Goal: Find specific page/section: Find specific page/section

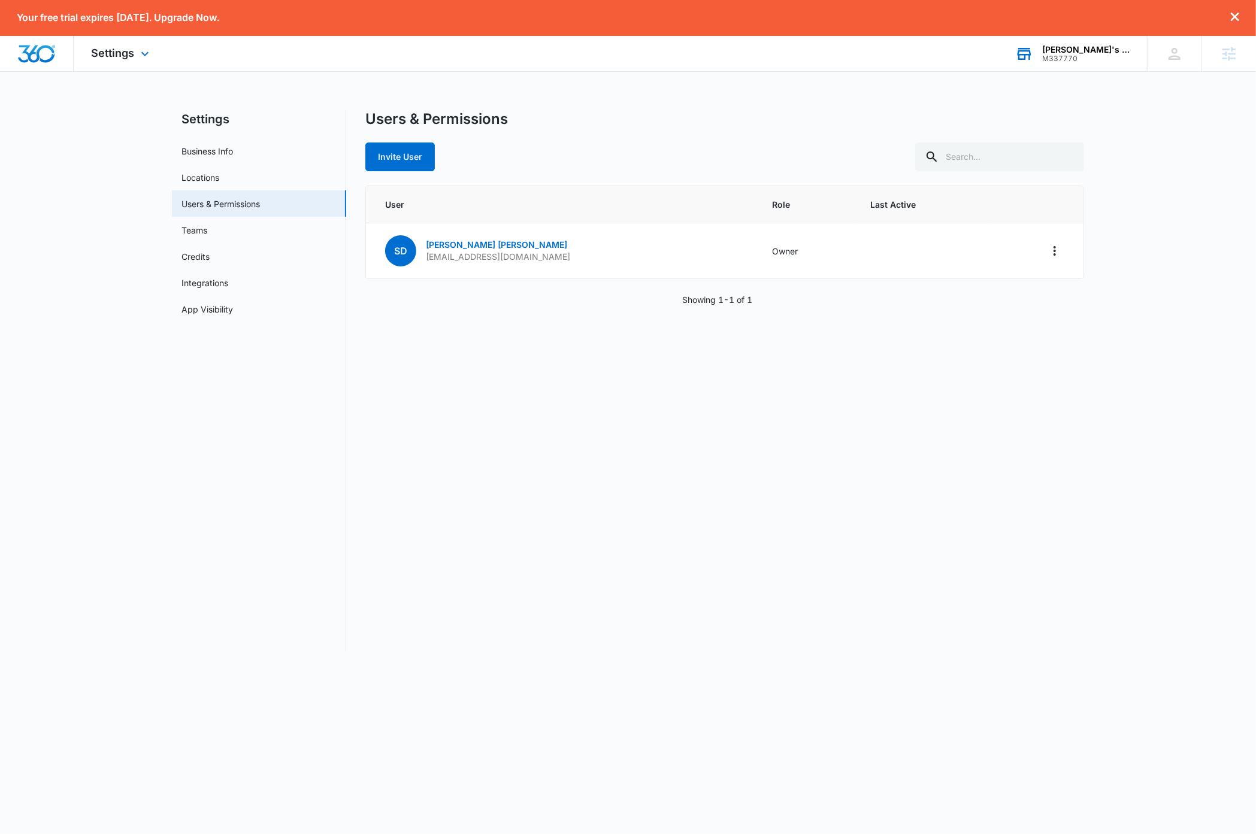
click at [1109, 61] on div "M337770" at bounding box center [1085, 58] width 87 height 8
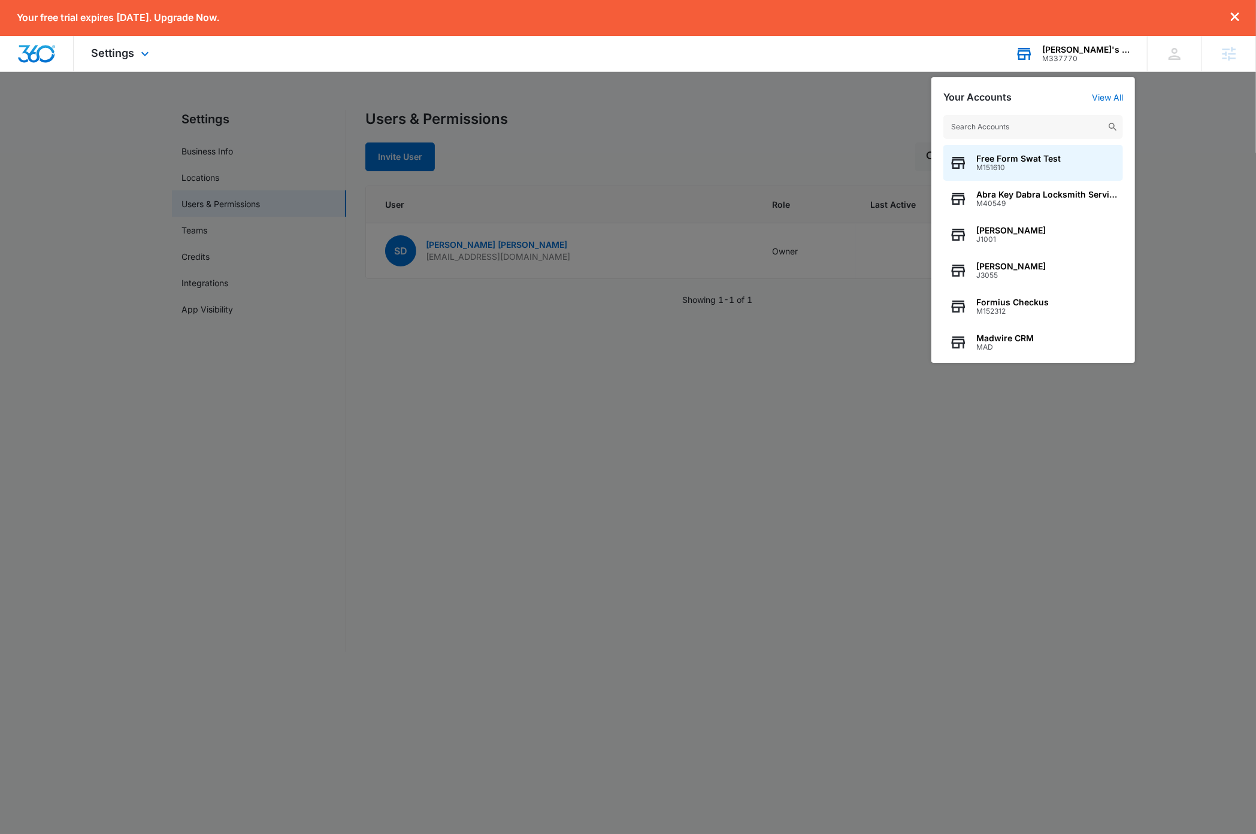
click at [1060, 127] on input "text" at bounding box center [1033, 127] width 180 height 24
click at [1063, 123] on input "text" at bounding box center [1033, 127] width 180 height 24
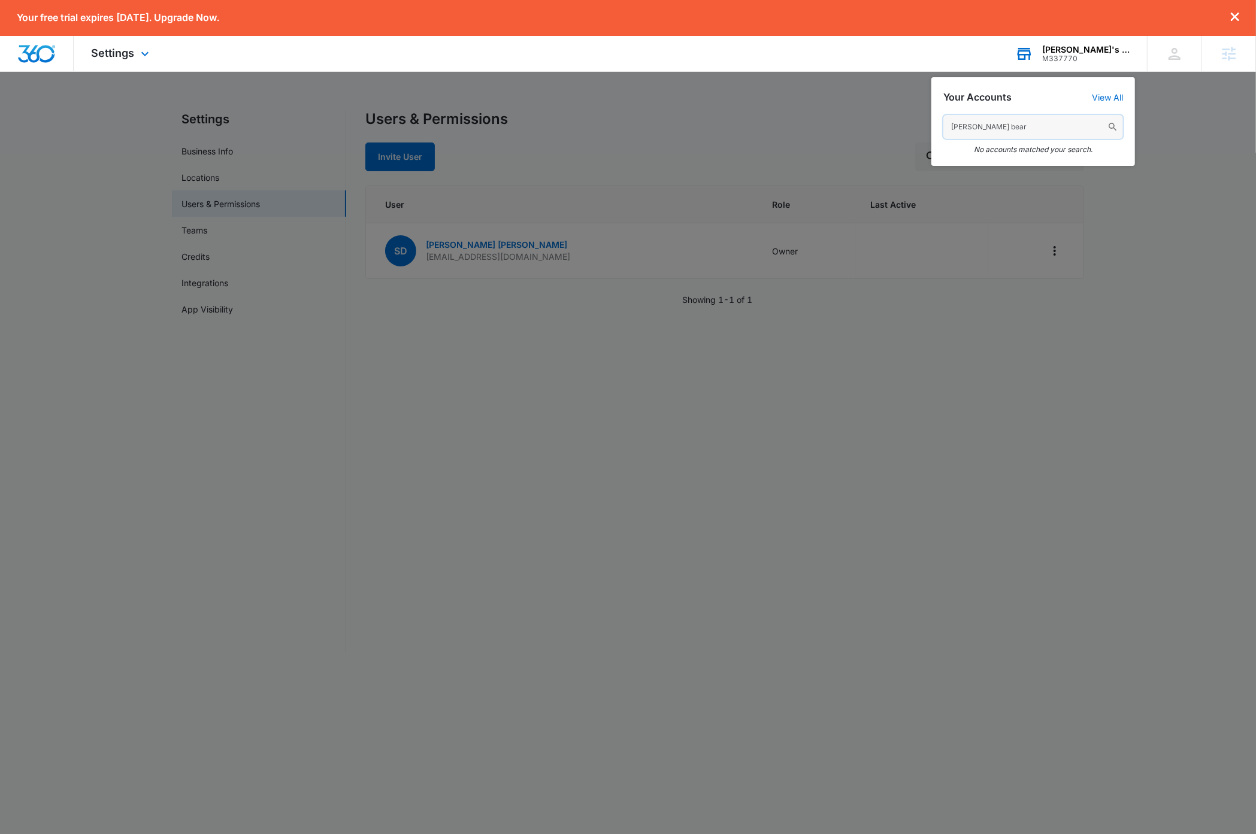
click at [1003, 126] on input "lewis bear" at bounding box center [1033, 127] width 180 height 24
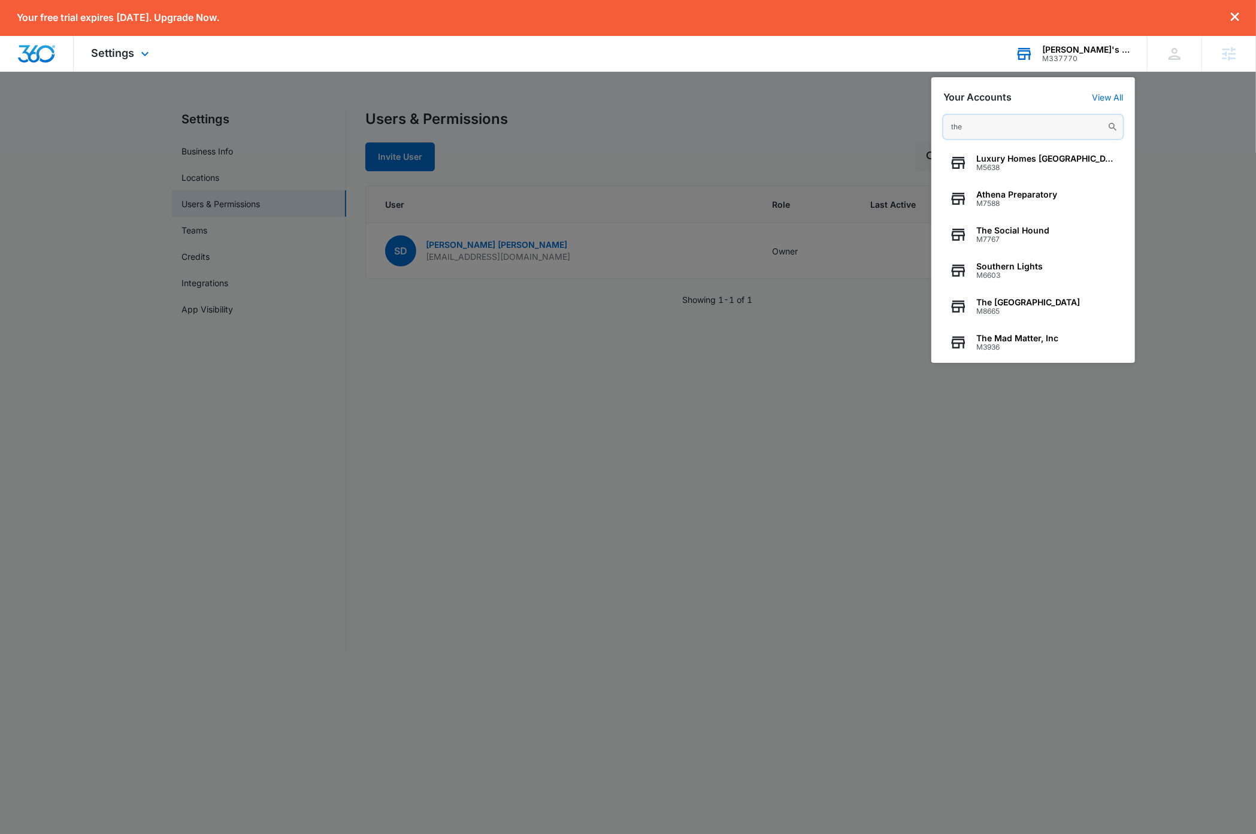
click at [1001, 126] on input "the" at bounding box center [1033, 127] width 180 height 24
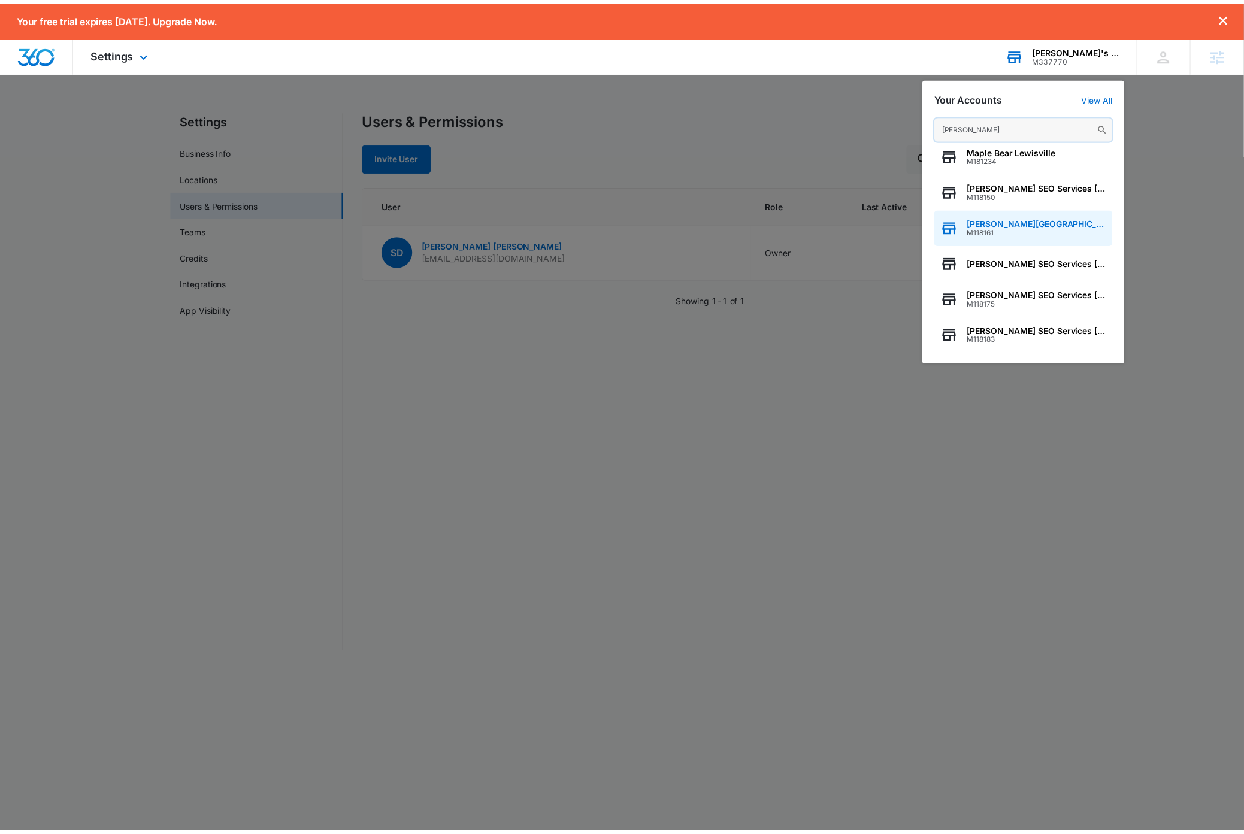
scroll to position [153, 0]
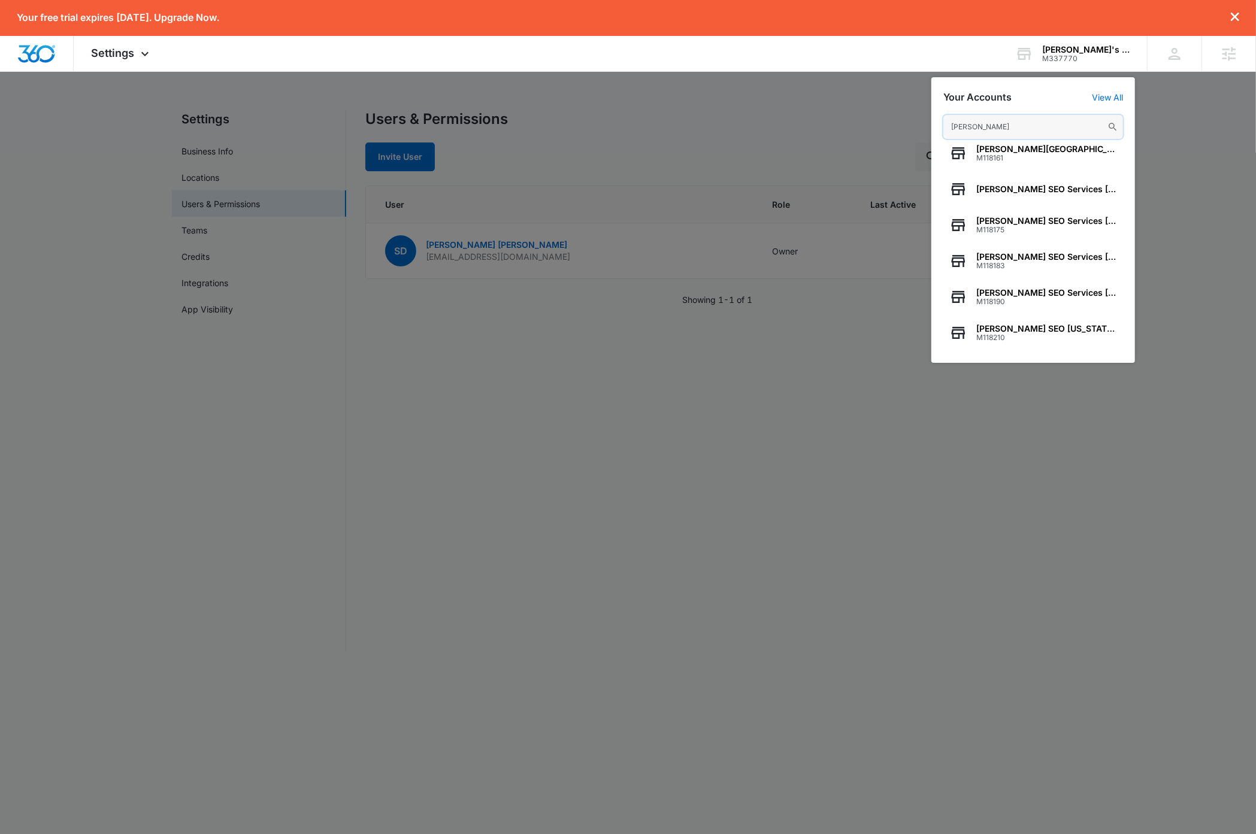
type input "lewis"
click at [1095, 50] on div "Linda's Tax Service" at bounding box center [1085, 50] width 87 height 10
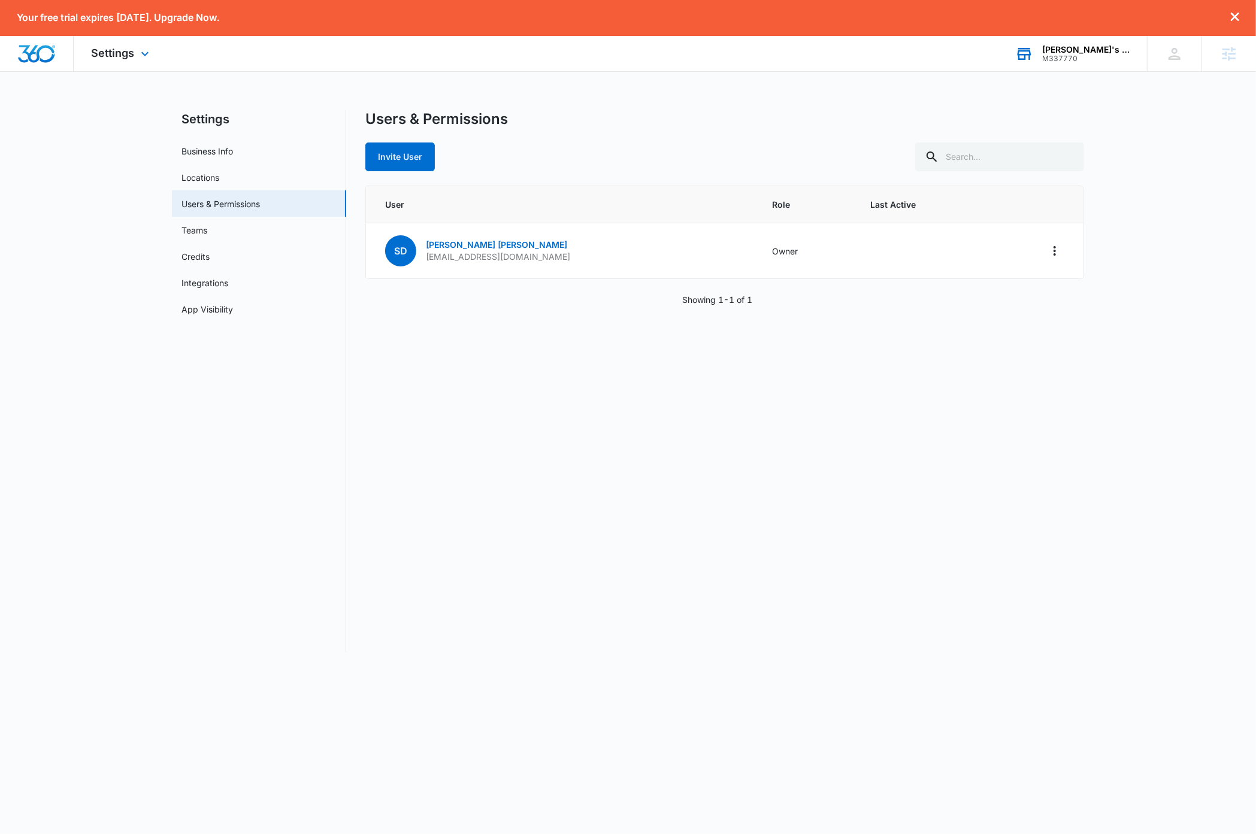
click at [1092, 54] on div "M337770" at bounding box center [1085, 58] width 87 height 8
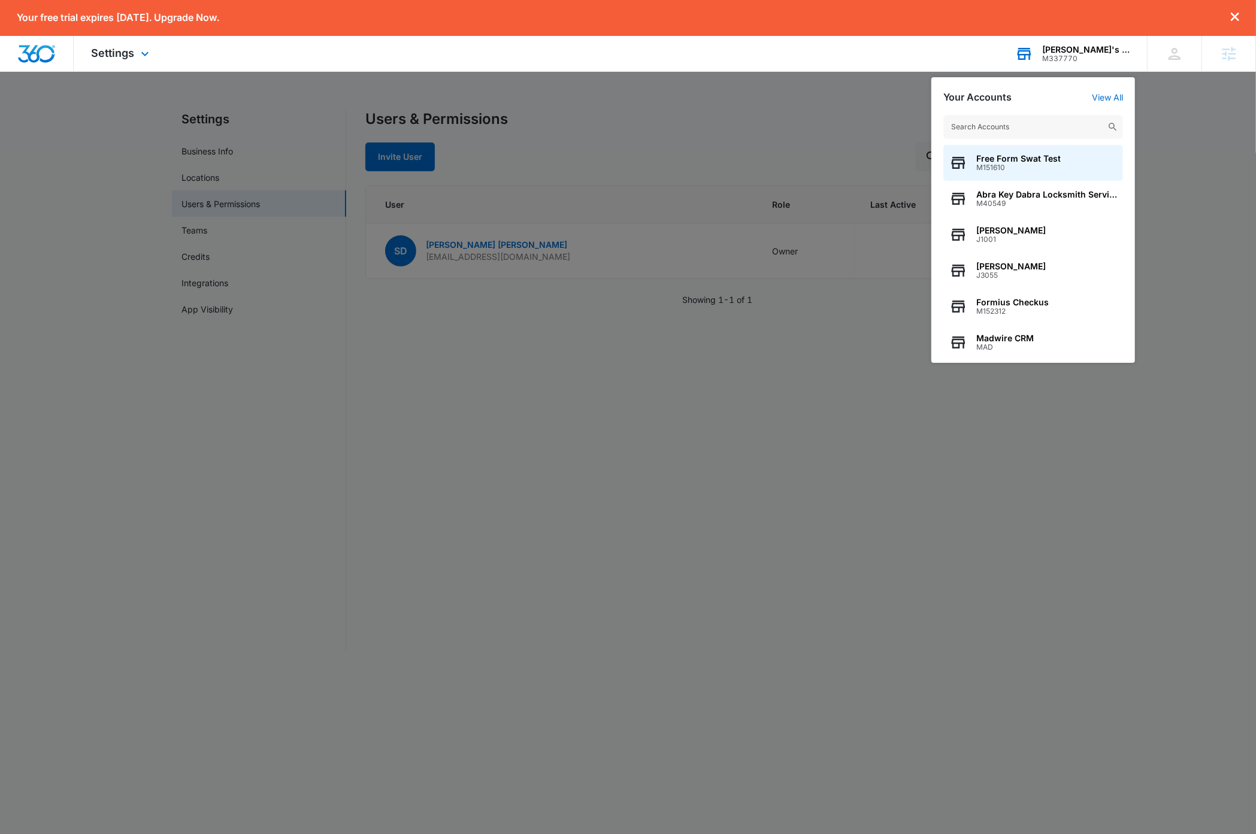
click at [1039, 129] on input "text" at bounding box center [1033, 127] width 180 height 24
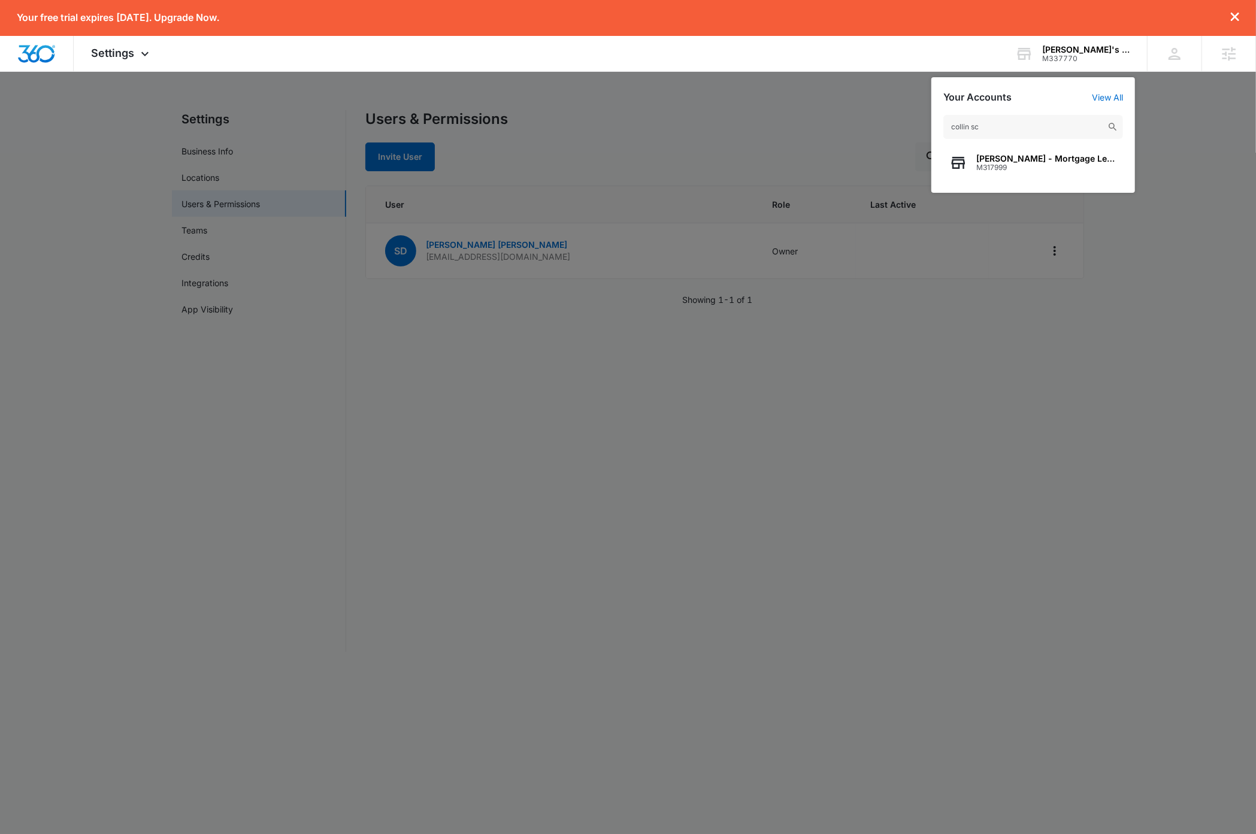
type input "collin sc"
click at [1013, 448] on div at bounding box center [628, 417] width 1256 height 834
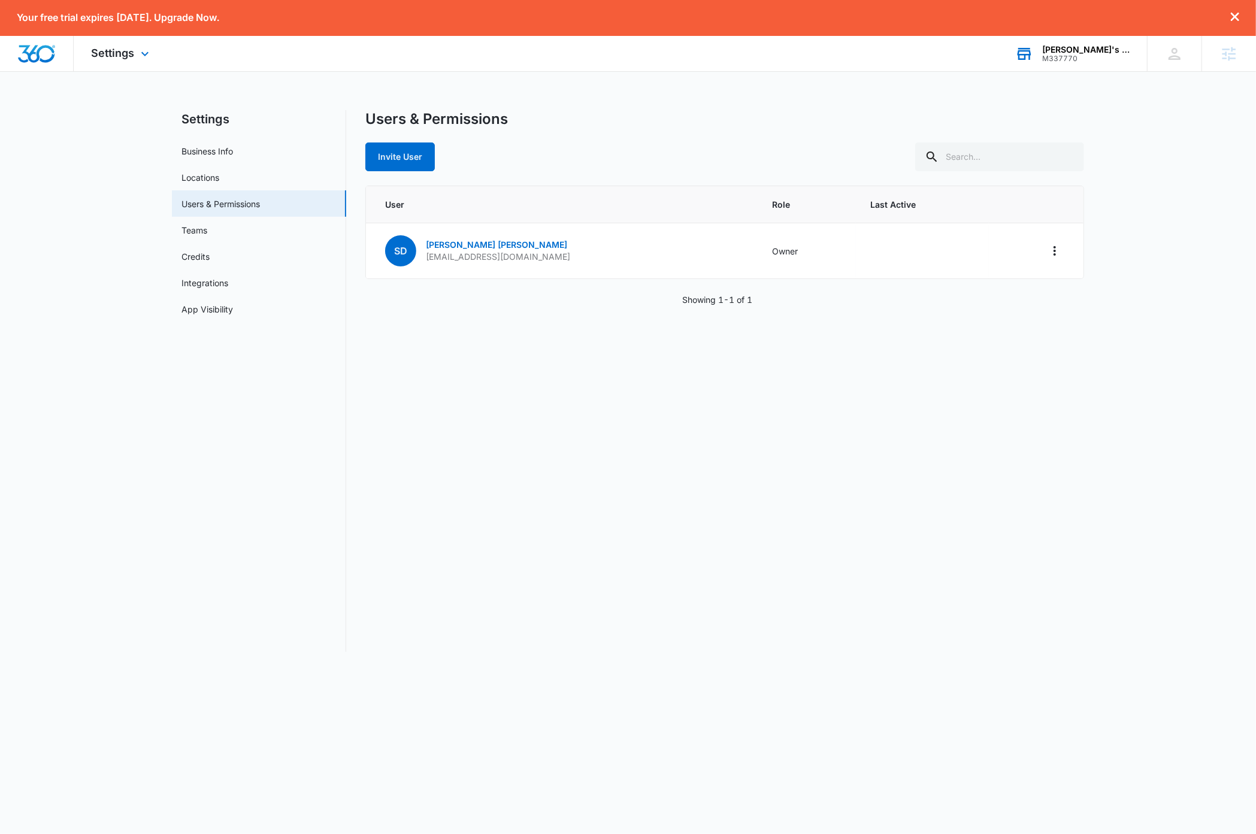
click at [1088, 57] on div "M337770" at bounding box center [1085, 58] width 87 height 8
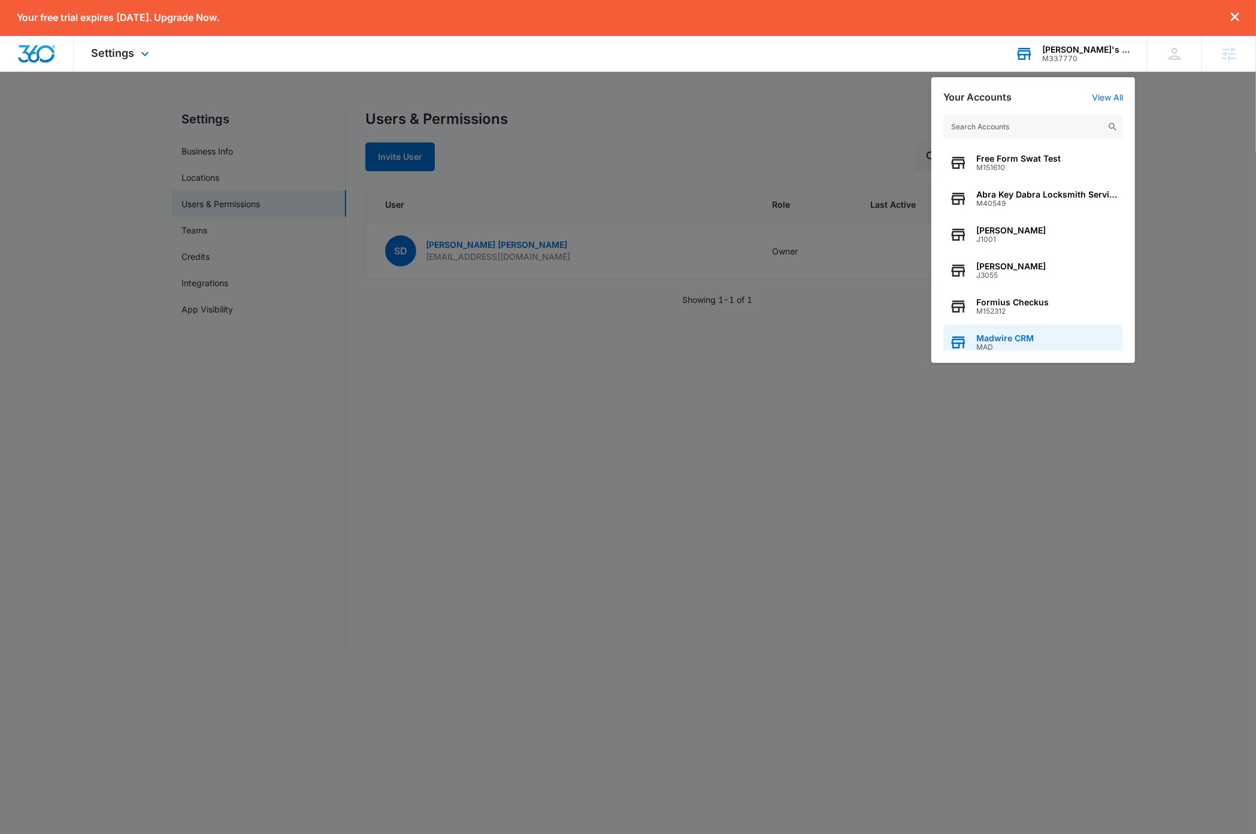
click at [1028, 337] on span "Madwire CRM" at bounding box center [1004, 339] width 57 height 10
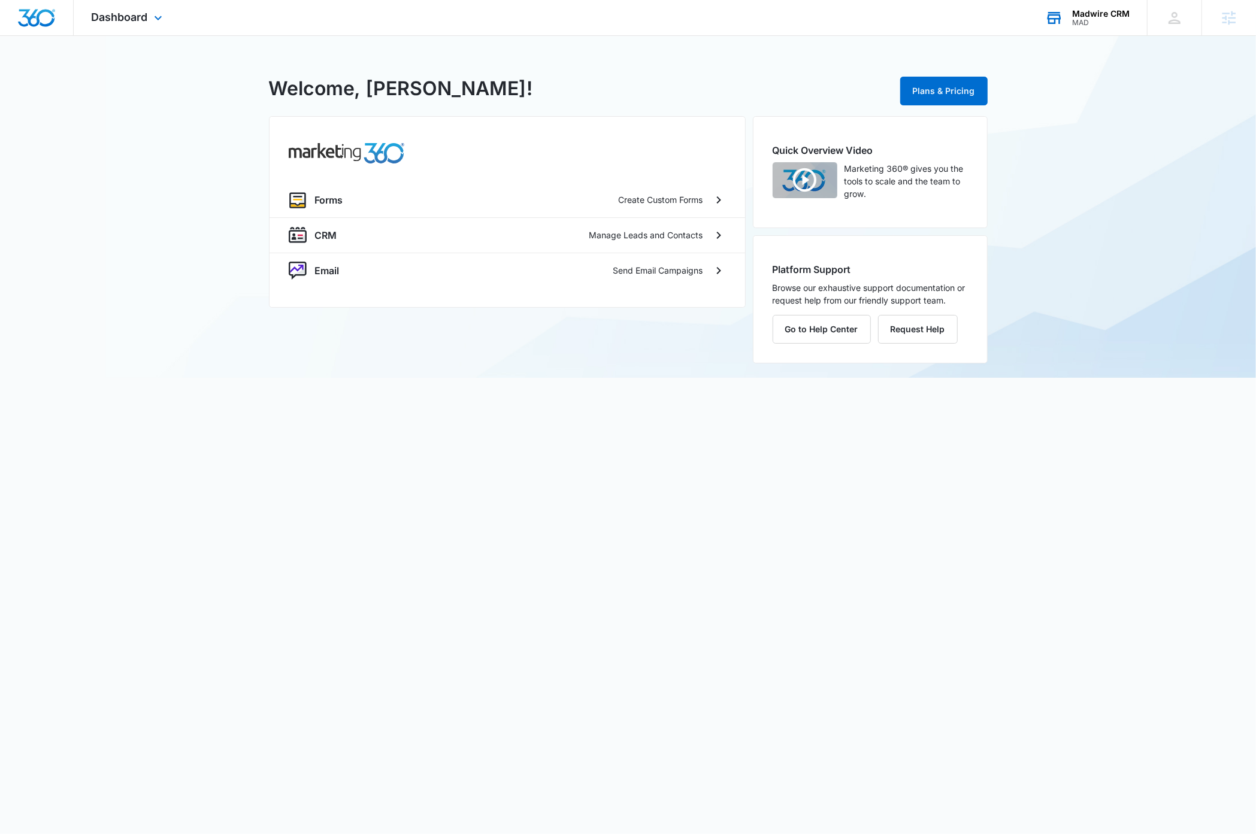
click at [528, 454] on body "Dashboard Apps Forms CRM Email Settings Madwire CRM MAD Your Accounts View All …" at bounding box center [628, 417] width 1256 height 834
click at [327, 236] on p "CRM" at bounding box center [326, 235] width 22 height 14
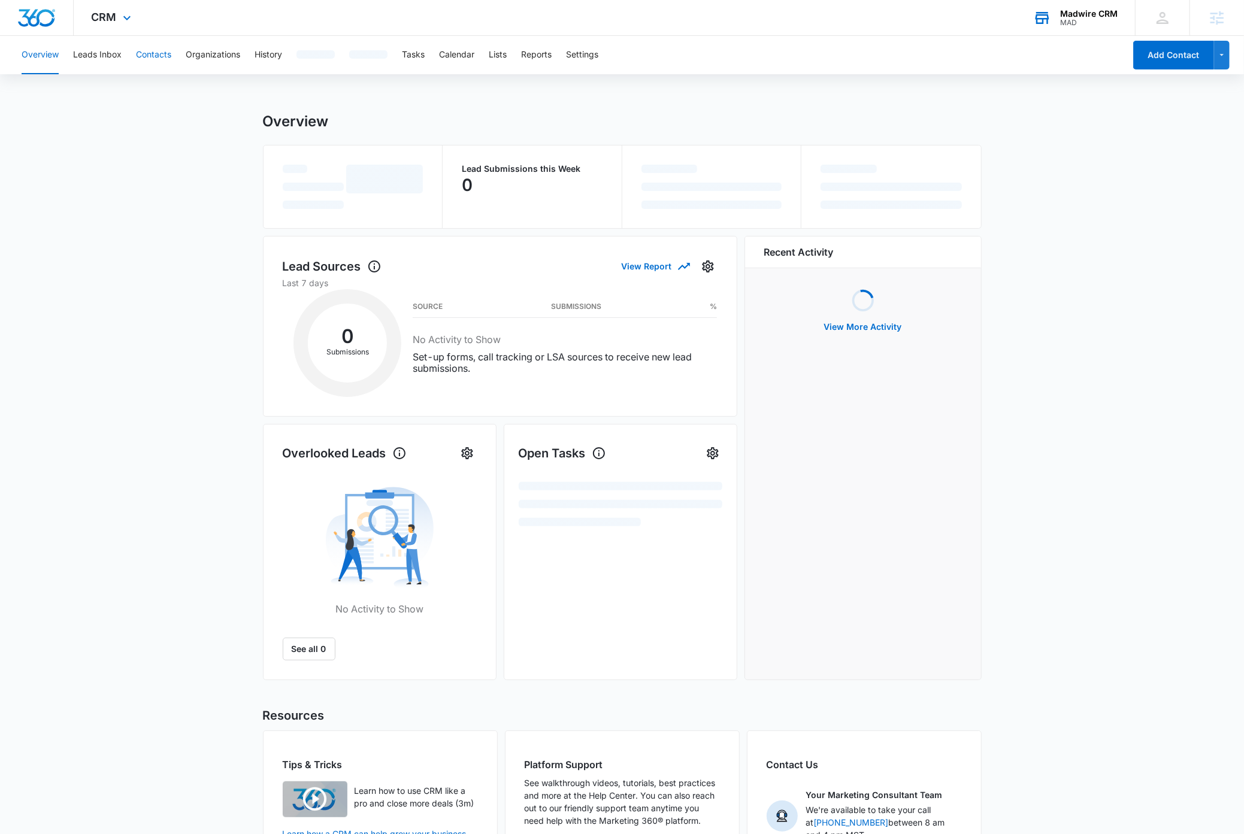
click at [163, 55] on button "Contacts" at bounding box center [153, 55] width 35 height 38
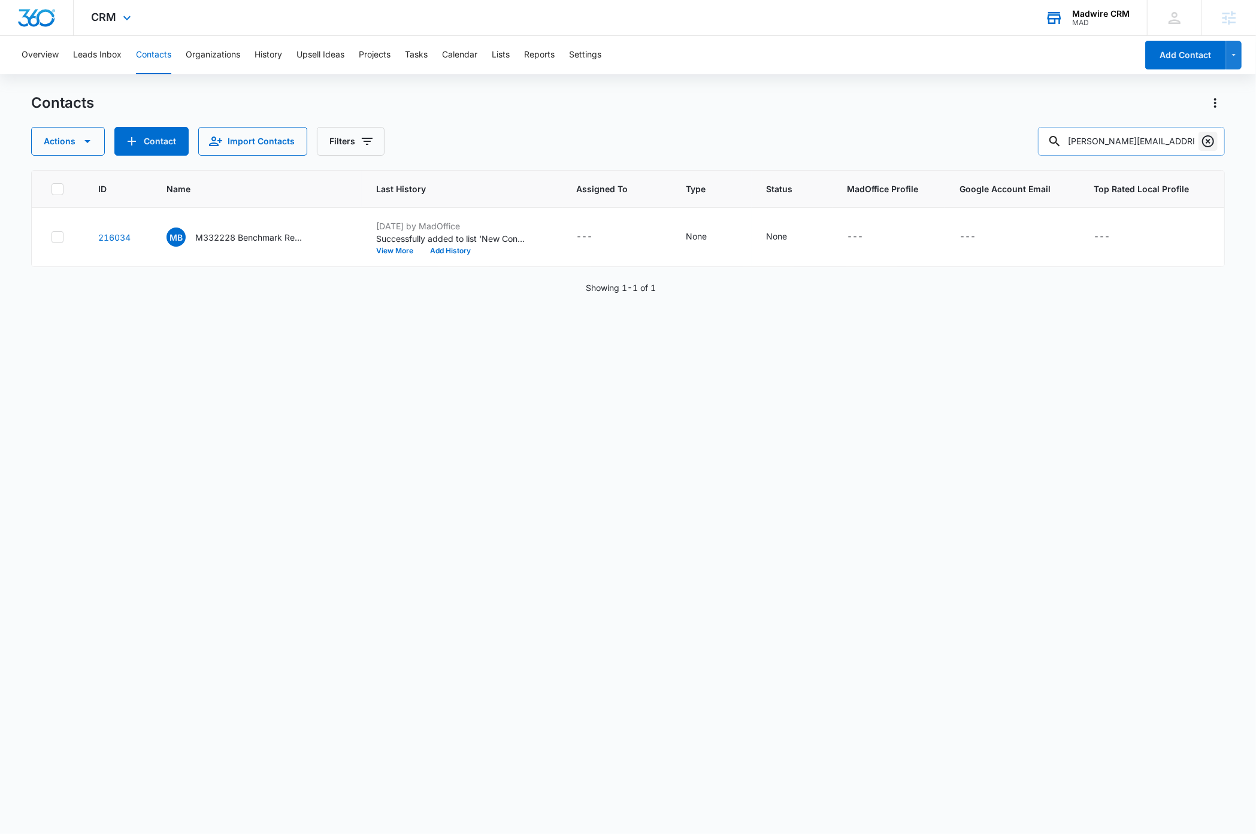
click at [1208, 141] on icon "Clear" at bounding box center [1208, 141] width 14 height 14
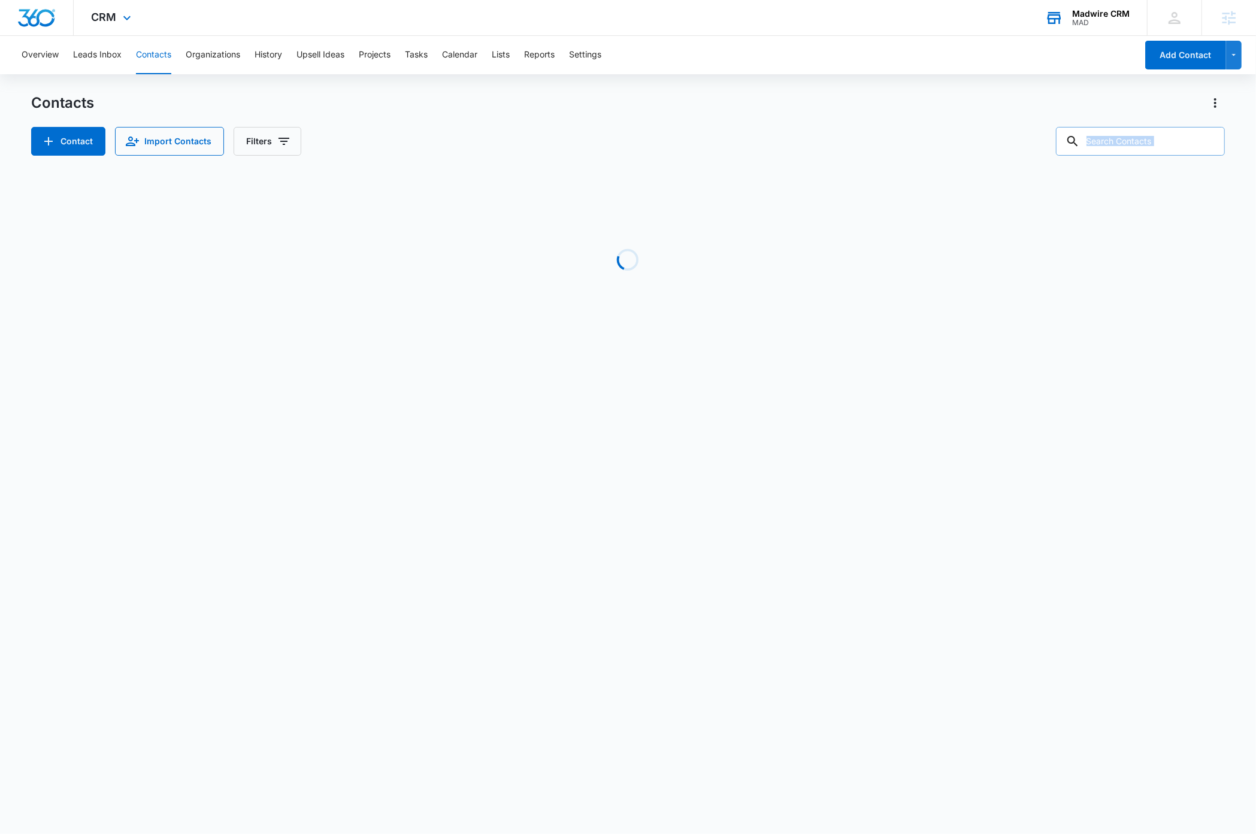
click at [1208, 141] on div at bounding box center [1207, 141] width 19 height 29
click at [1180, 140] on input "text" at bounding box center [1140, 141] width 169 height 29
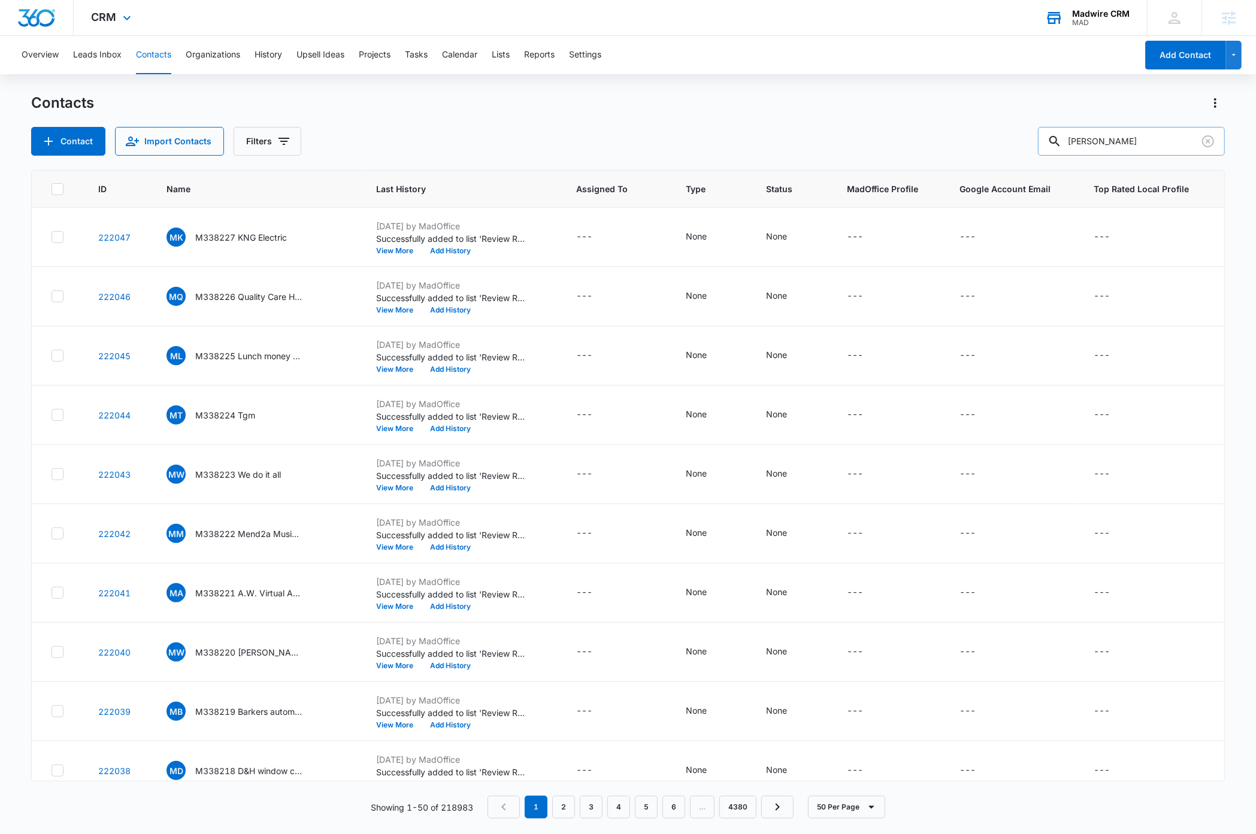
type input "colin schneider"
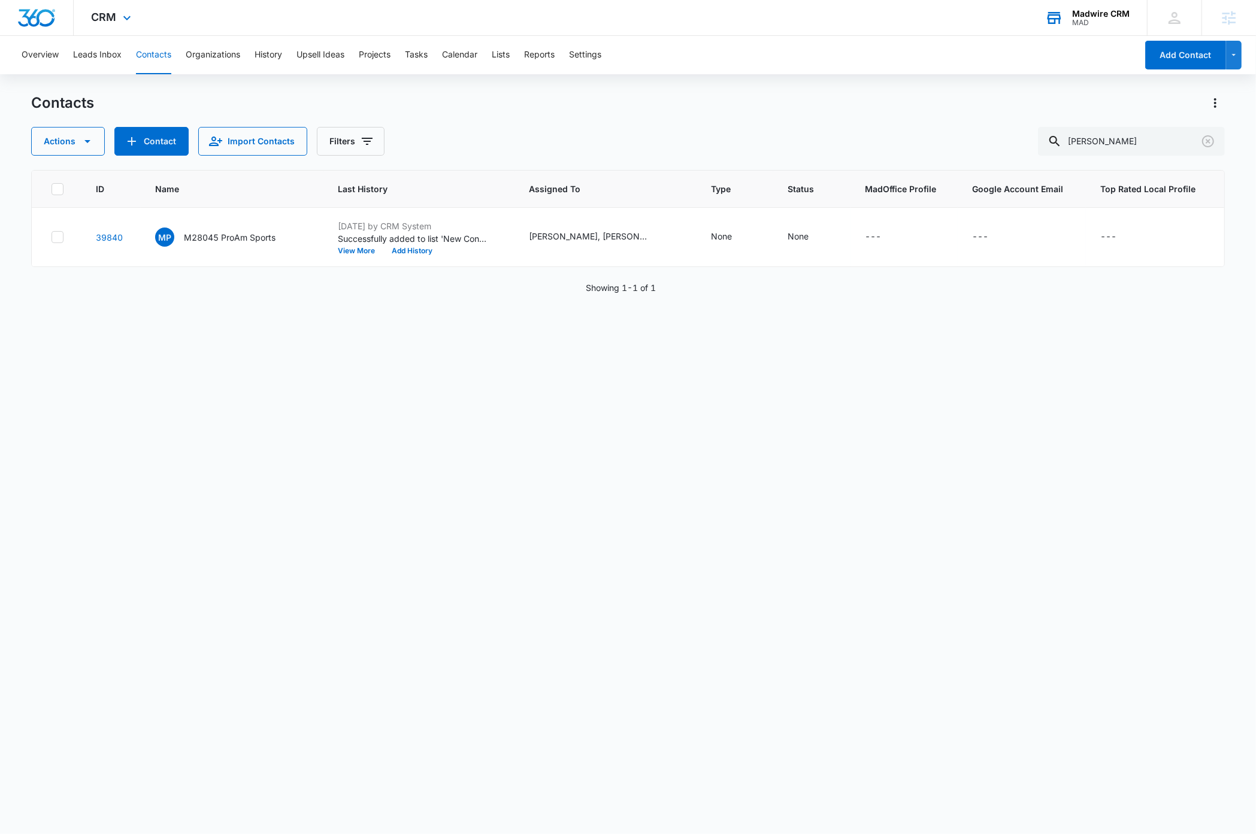
click at [1103, 14] on div "Madwire CRM" at bounding box center [1100, 14] width 57 height 10
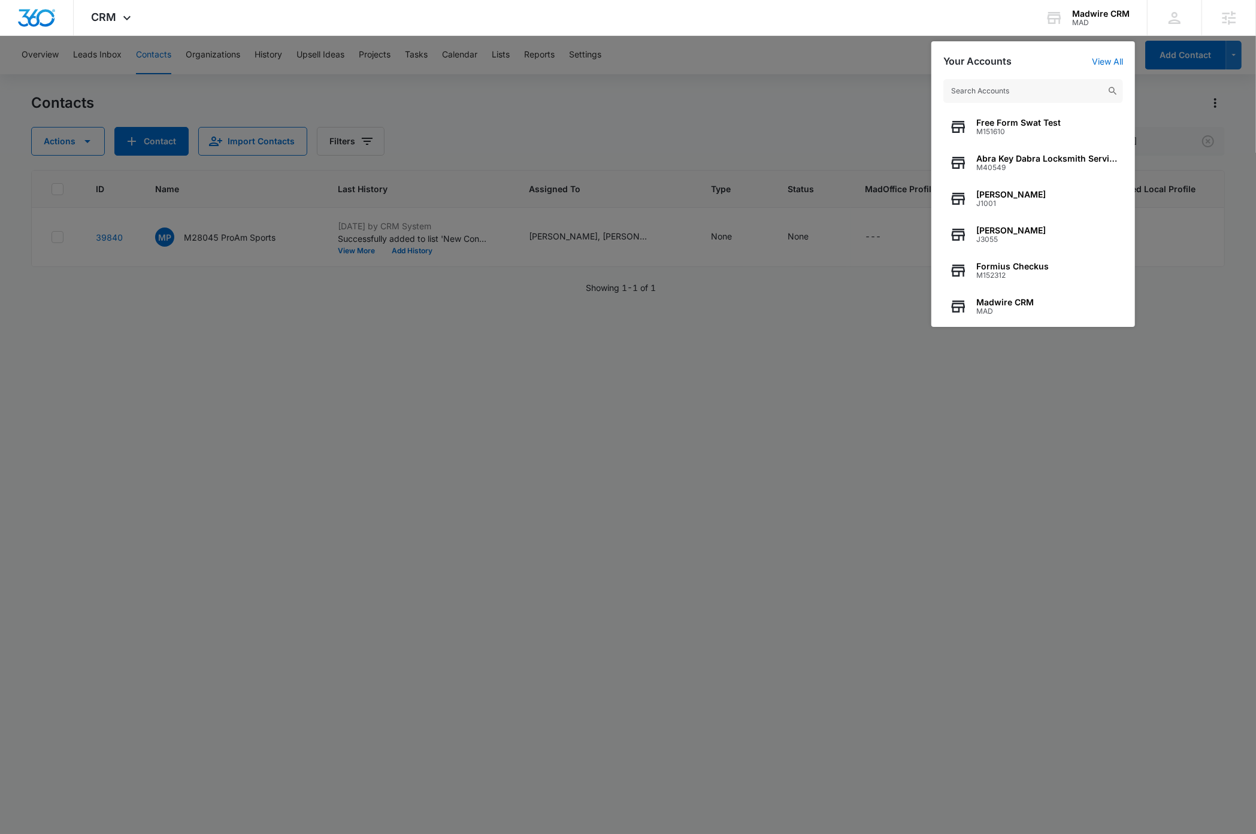
click at [1051, 92] on input "text" at bounding box center [1033, 91] width 180 height 24
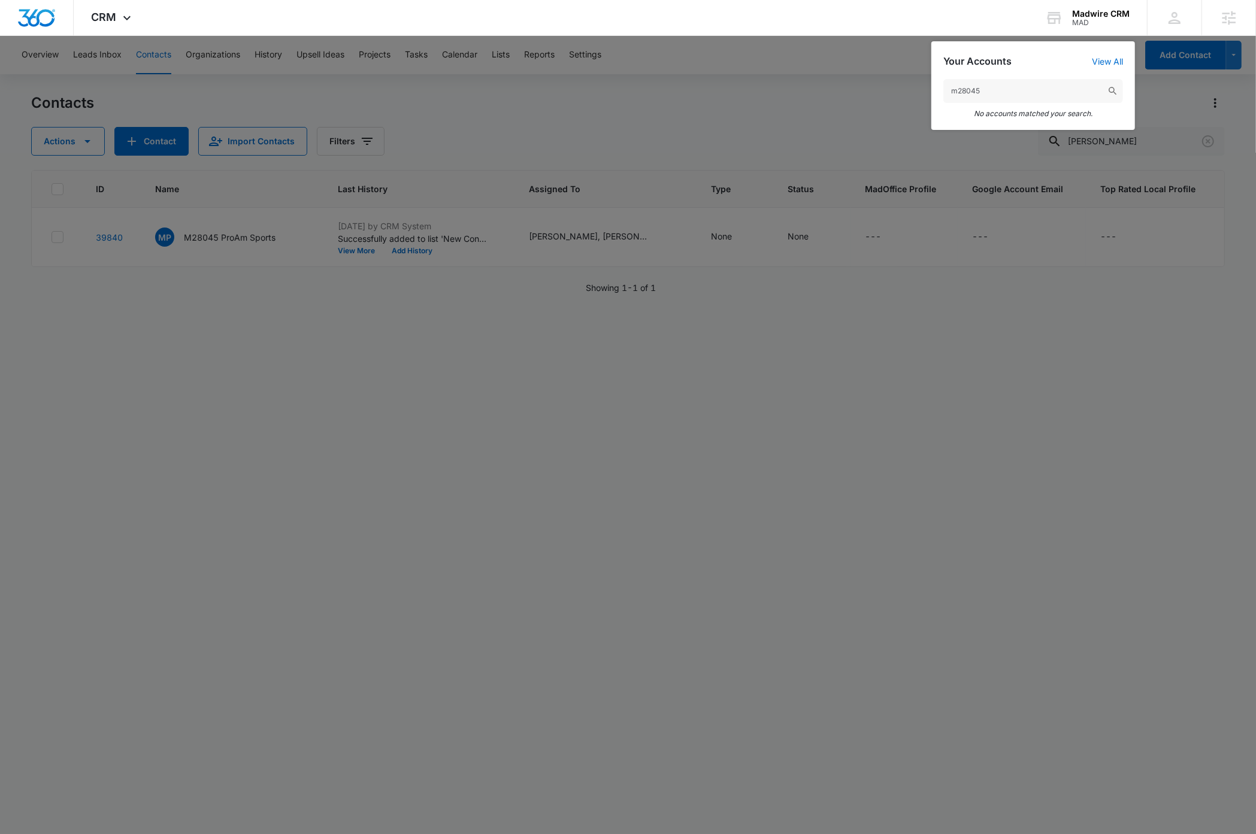
type input "m28045"
click at [811, 398] on div at bounding box center [628, 417] width 1256 height 834
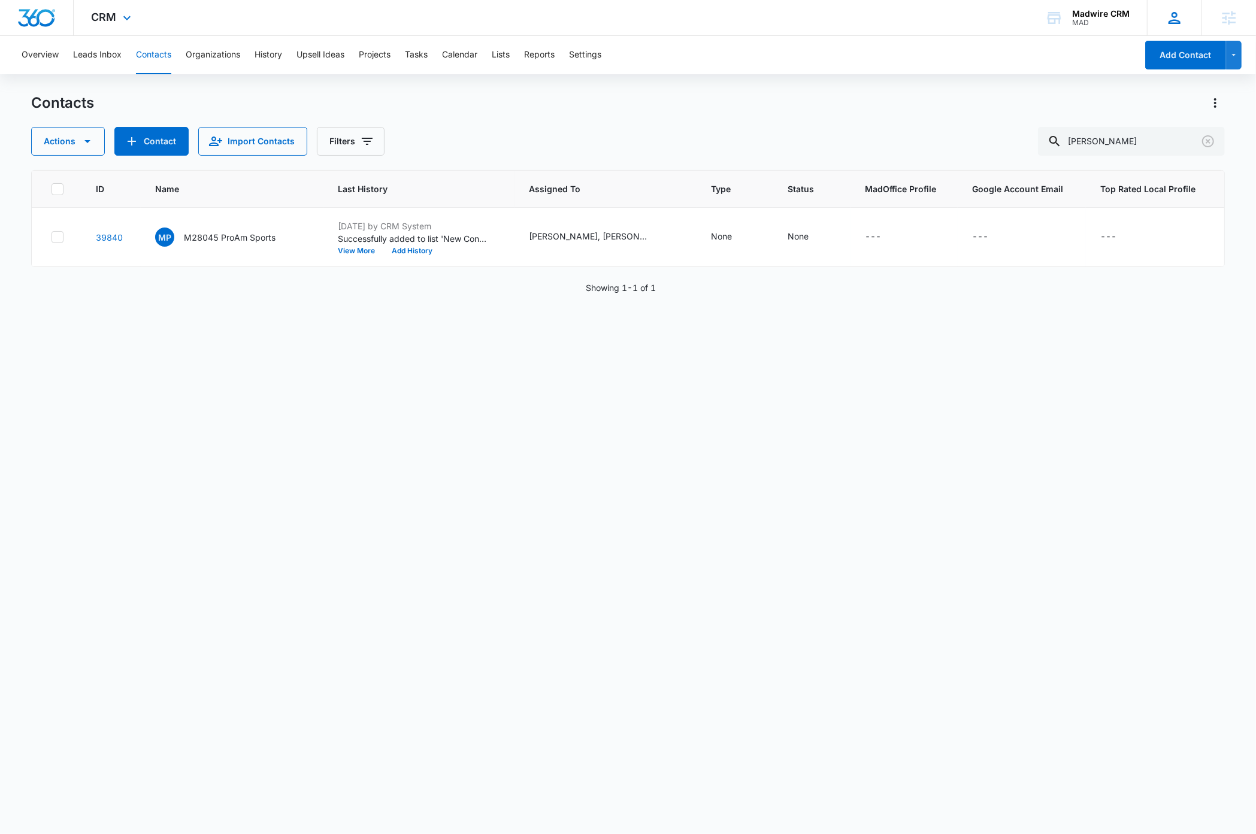
click at [1175, 23] on icon at bounding box center [1174, 18] width 12 height 12
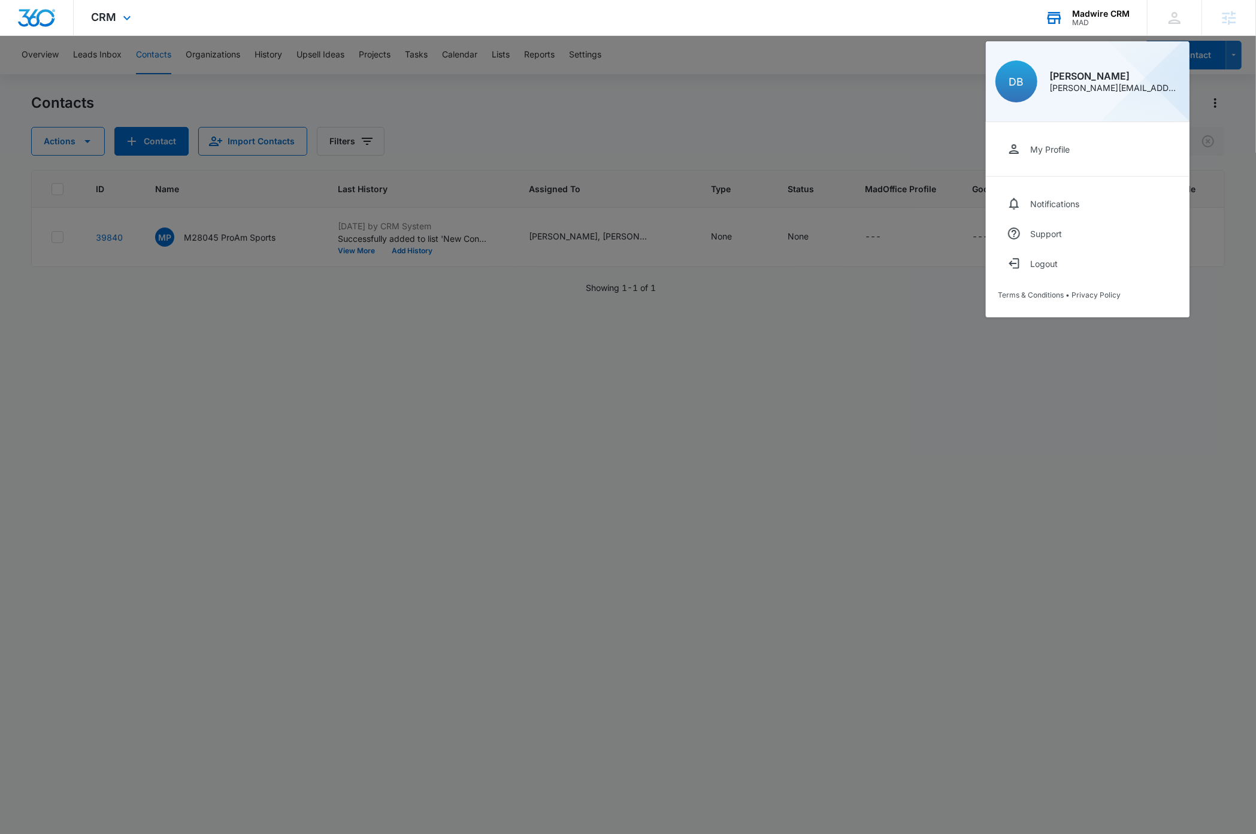
click at [1105, 20] on div "MAD" at bounding box center [1100, 23] width 57 height 8
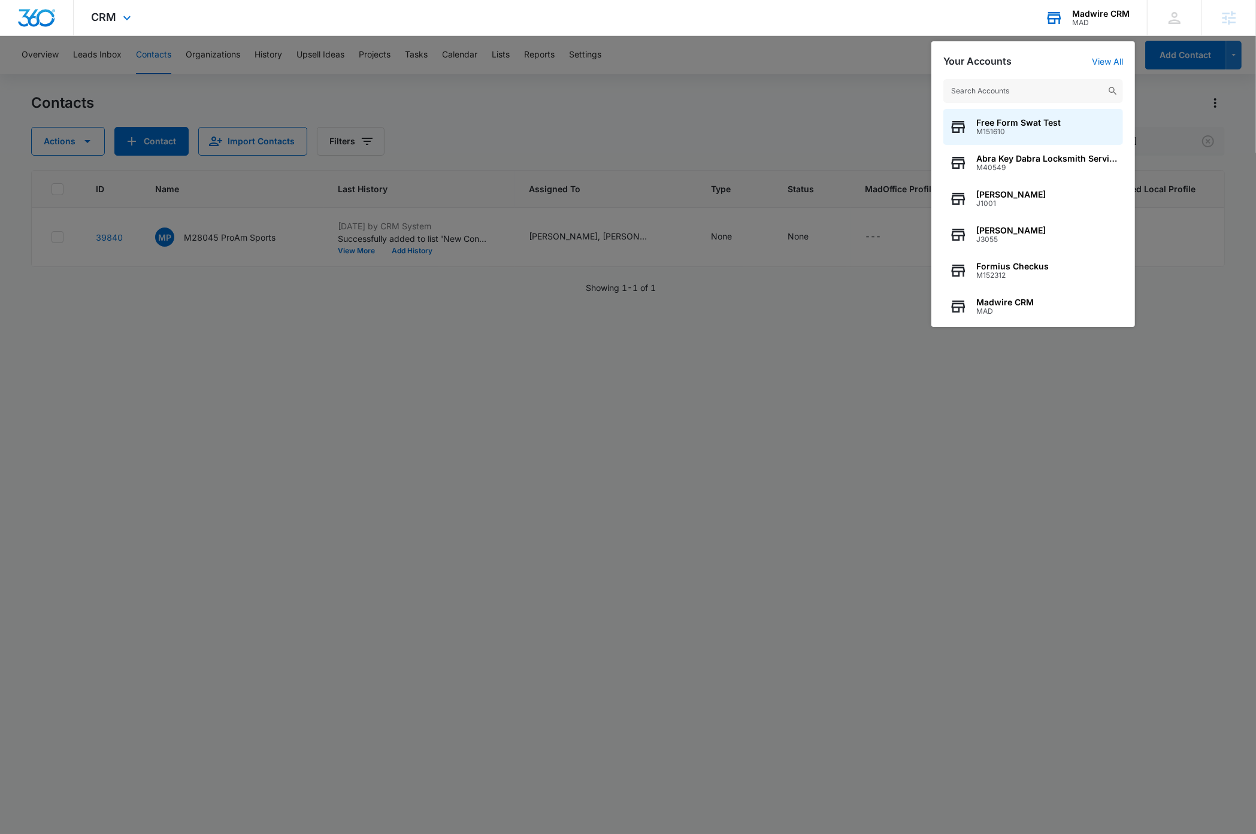
click at [1019, 90] on input "text" at bounding box center [1033, 91] width 180 height 24
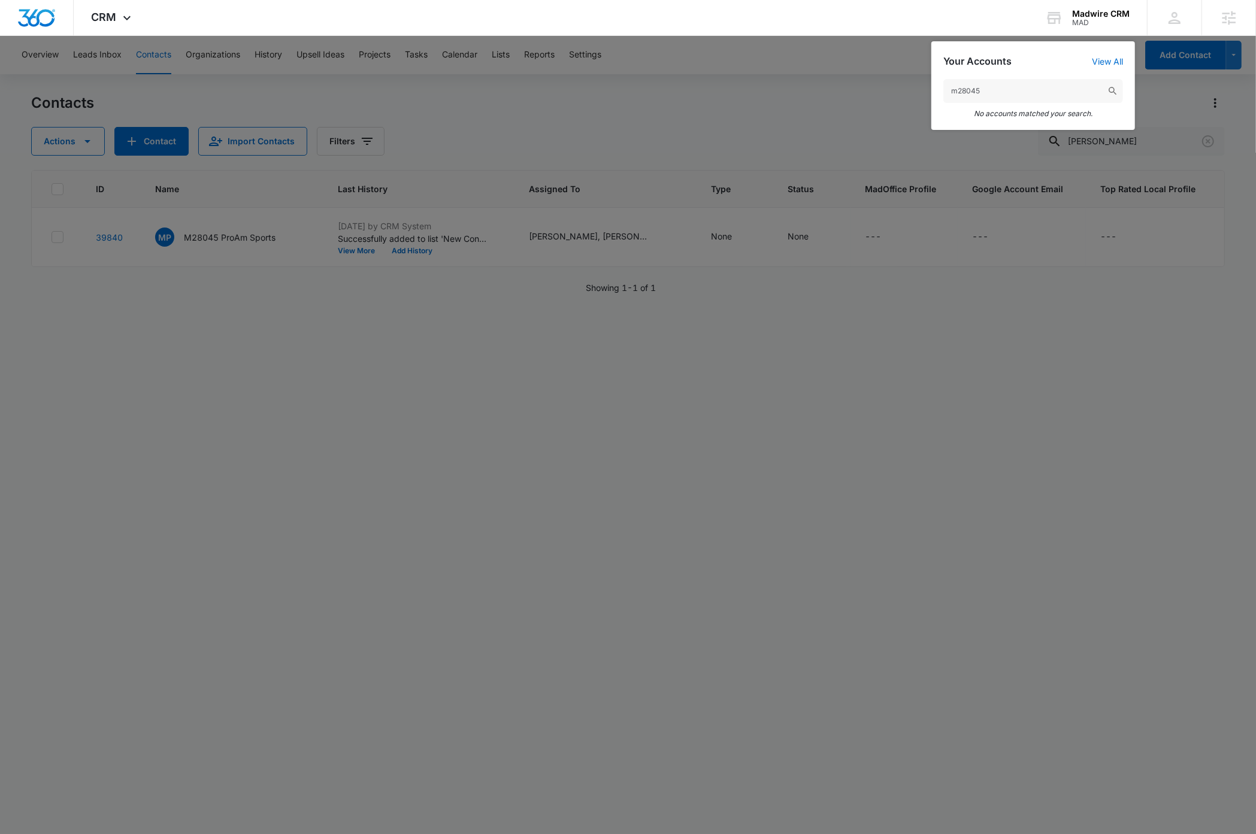
type input "m28045"
click at [1102, 14] on div "Madwire CRM" at bounding box center [1100, 14] width 57 height 10
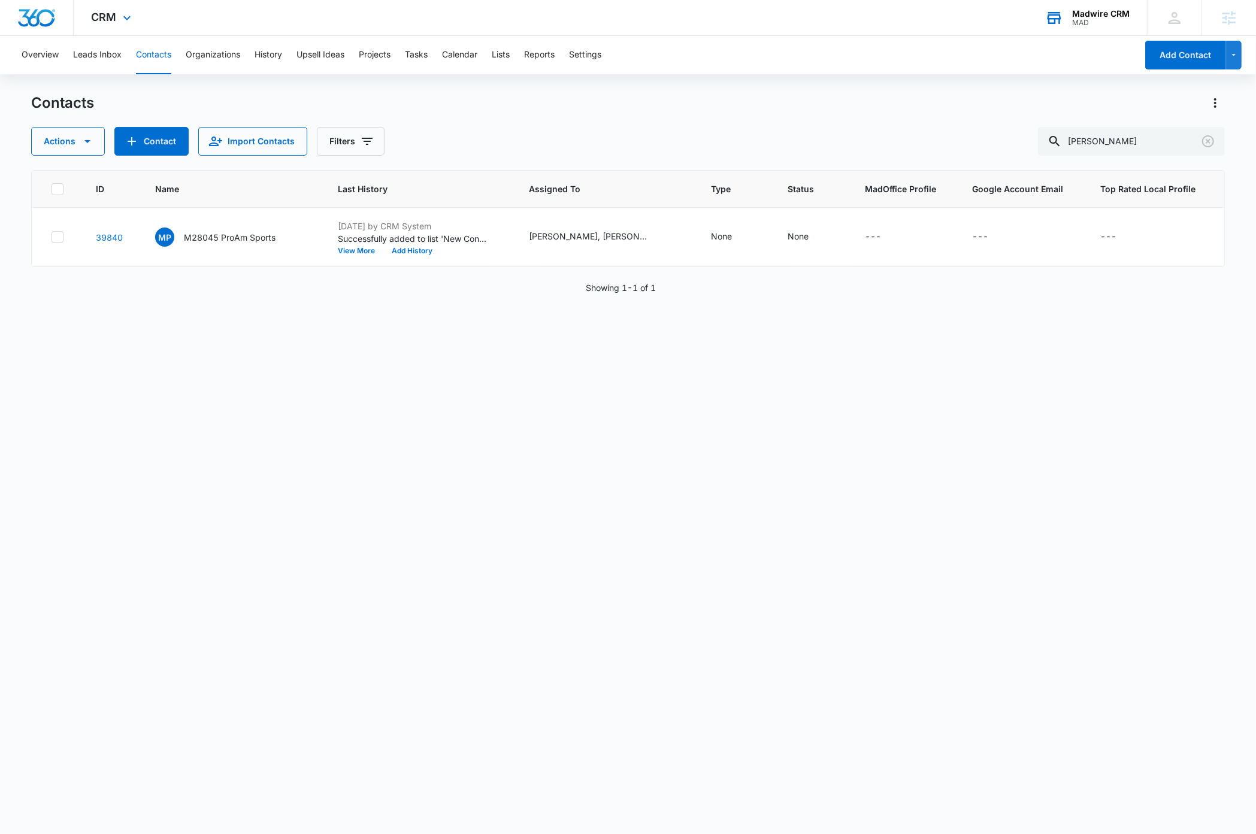
click at [1088, 23] on div "MAD" at bounding box center [1100, 23] width 57 height 8
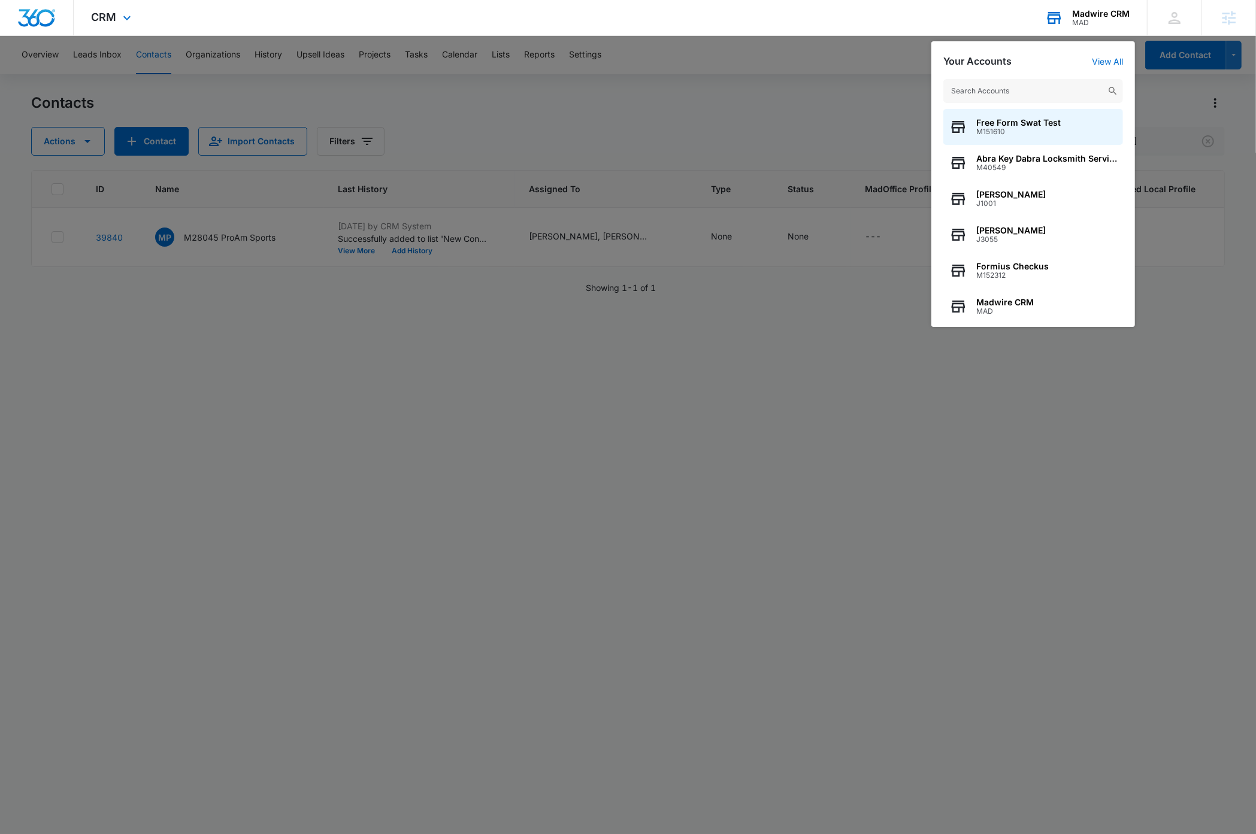
click at [1021, 89] on input "text" at bounding box center [1033, 91] width 180 height 24
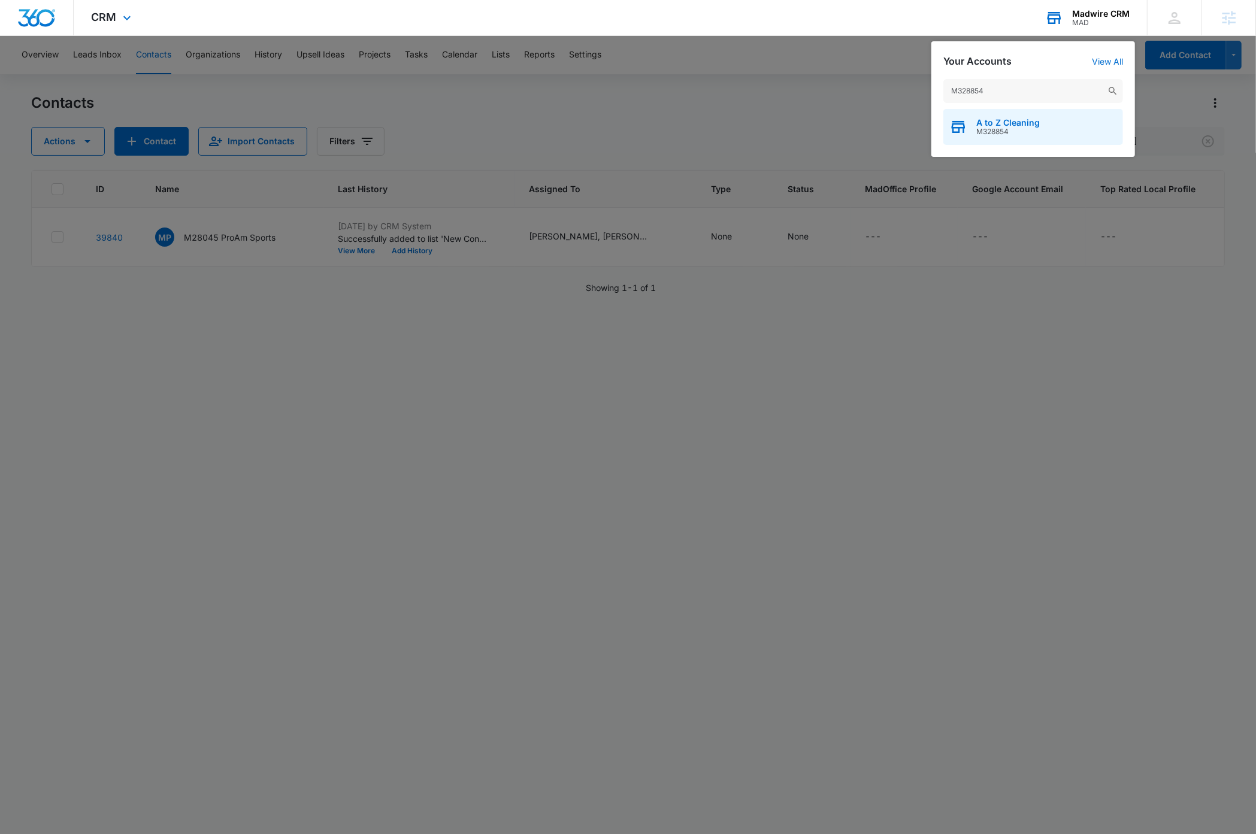
type input "M328854"
click at [1026, 125] on span "A to Z Cleaning" at bounding box center [1007, 123] width 63 height 10
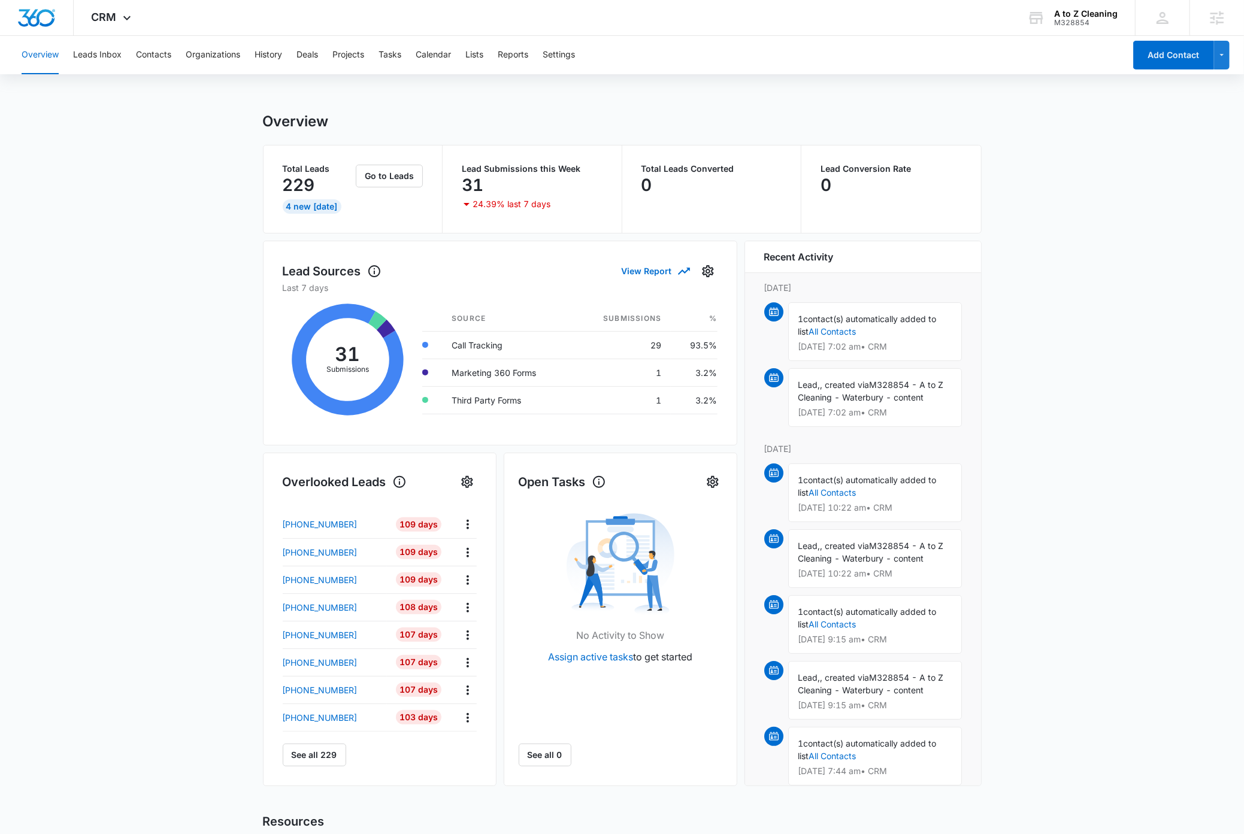
click at [204, 403] on main "Overview Total Leads 229 4 New Today Go to Leads Lead Submissions this Week 31 …" at bounding box center [622, 573] width 1244 height 921
click at [124, 16] on icon at bounding box center [127, 21] width 14 height 14
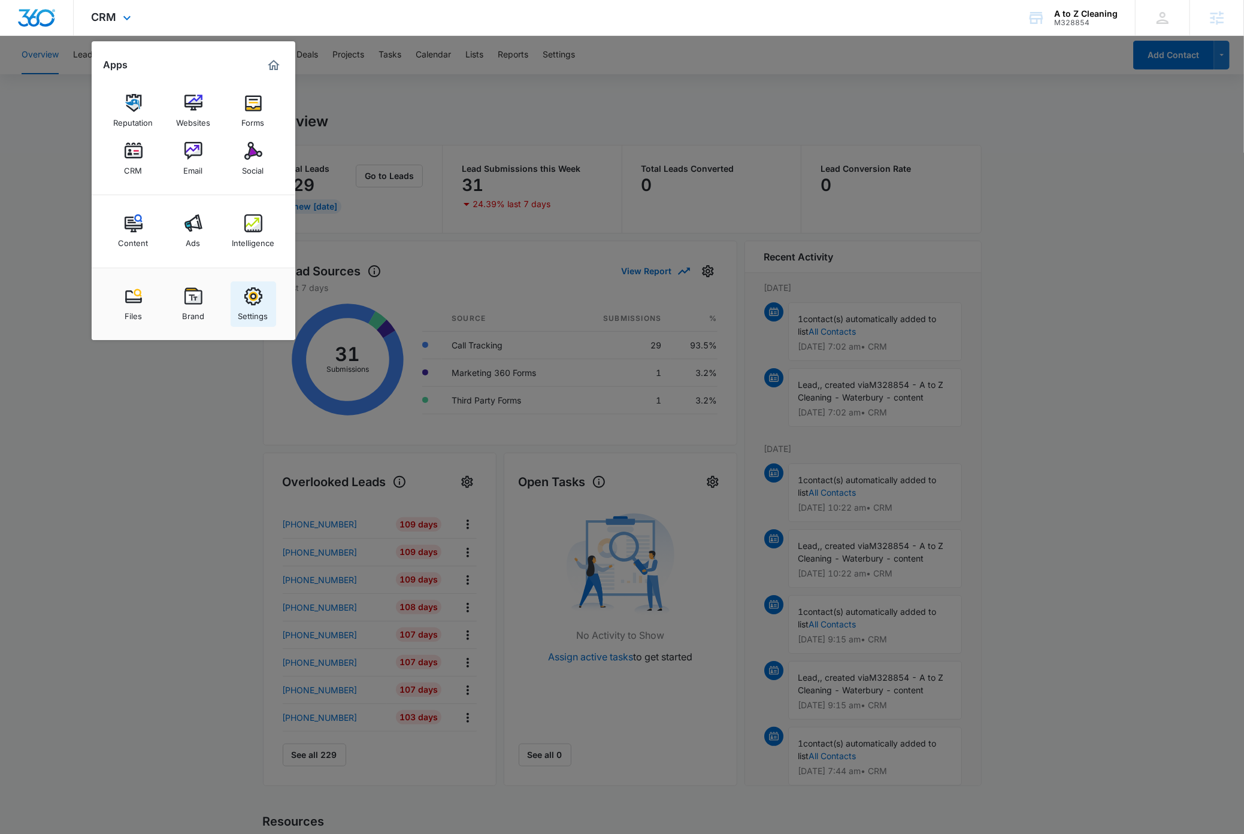
click at [259, 312] on div "Settings" at bounding box center [253, 313] width 30 height 16
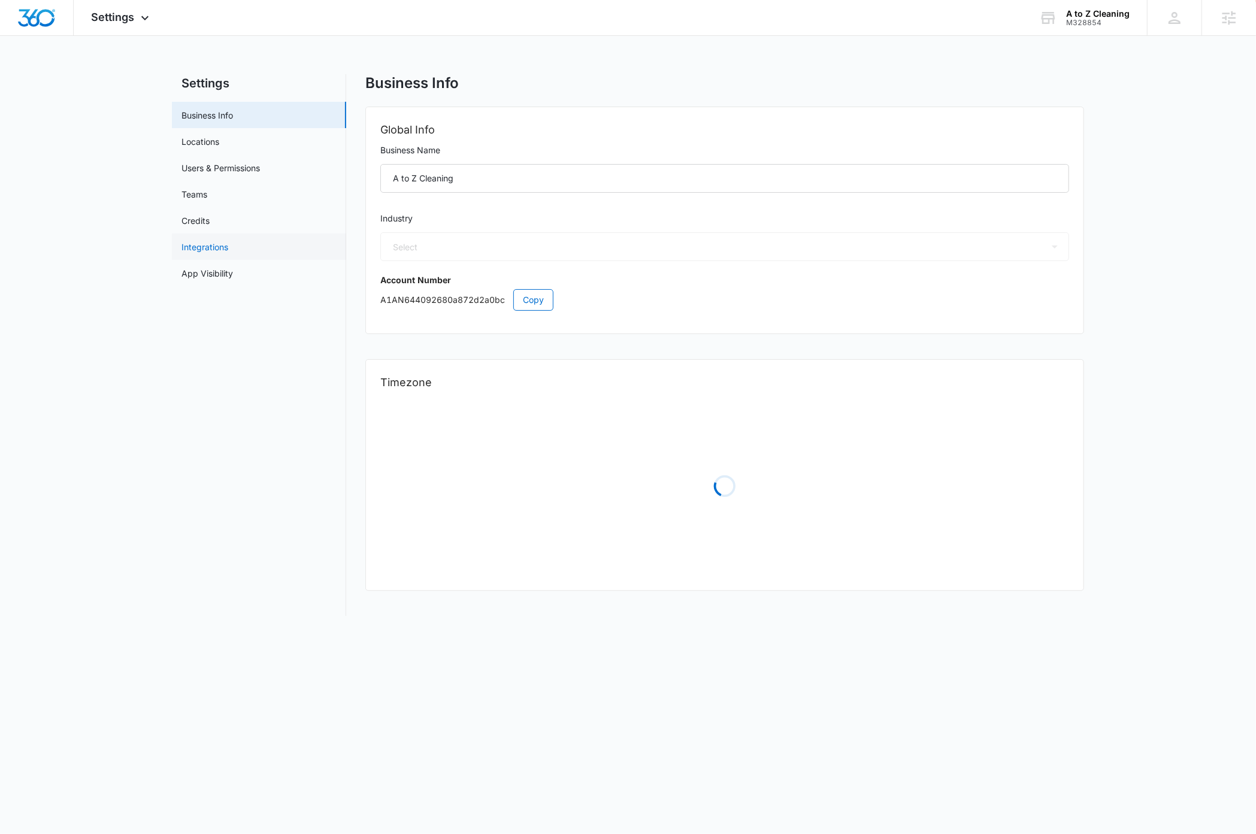
select select "33"
select select "US"
select select "America/New_York"
click at [538, 301] on span "Copy" at bounding box center [533, 299] width 21 height 13
click at [46, 20] on img "Dashboard" at bounding box center [36, 18] width 38 height 18
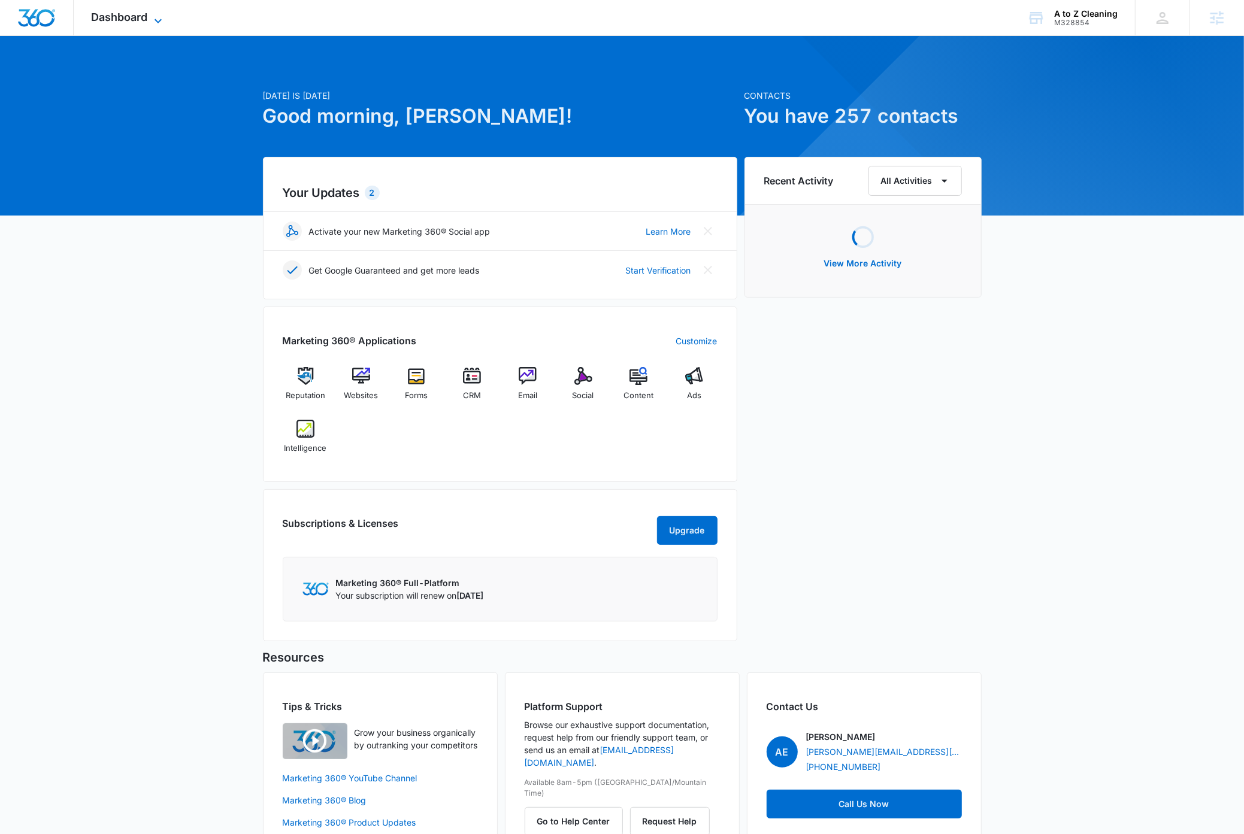
click at [163, 20] on icon at bounding box center [158, 21] width 14 height 14
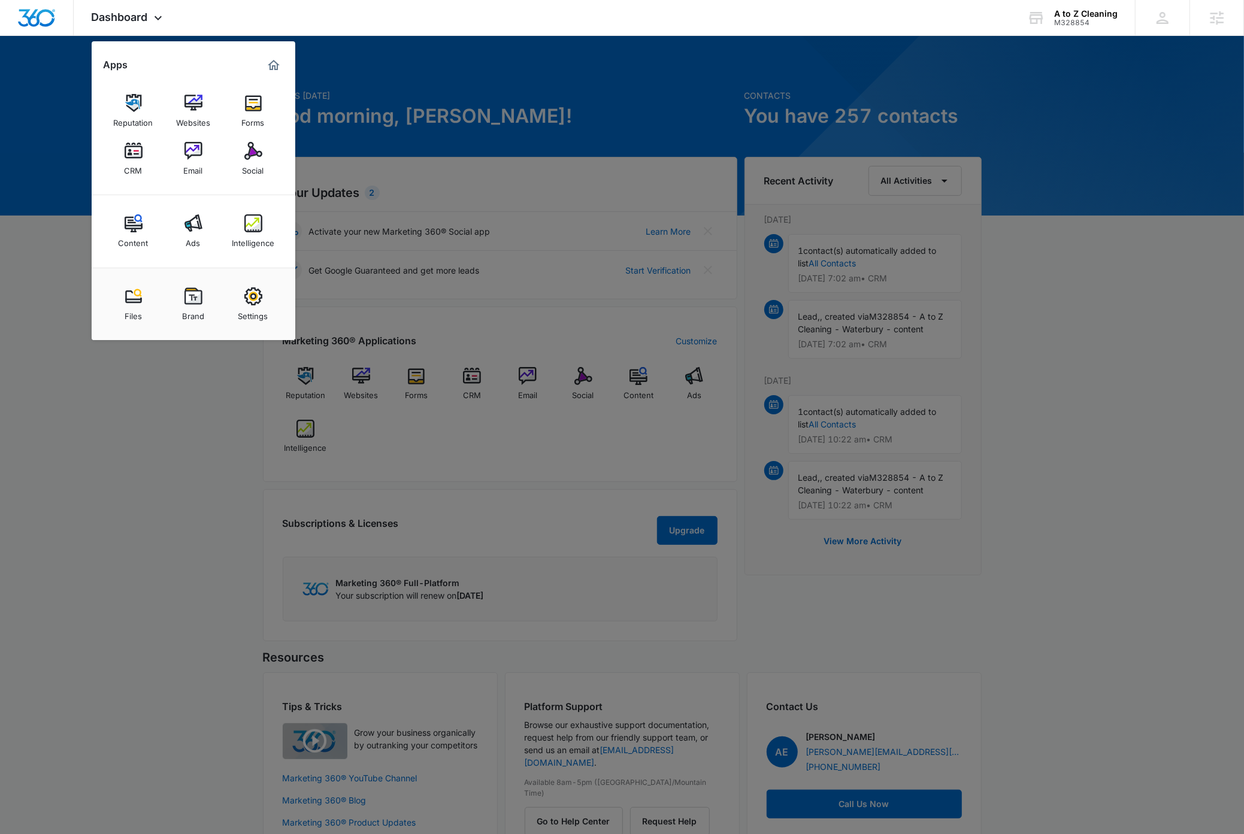
click at [191, 225] on img at bounding box center [193, 223] width 18 height 18
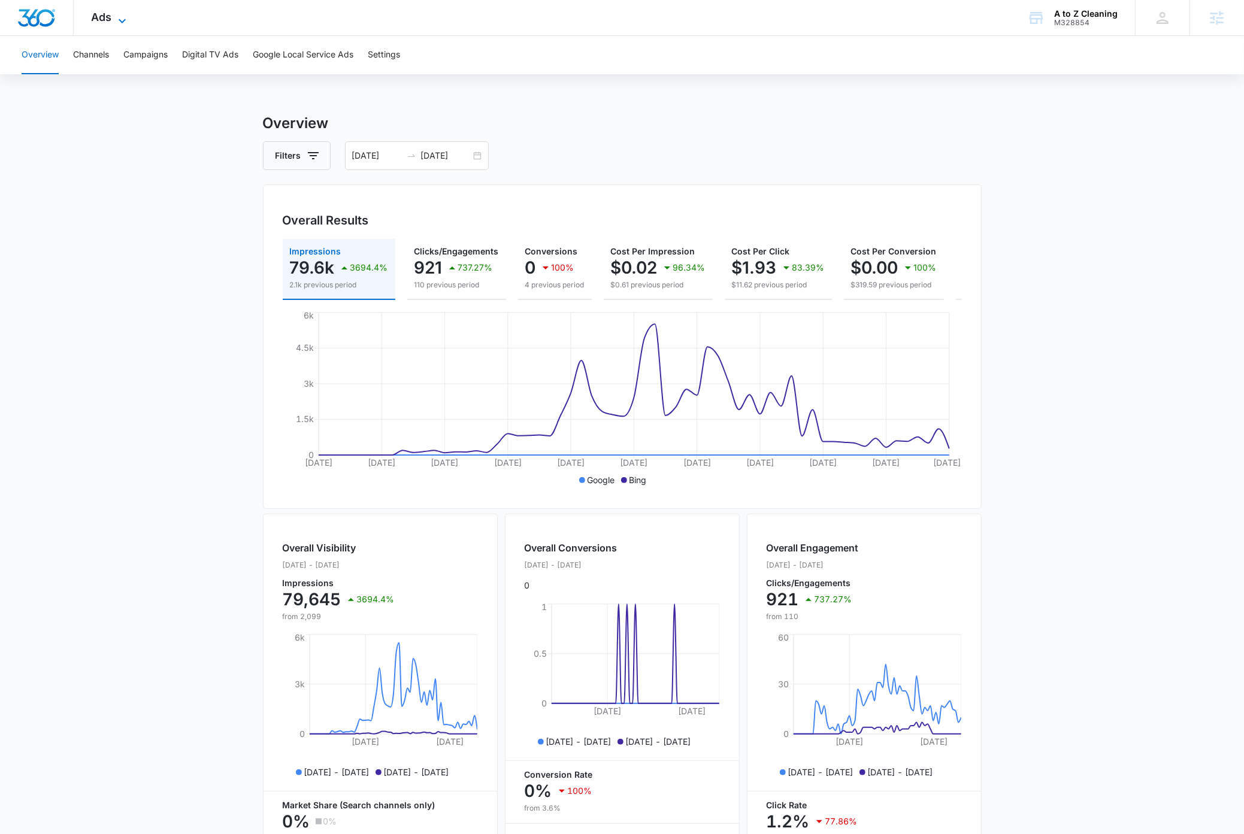
click at [126, 20] on icon at bounding box center [122, 21] width 14 height 14
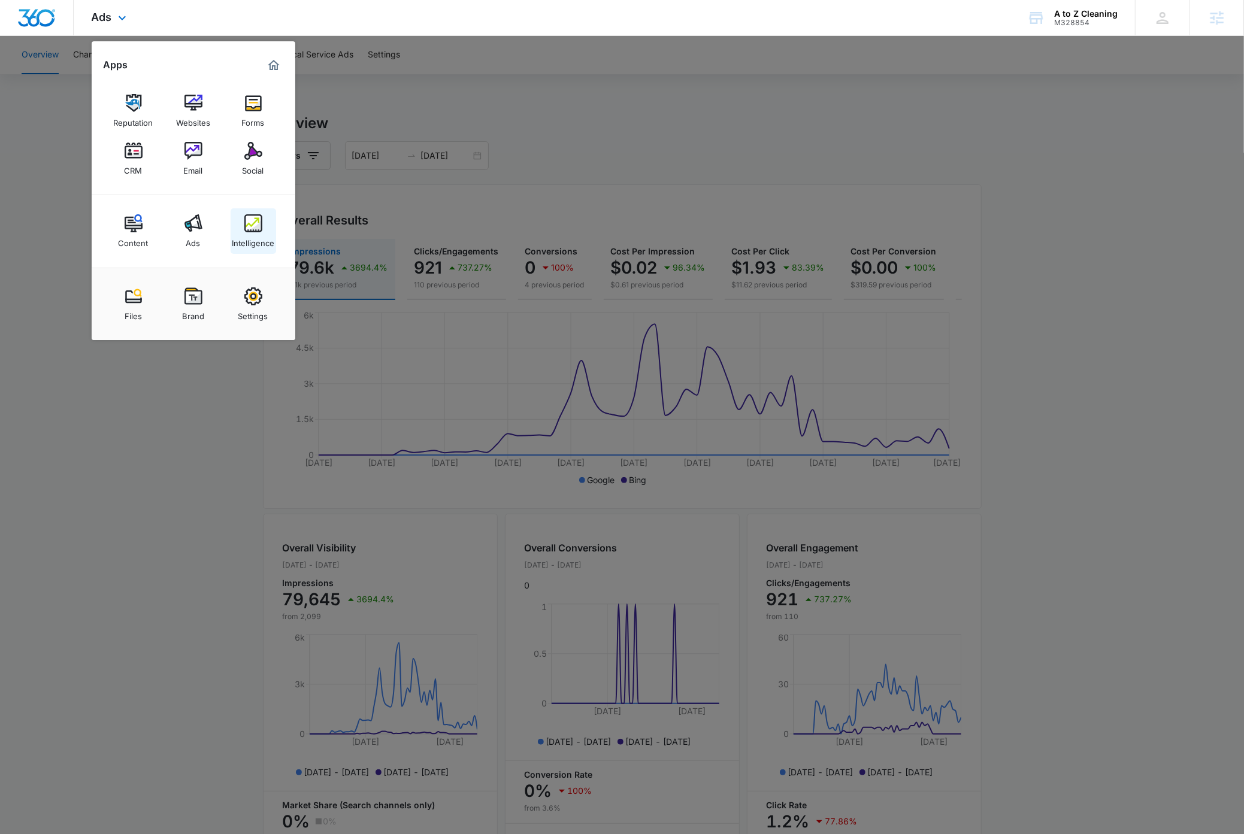
click at [254, 223] on img at bounding box center [253, 223] width 18 height 18
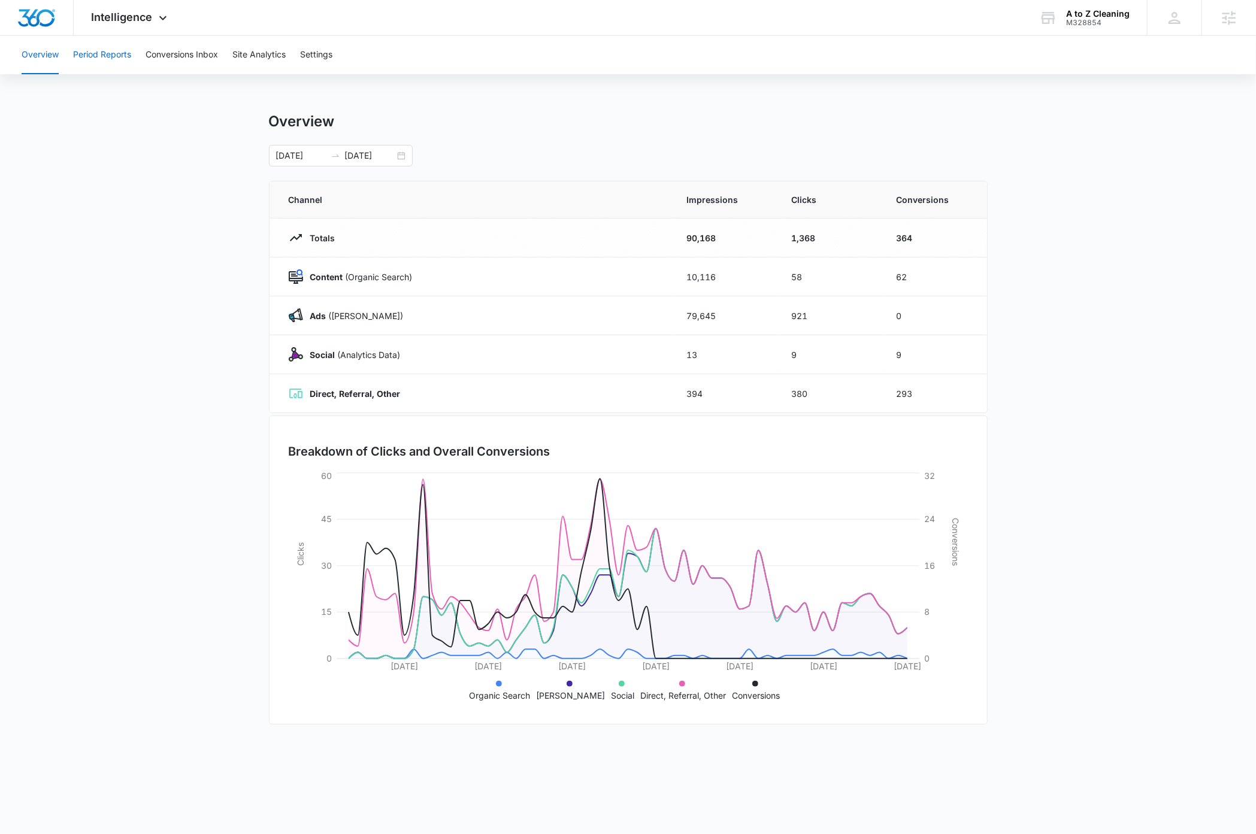
click at [114, 51] on button "Period Reports" at bounding box center [102, 55] width 58 height 38
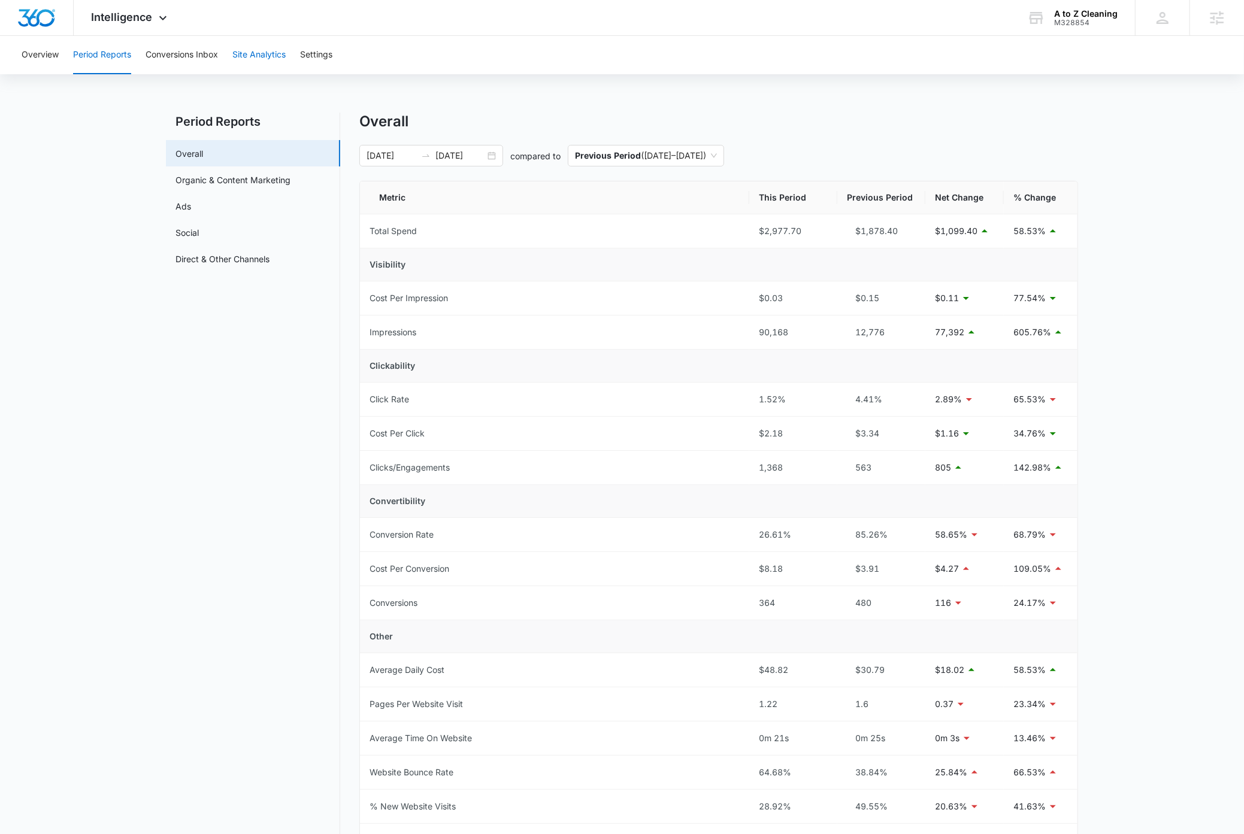
click at [256, 57] on button "Site Analytics" at bounding box center [258, 55] width 53 height 38
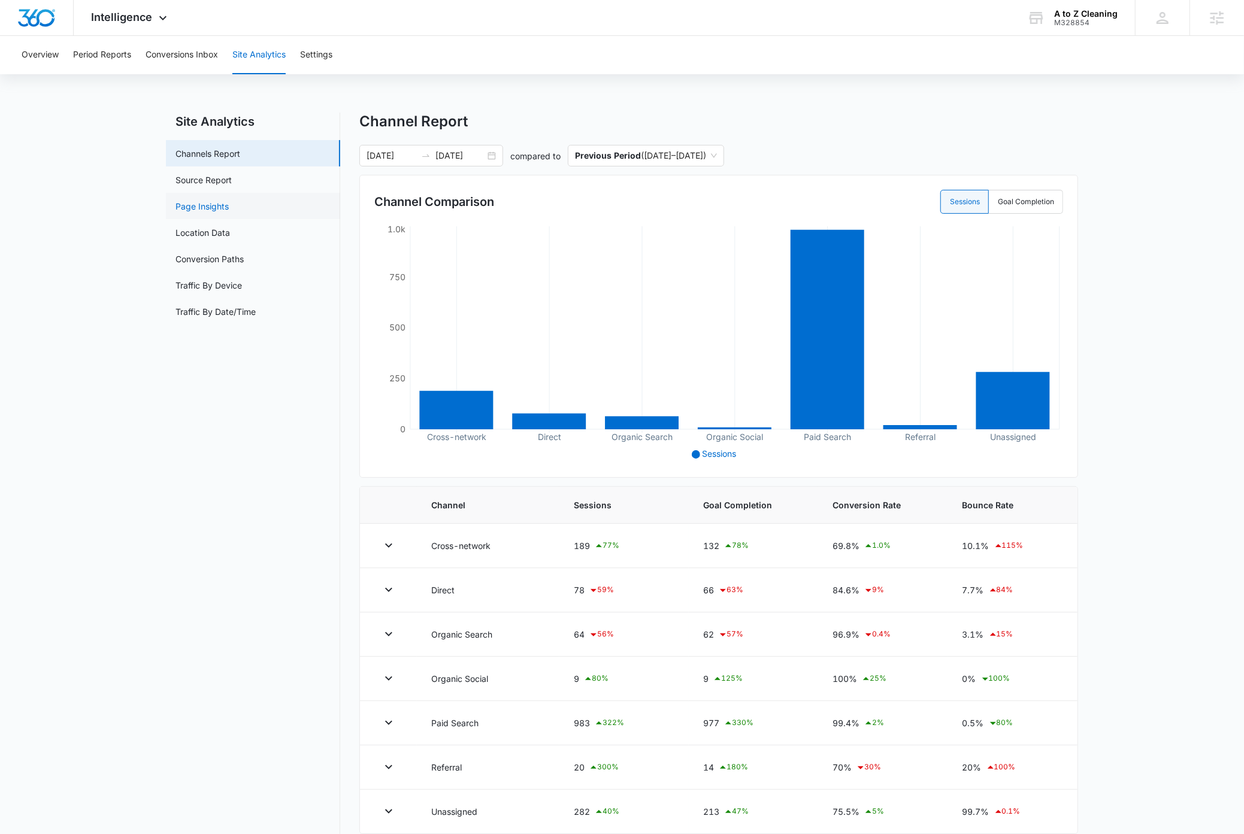
click at [222, 205] on link "Page Insights" at bounding box center [201, 206] width 53 height 13
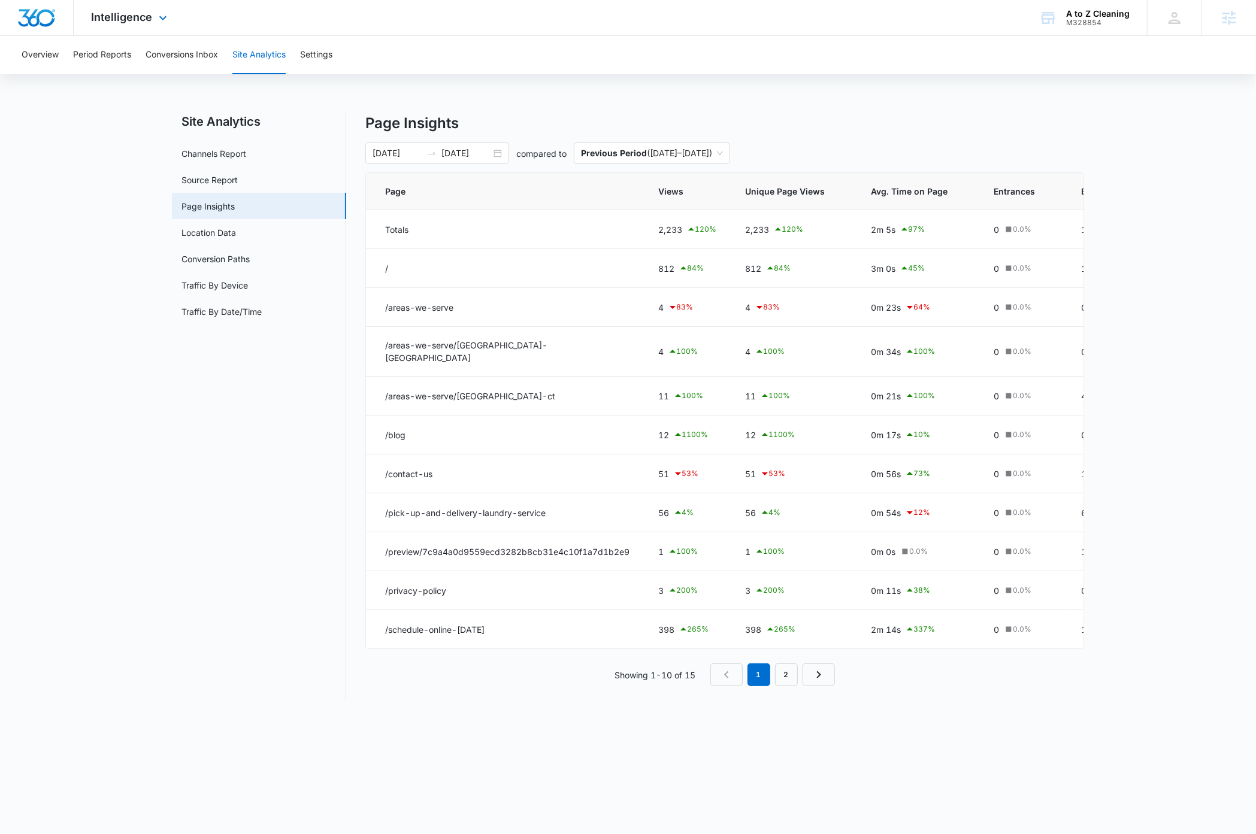
click at [44, 20] on img "Dashboard" at bounding box center [36, 18] width 38 height 18
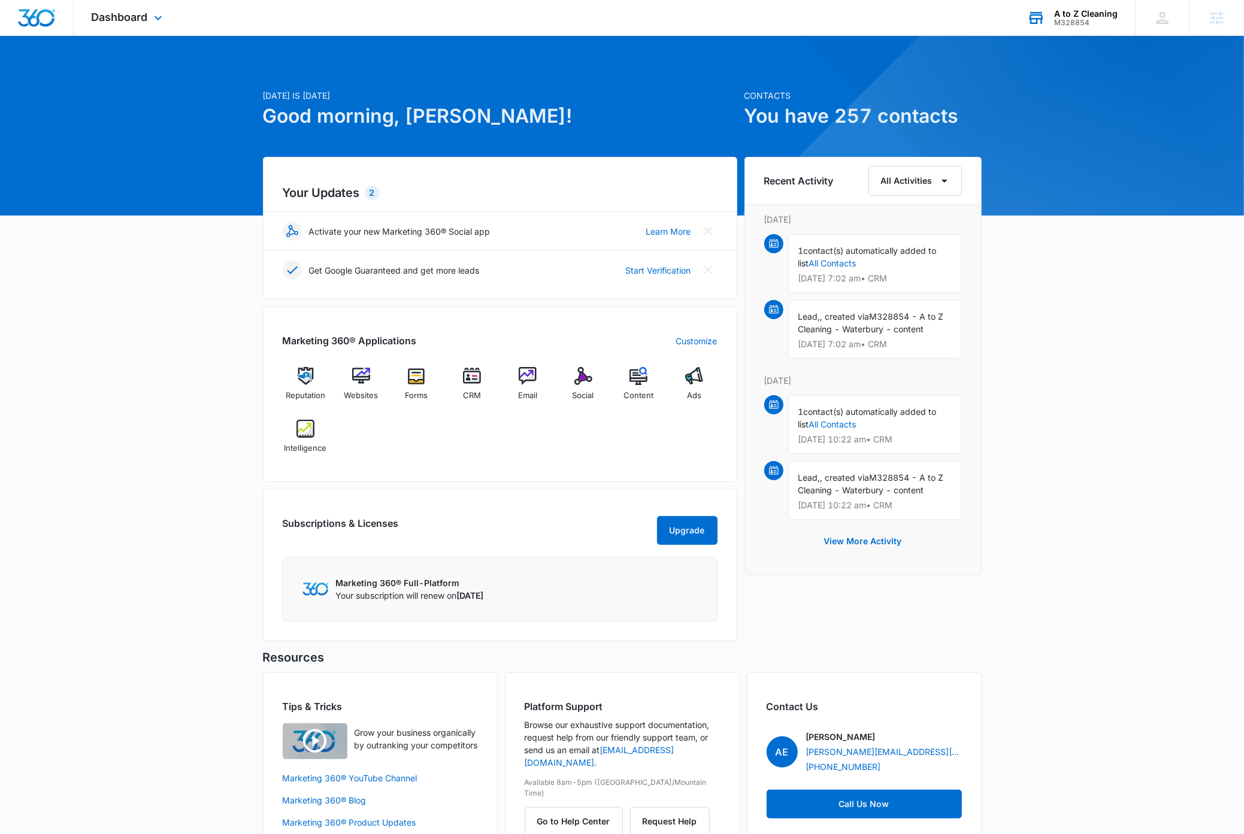
drag, startPoint x: 1095, startPoint y: 18, endPoint x: 1089, endPoint y: 31, distance: 14.2
click at [1095, 19] on div "M328854" at bounding box center [1085, 23] width 63 height 8
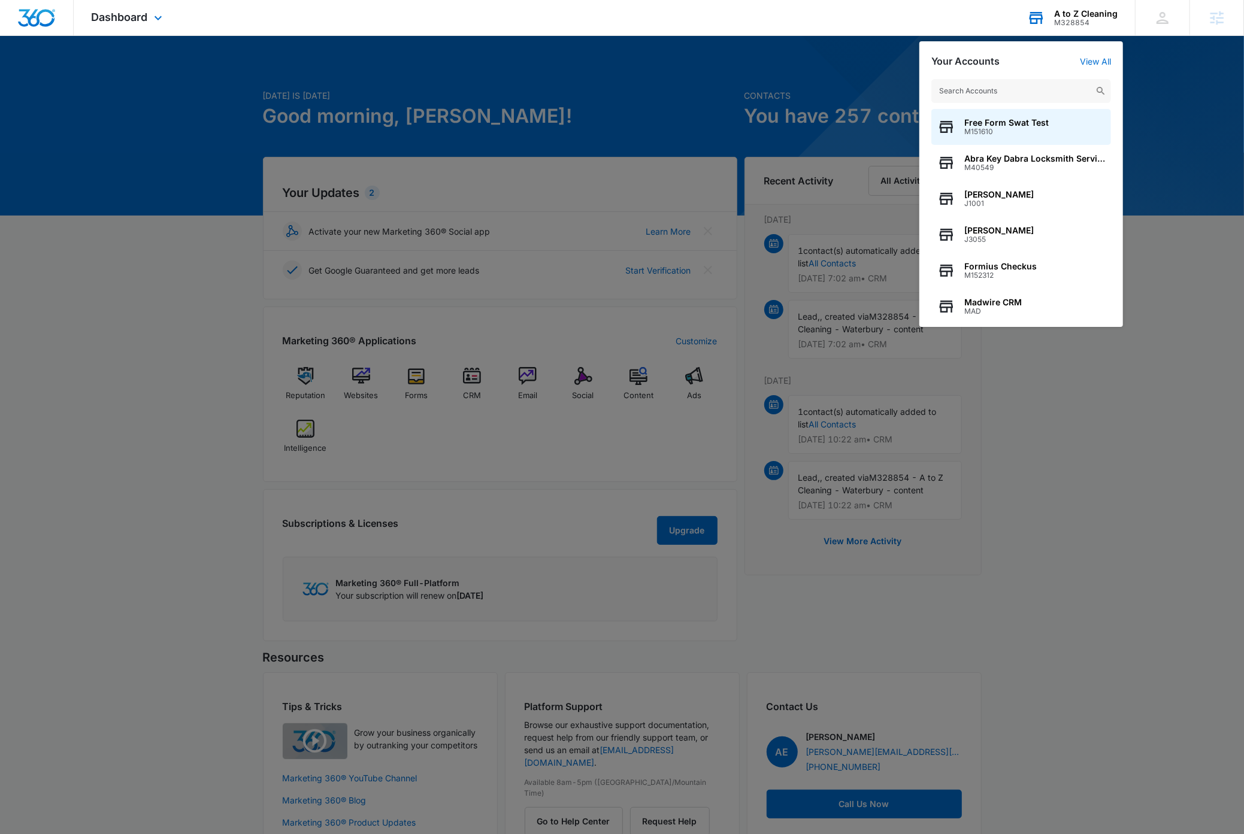
click at [1046, 92] on input "text" at bounding box center [1021, 91] width 180 height 24
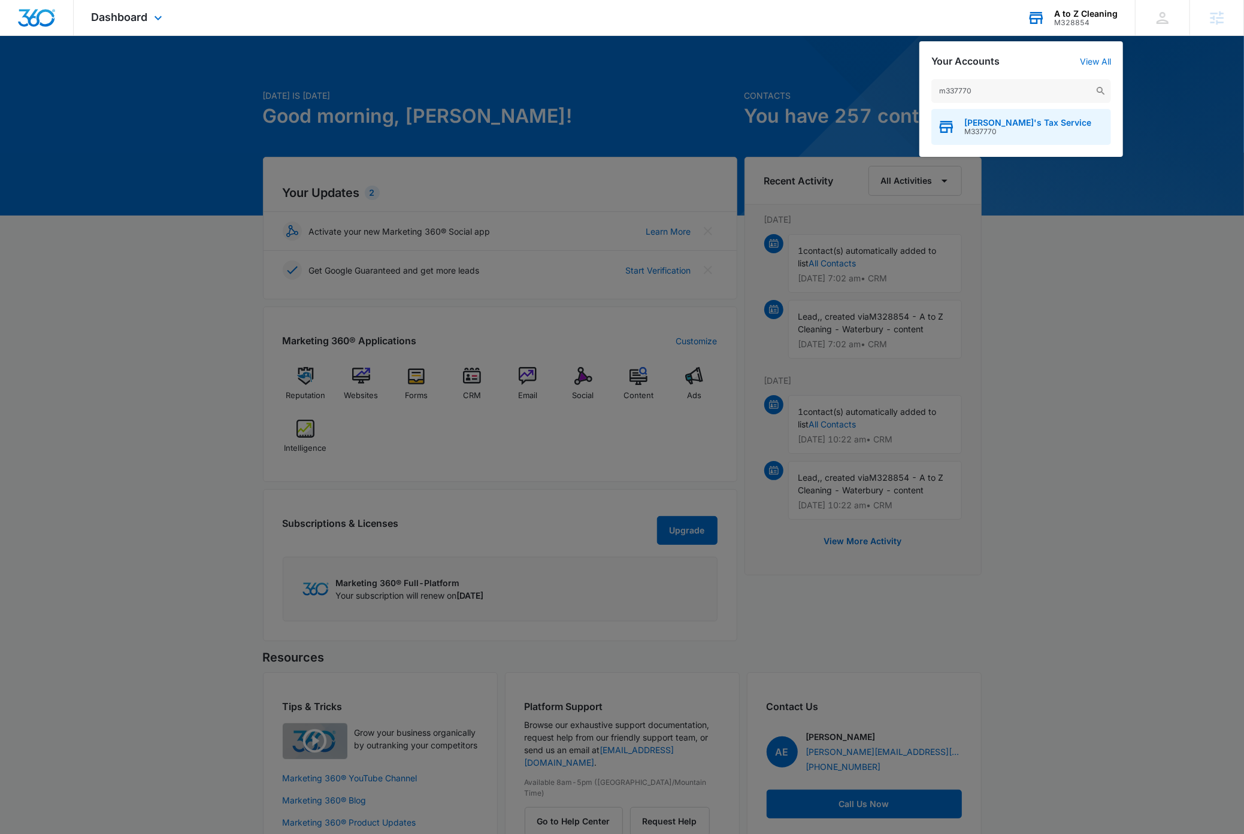
type input "m337770"
click at [1010, 122] on span "Linda's Tax Service" at bounding box center [1027, 123] width 127 height 10
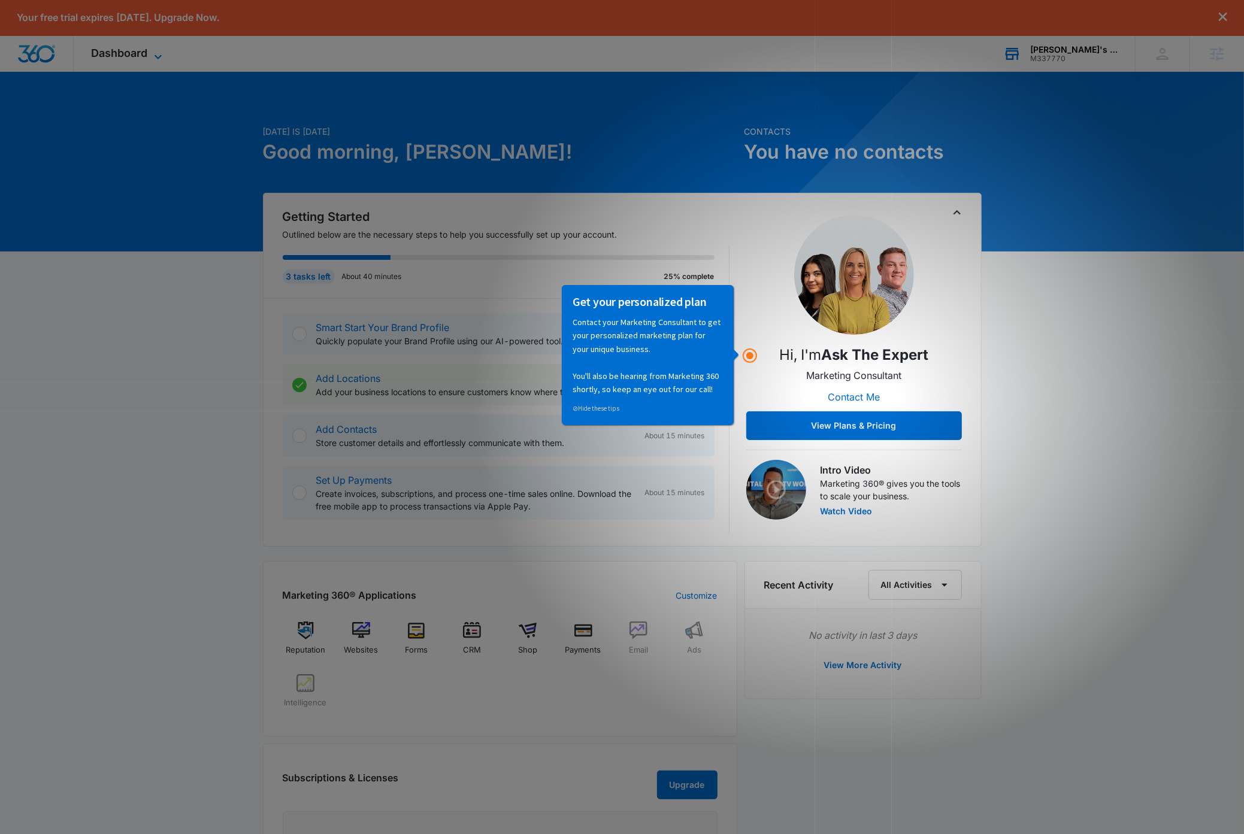
click at [159, 57] on icon at bounding box center [157, 56] width 7 height 4
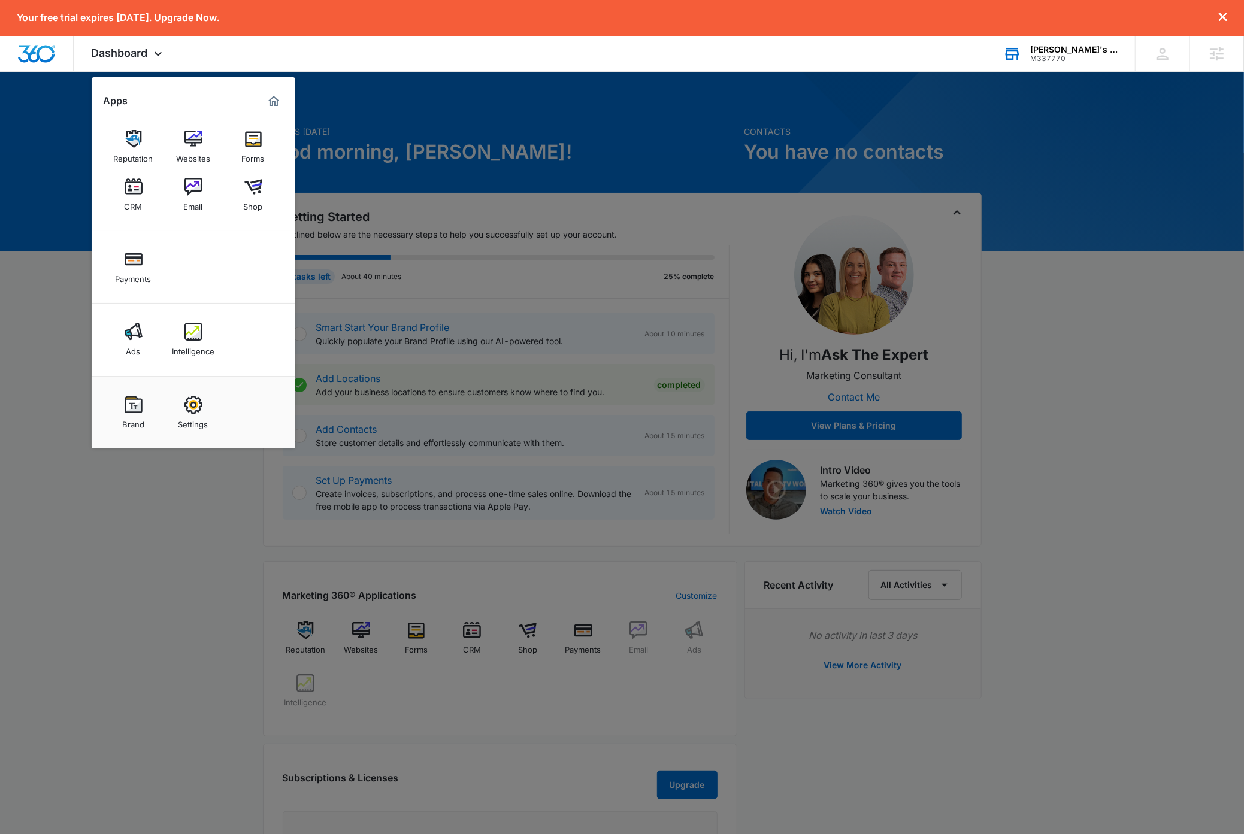
click at [196, 415] on link "Settings" at bounding box center [194, 413] width 46 height 46
select select "33"
select select "US"
select select "America/Los_Angeles"
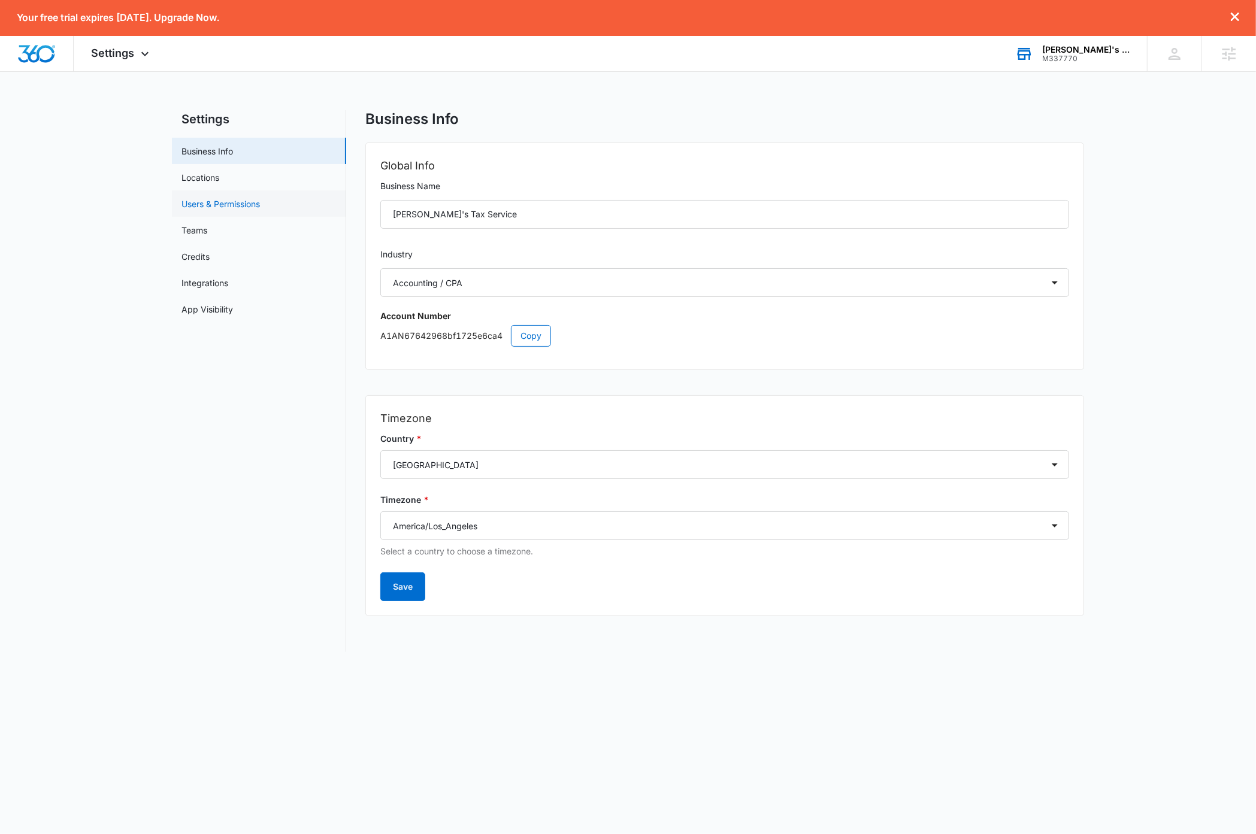
click at [250, 204] on link "Users & Permissions" at bounding box center [220, 204] width 78 height 13
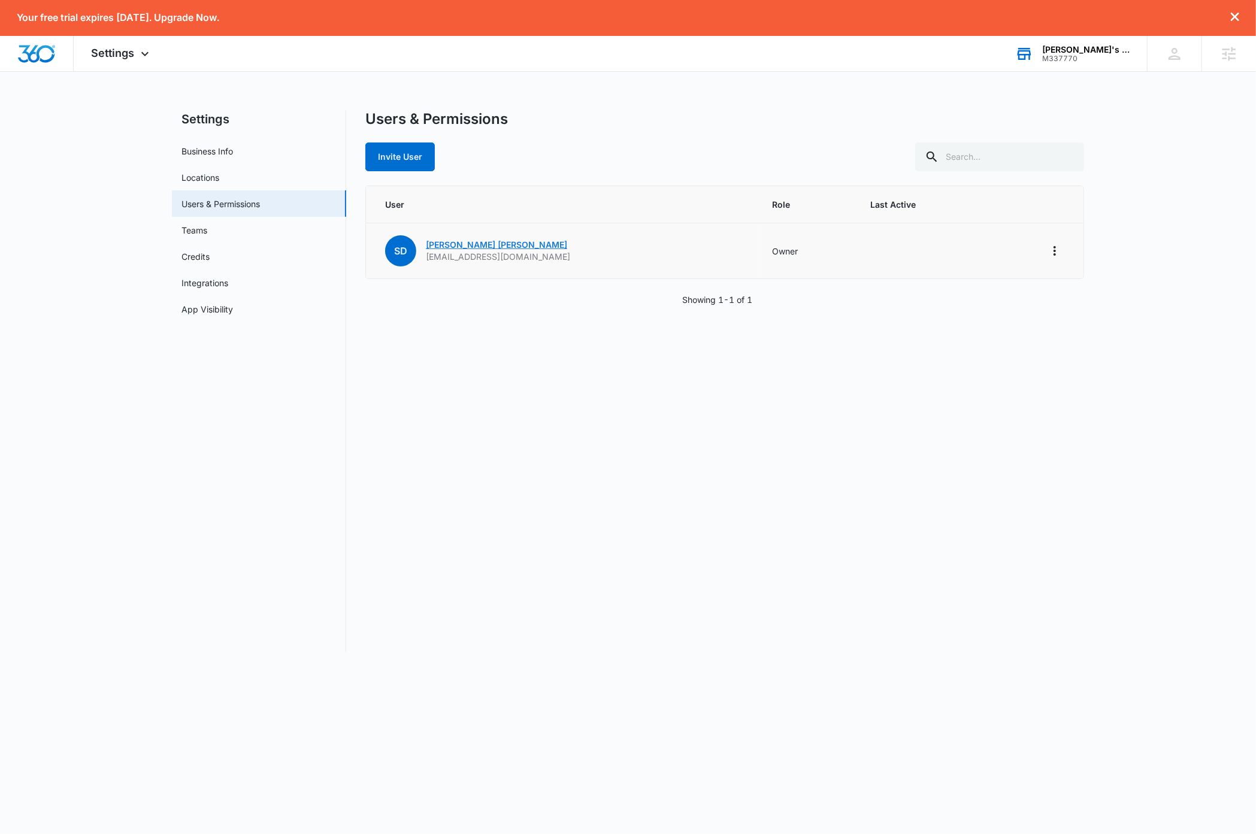
click at [462, 244] on link "Shelly Dunn" at bounding box center [496, 245] width 141 height 10
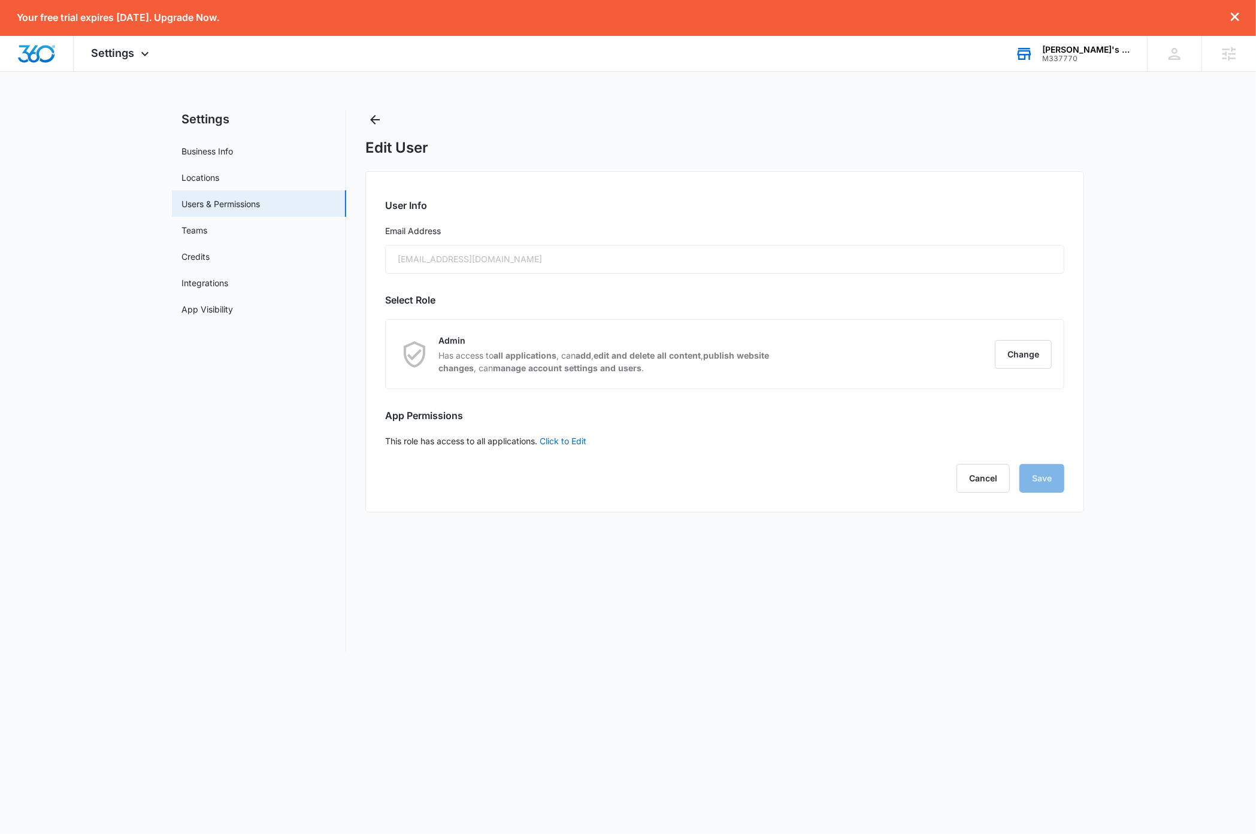
click at [524, 259] on div "lindataxservices@gmail.com" at bounding box center [724, 259] width 679 height 29
click at [224, 147] on link "Business Info" at bounding box center [206, 151] width 51 height 13
select select "33"
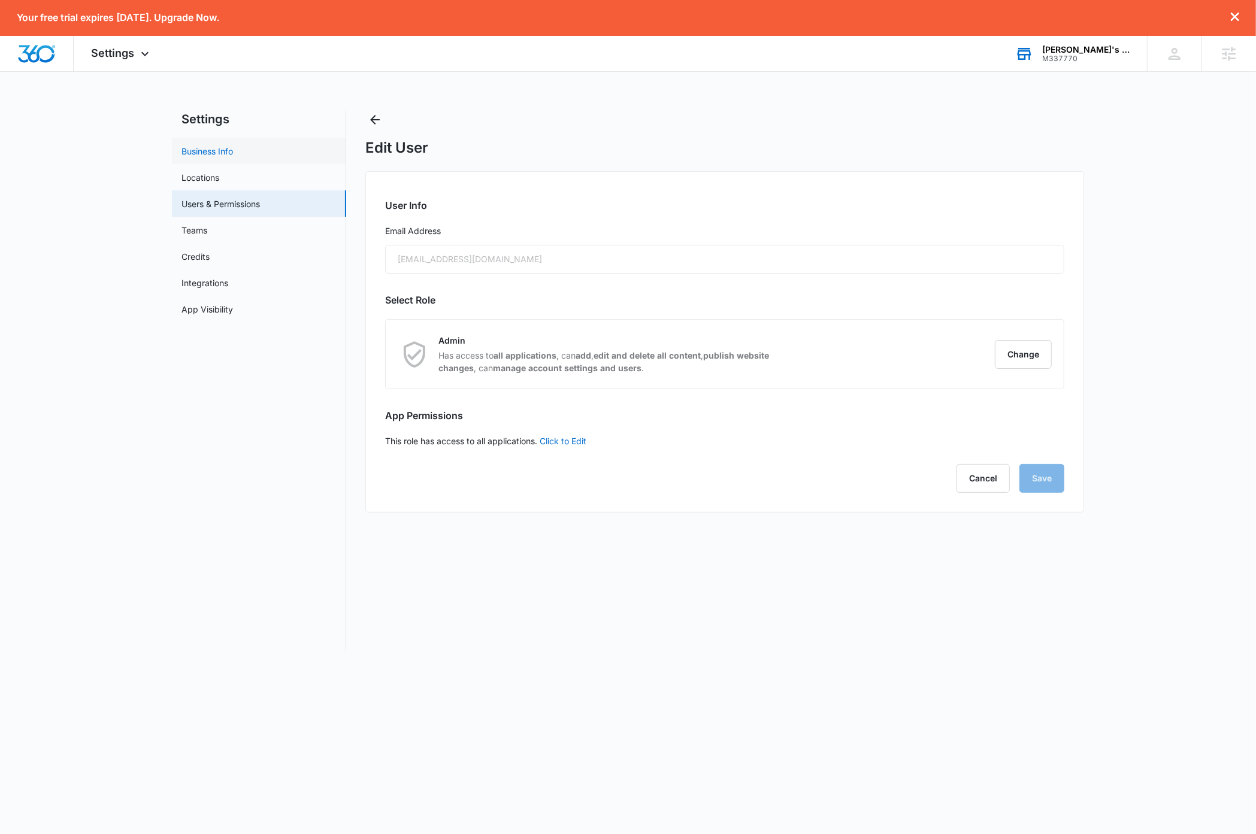
select select "US"
select select "America/Los_Angeles"
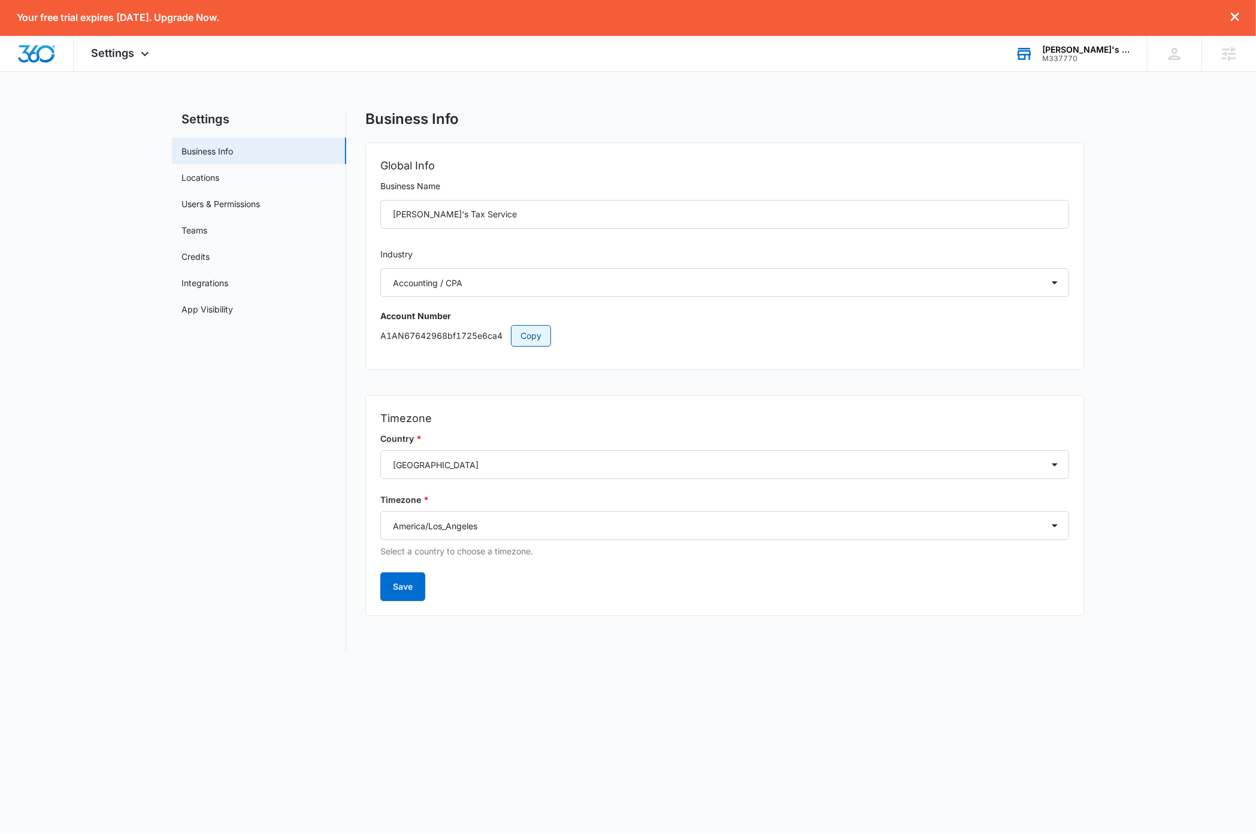
click at [533, 334] on span "Copy" at bounding box center [530, 335] width 21 height 13
click at [40, 59] on img "Dashboard" at bounding box center [36, 54] width 38 height 18
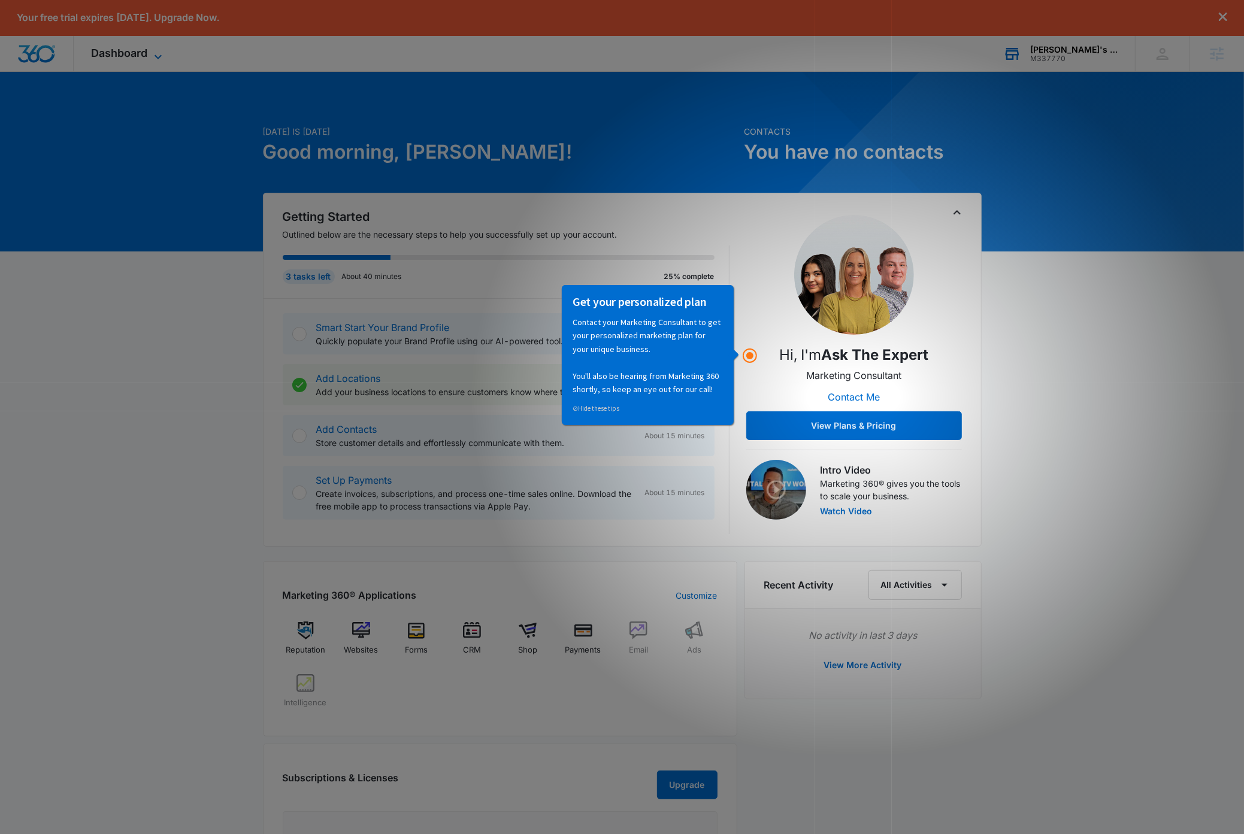
click at [156, 56] on icon at bounding box center [157, 56] width 7 height 4
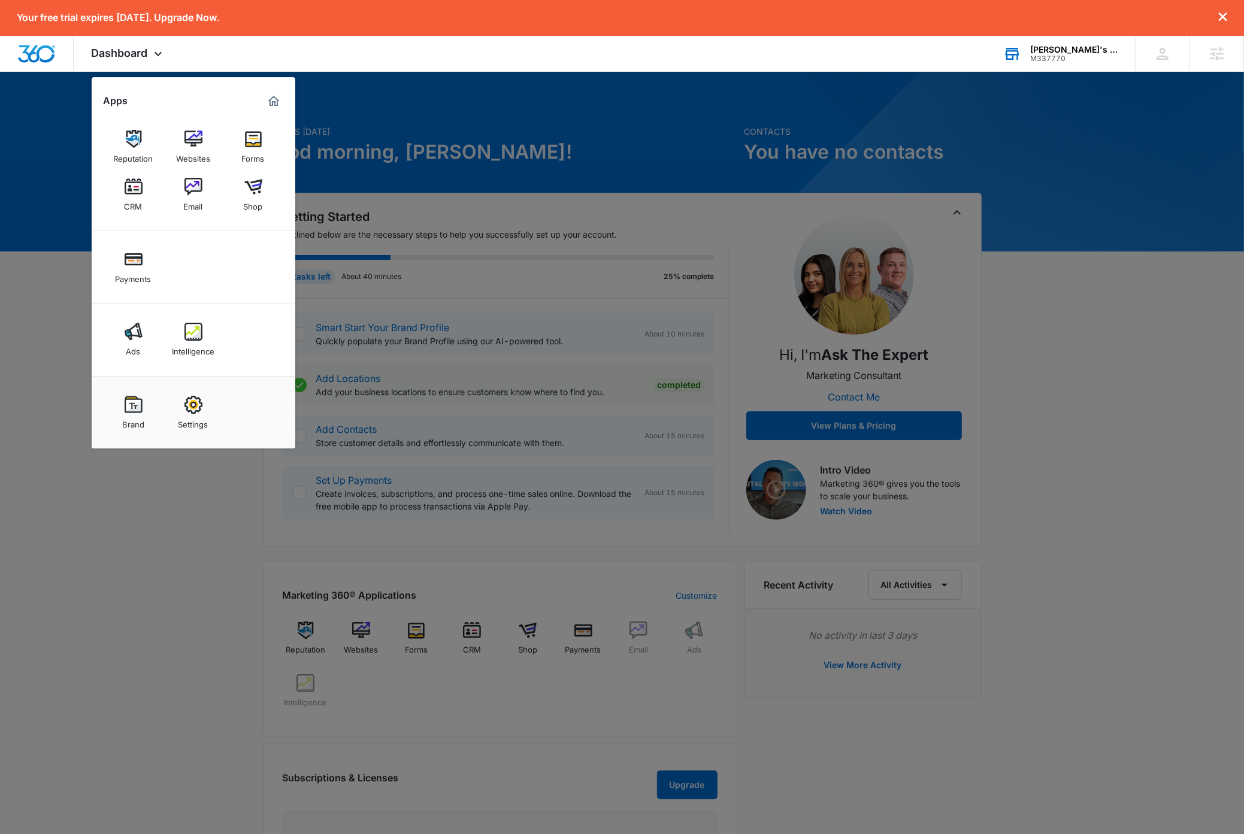
click at [138, 151] on div "Reputation" at bounding box center [134, 156] width 40 height 16
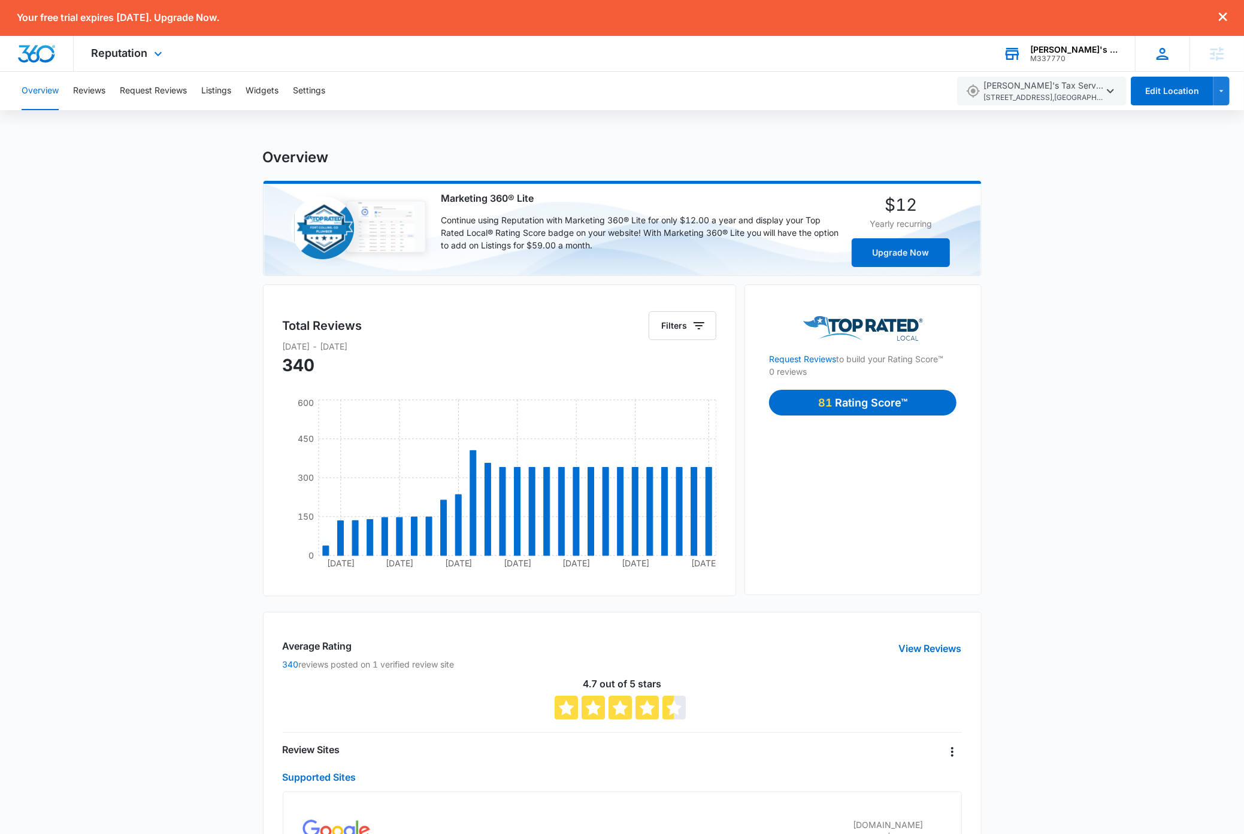
click at [1159, 57] on icon at bounding box center [1162, 54] width 18 height 18
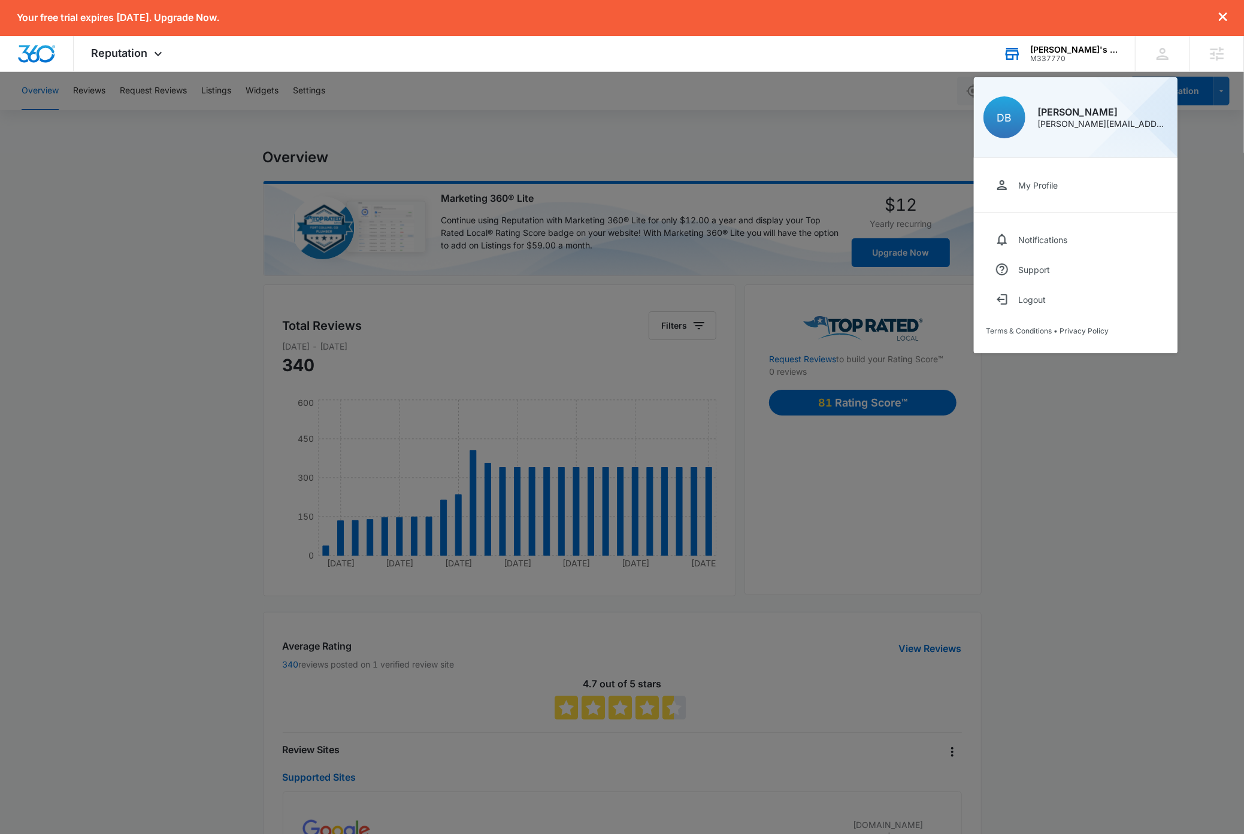
click at [1161, 413] on div at bounding box center [622, 417] width 1244 height 834
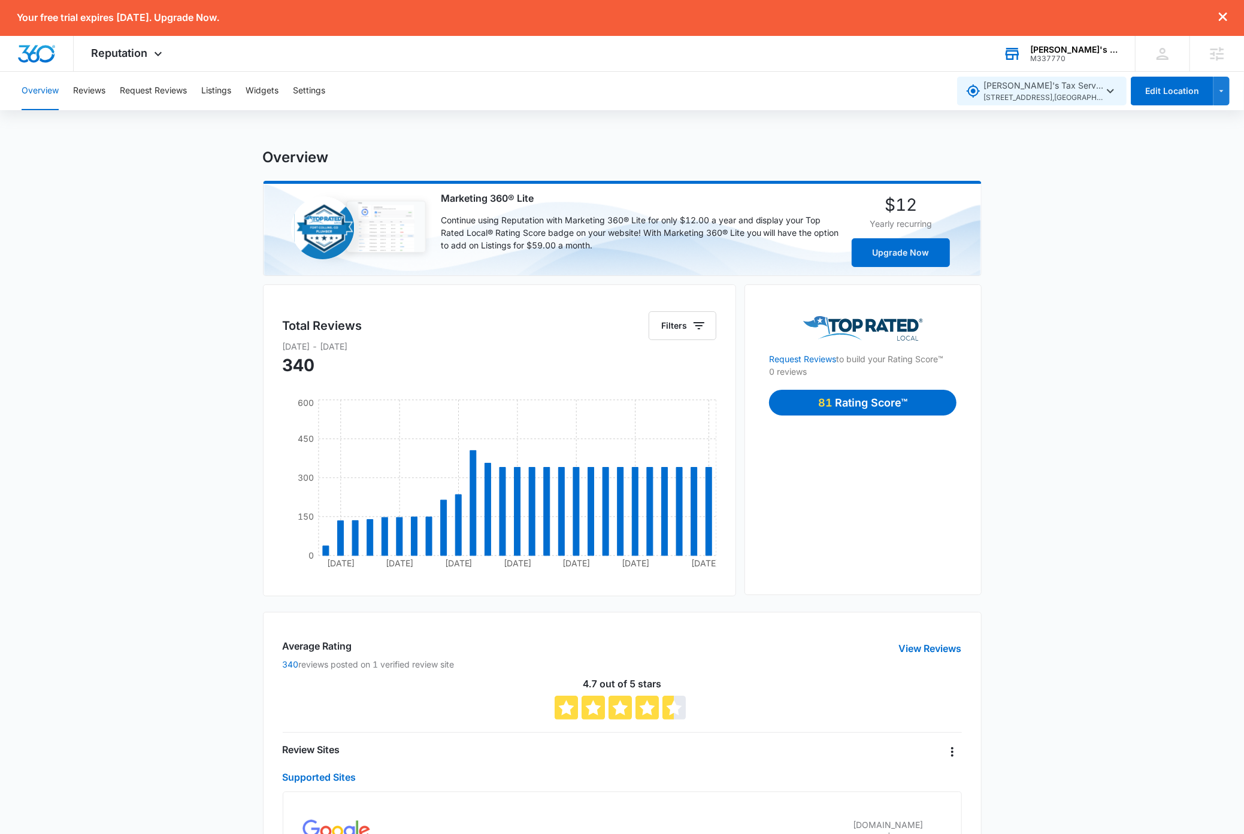
click at [1098, 88] on span "Linda's Tax Service 6314 NE 137th Ave , Vancouver , WA" at bounding box center [1043, 91] width 120 height 25
click at [1115, 312] on div "Overview Marketing 360® Lite Continue using Reputation with Marketing 360® Lite…" at bounding box center [622, 651] width 1244 height 1006
click at [1164, 62] on icon at bounding box center [1162, 54] width 18 height 18
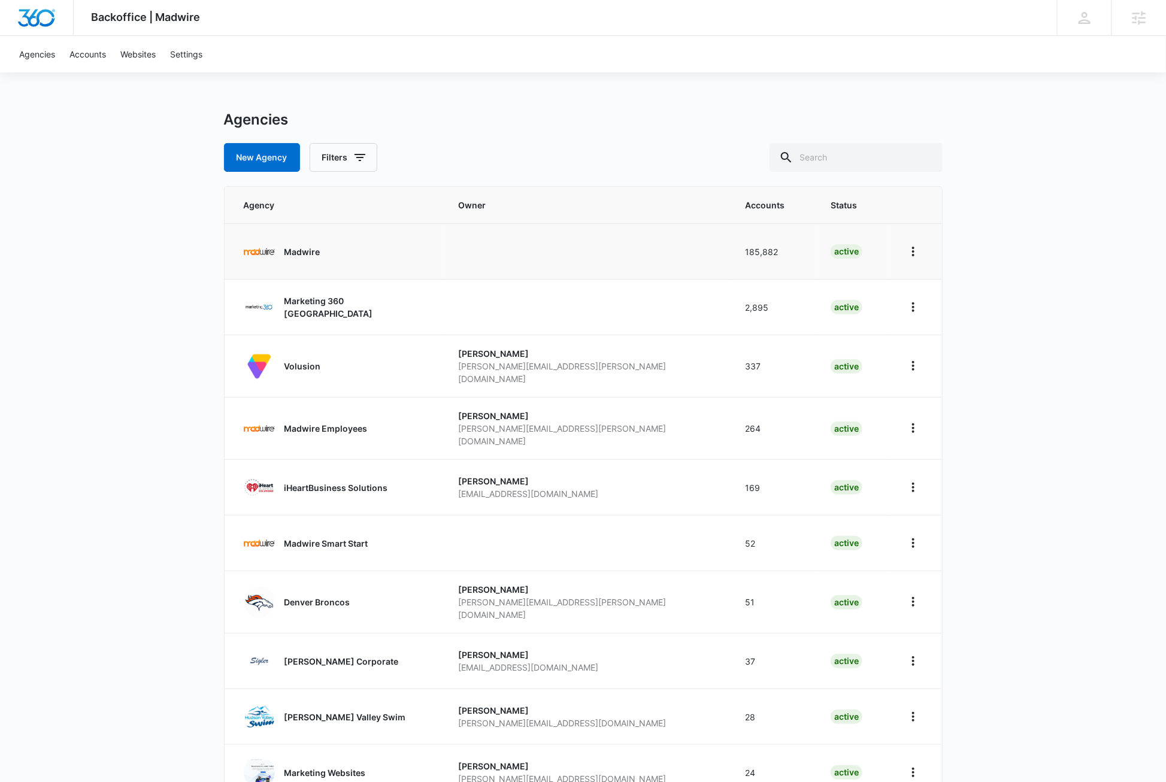
click at [300, 253] on p "Madwire" at bounding box center [302, 251] width 36 height 13
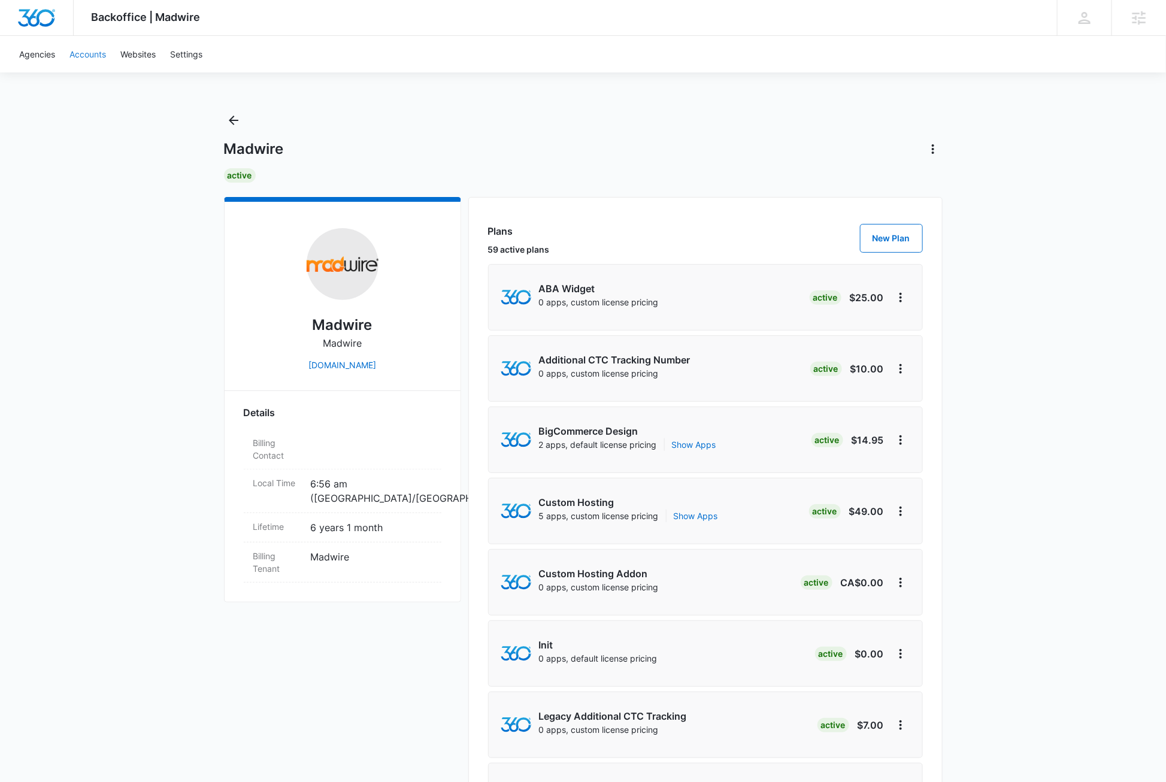
click at [87, 56] on link "Accounts" at bounding box center [87, 54] width 51 height 37
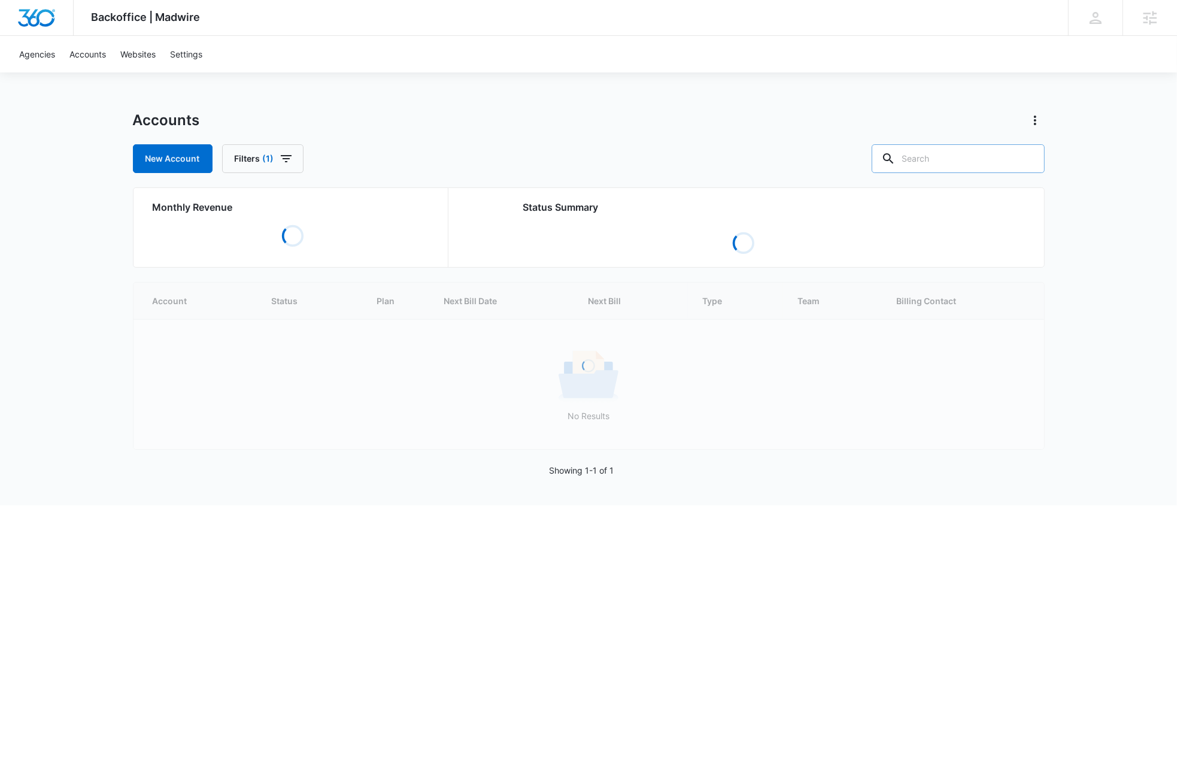
click at [975, 161] on input "text" at bounding box center [958, 158] width 173 height 29
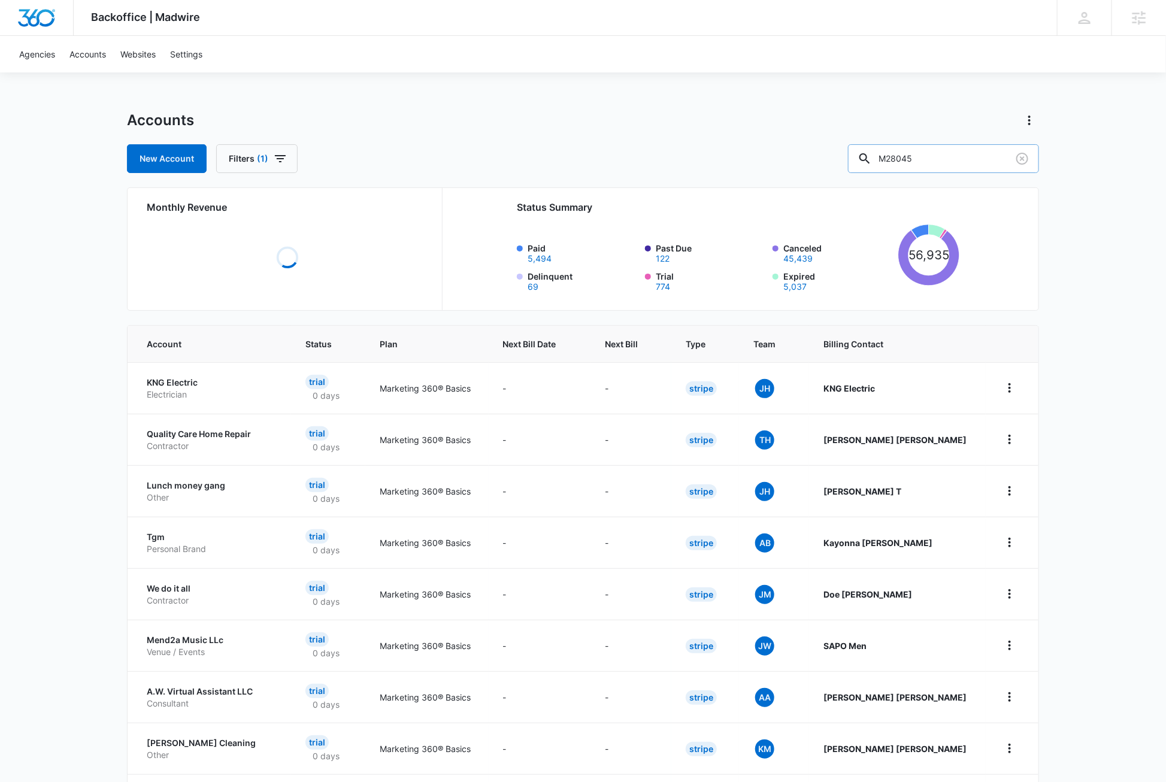
type input "M28045"
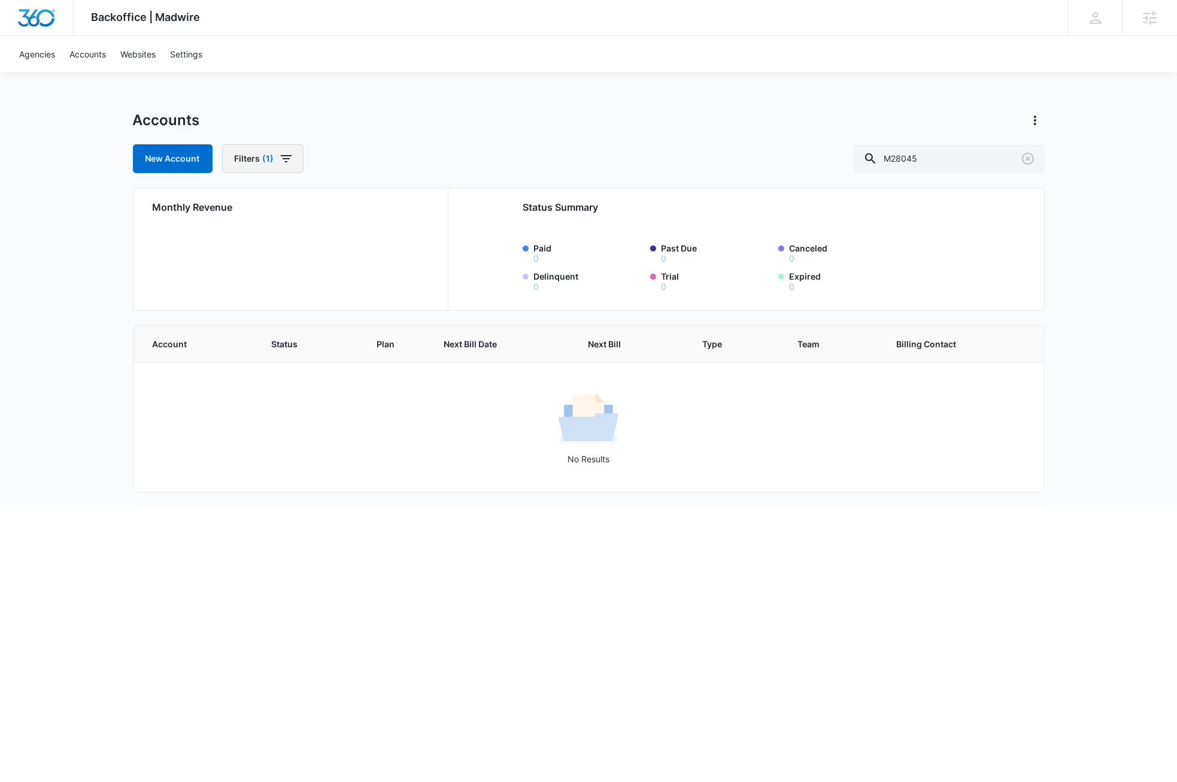
drag, startPoint x: 286, startPoint y: 163, endPoint x: 287, endPoint y: 172, distance: 8.5
click at [286, 163] on icon "button" at bounding box center [286, 158] width 14 height 14
click at [295, 372] on button "Clear All" at bounding box center [306, 370] width 138 height 23
click at [40, 56] on link "Agencies" at bounding box center [37, 54] width 50 height 37
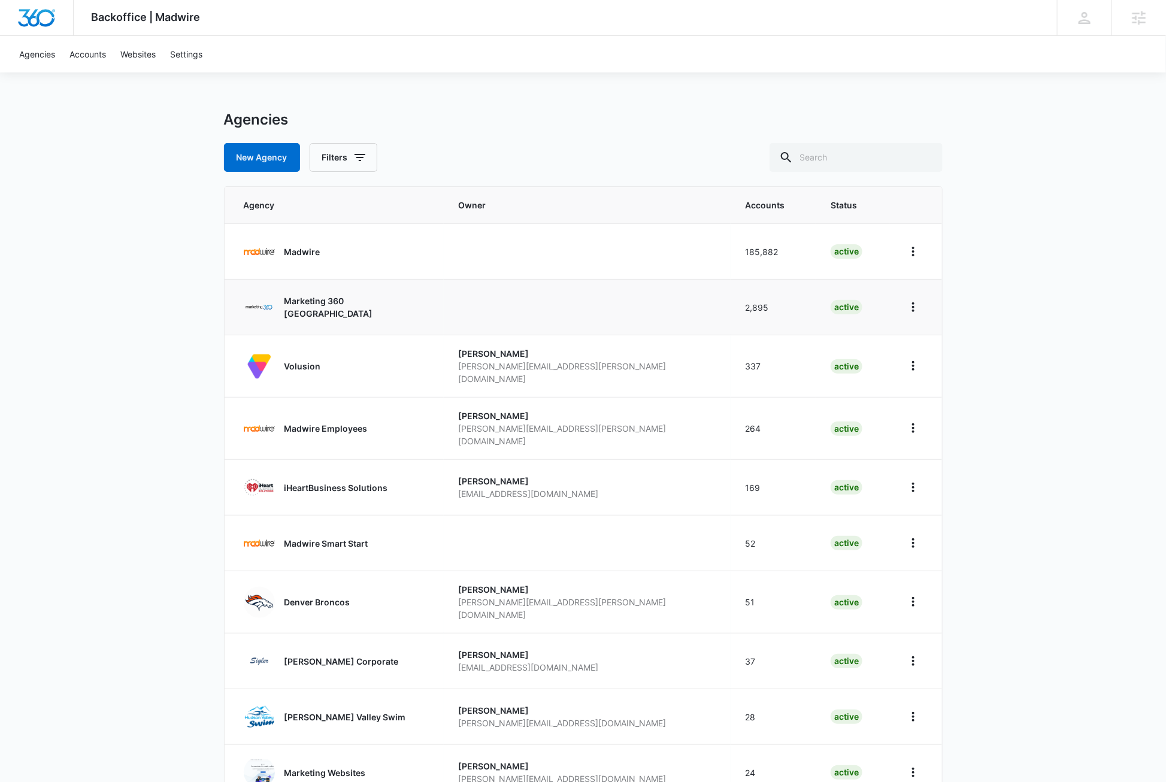
click at [307, 309] on p "Marketing 360 Canada" at bounding box center [356, 307] width 145 height 25
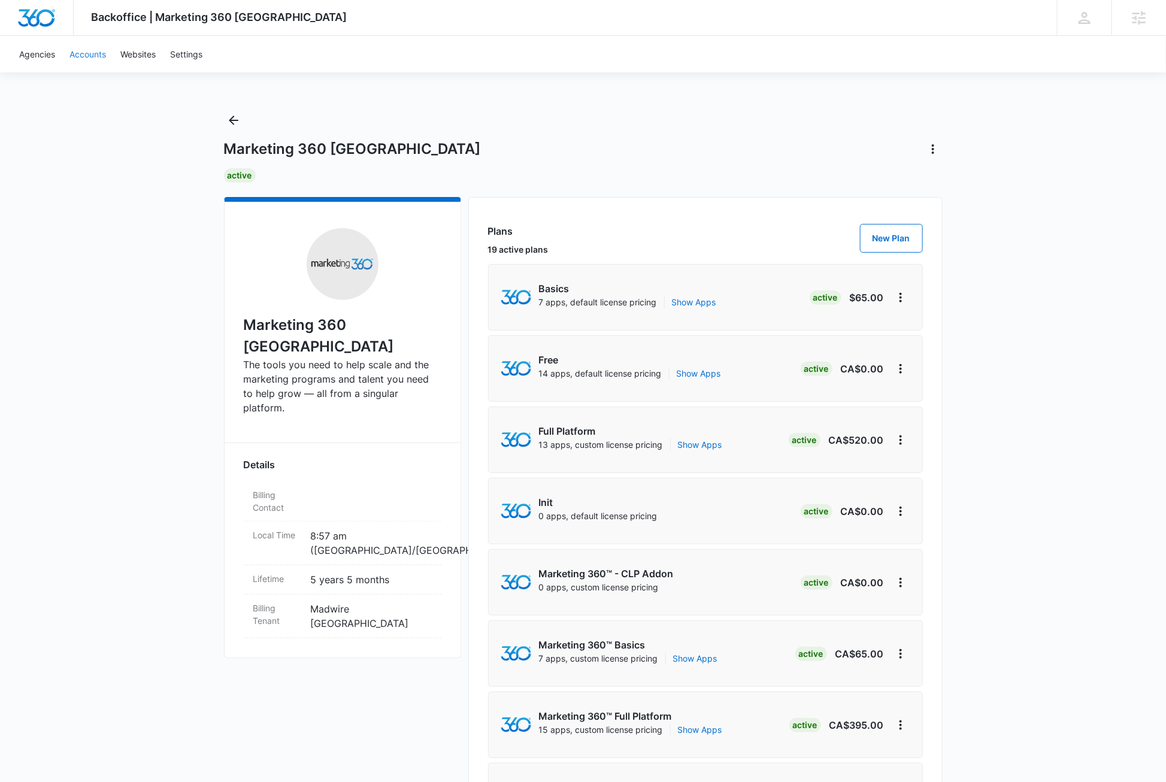
click at [96, 52] on link "Accounts" at bounding box center [87, 54] width 51 height 37
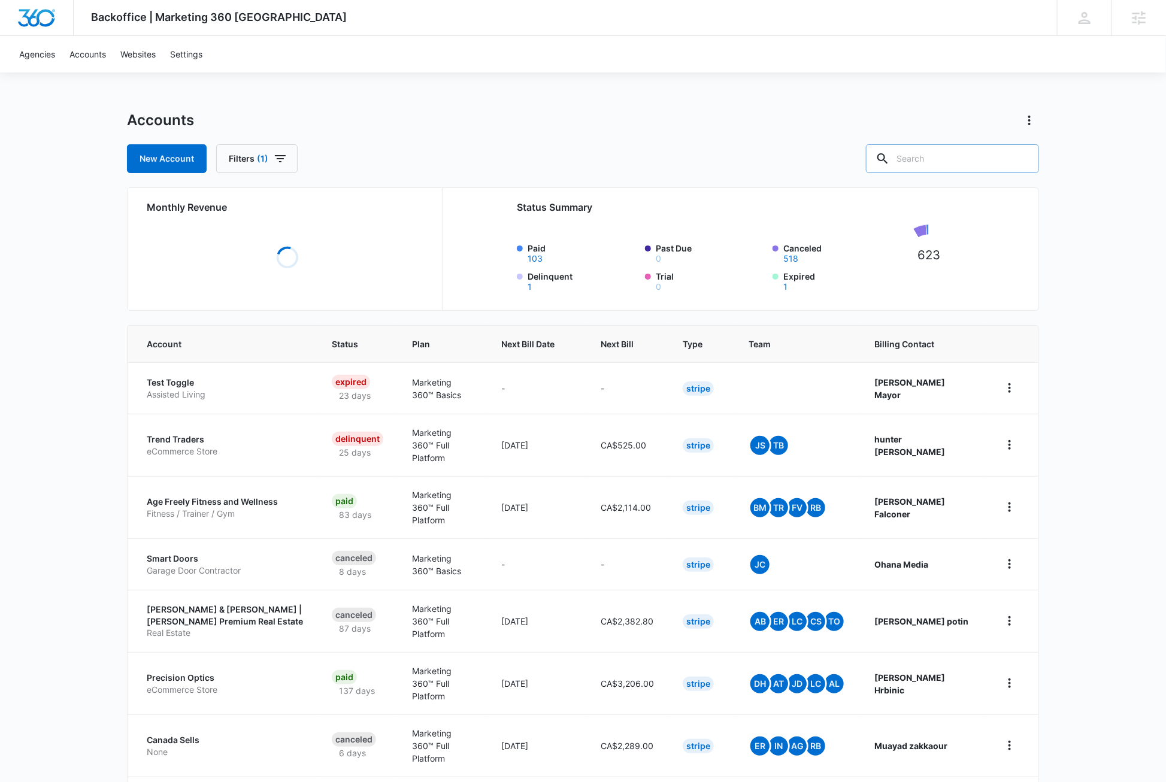
click at [987, 162] on input "text" at bounding box center [952, 158] width 173 height 29
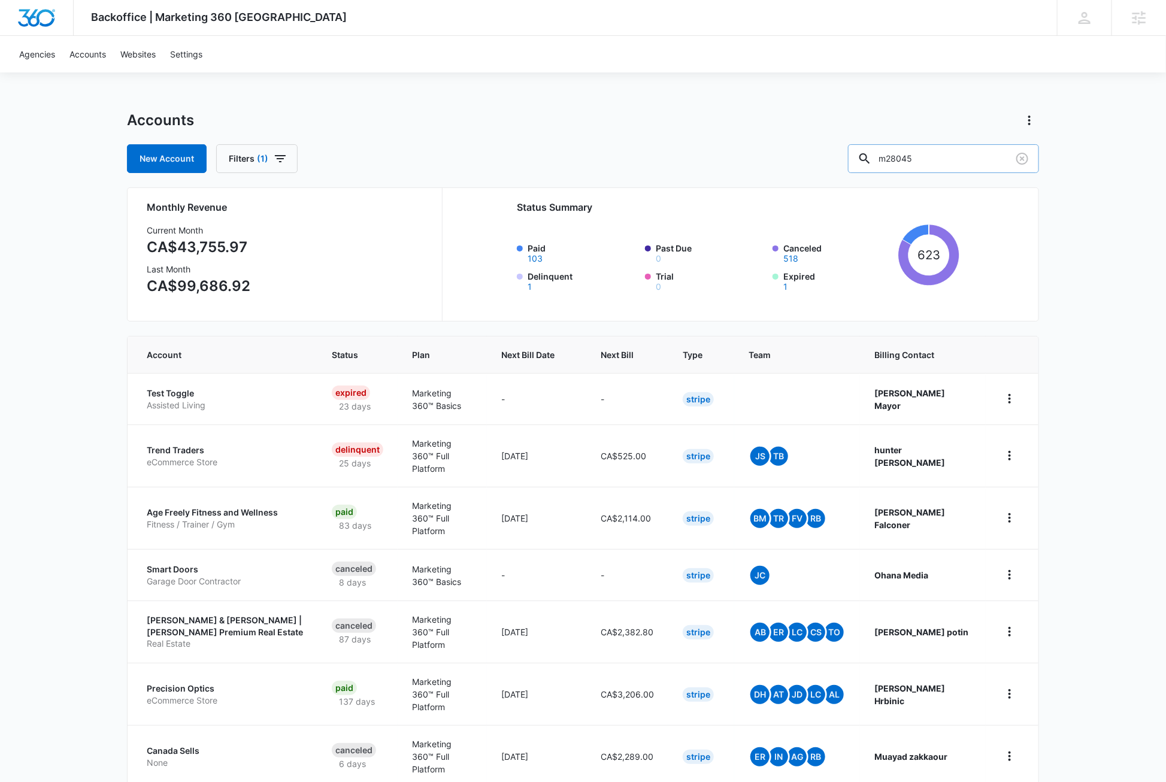
type input "m28045"
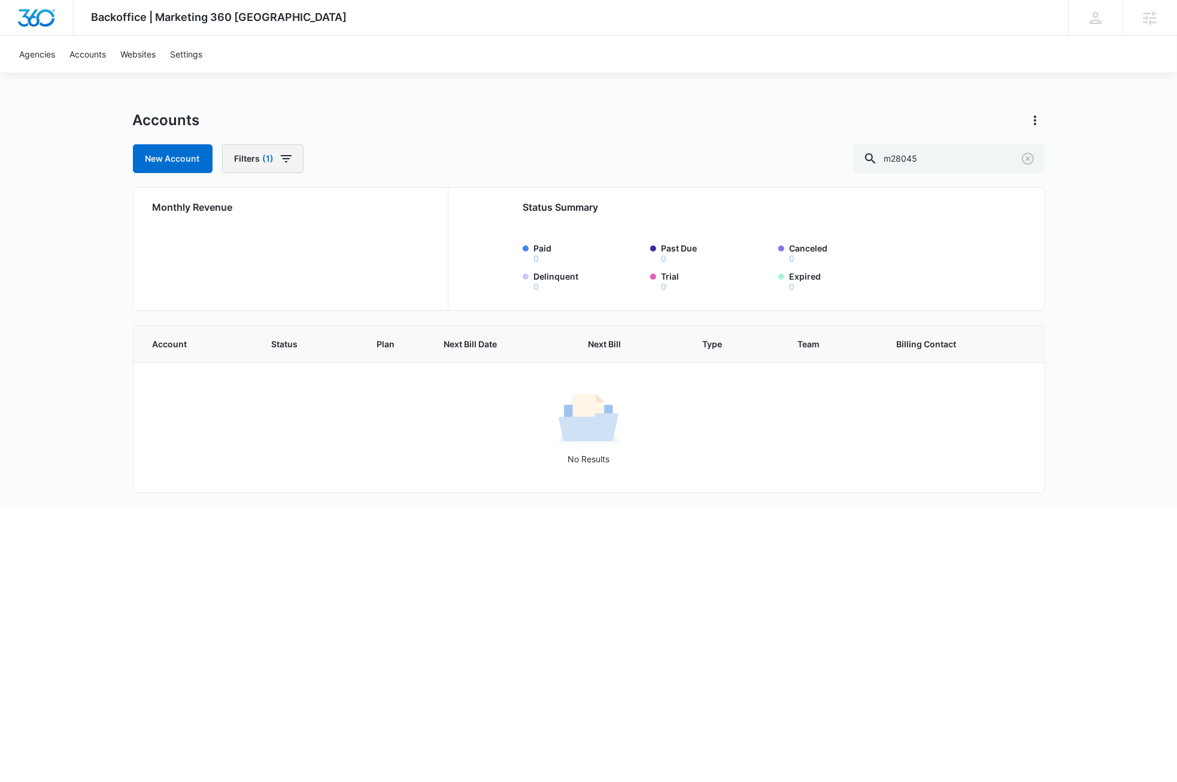
click at [281, 157] on icon "button" at bounding box center [286, 158] width 14 height 14
click at [314, 369] on button "Clear All" at bounding box center [306, 370] width 138 height 23
click at [80, 179] on div "Backoffice | Marketing 360 Canada Apps Settings DB Dave Bettger dave@madwire.co…" at bounding box center [588, 253] width 1177 height 507
click at [38, 56] on link "Agencies" at bounding box center [37, 54] width 50 height 37
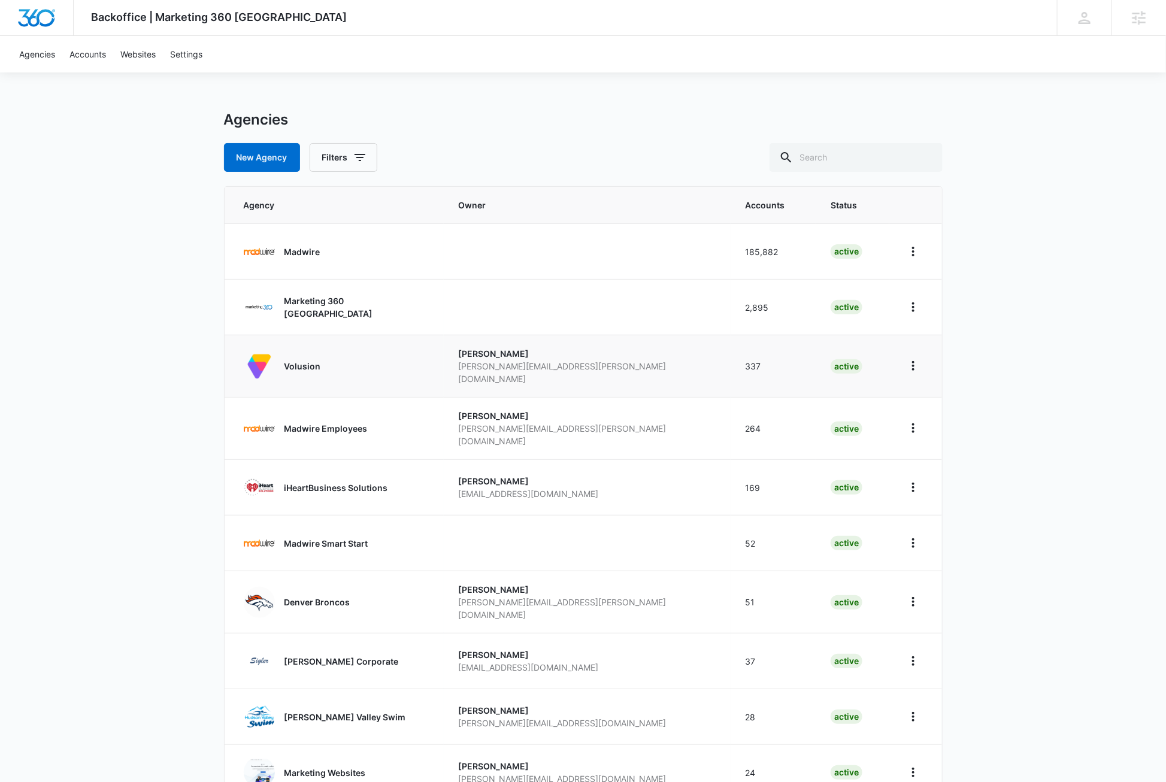
click at [306, 364] on p "Volusion" at bounding box center [302, 366] width 37 height 13
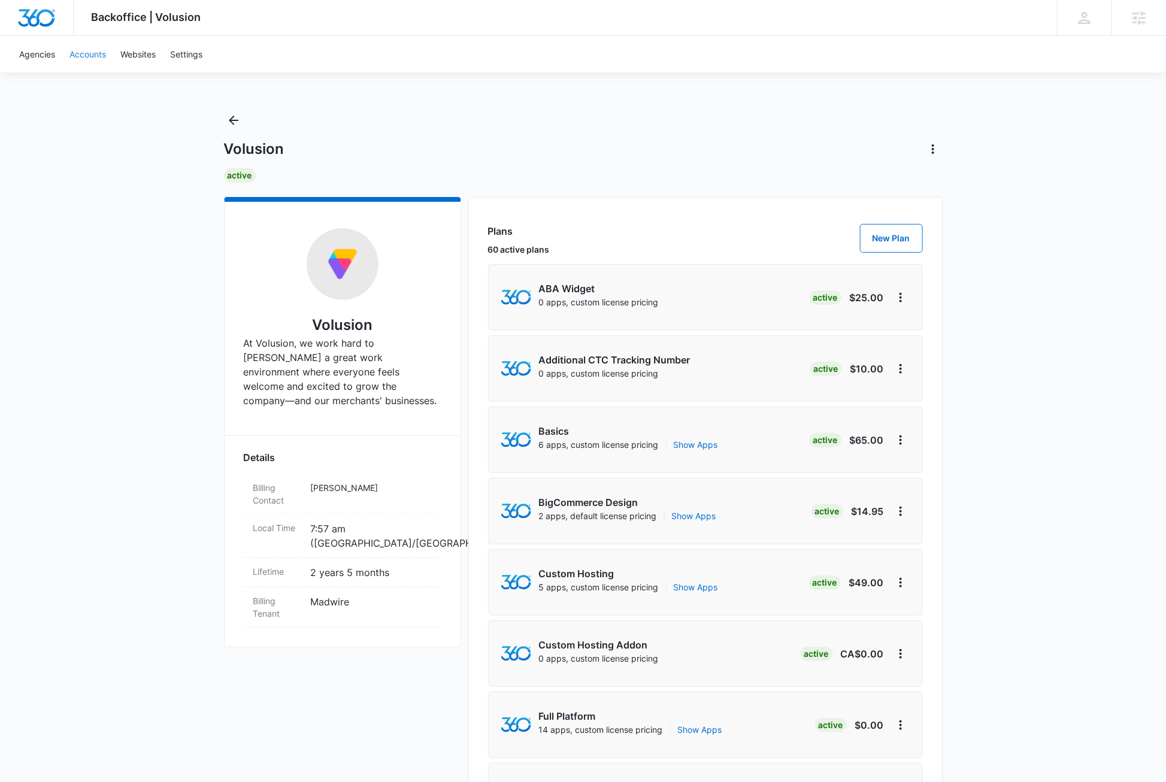
click at [93, 55] on link "Accounts" at bounding box center [87, 54] width 51 height 37
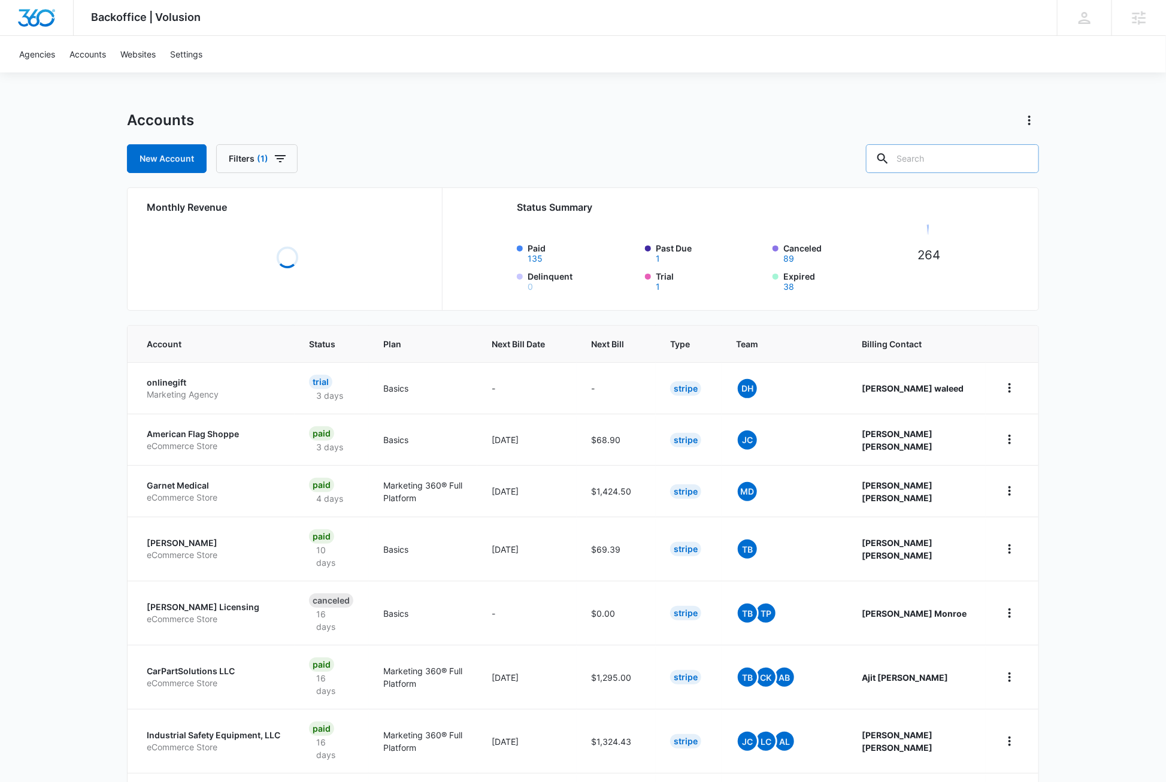
click at [987, 156] on input "text" at bounding box center [952, 158] width 173 height 29
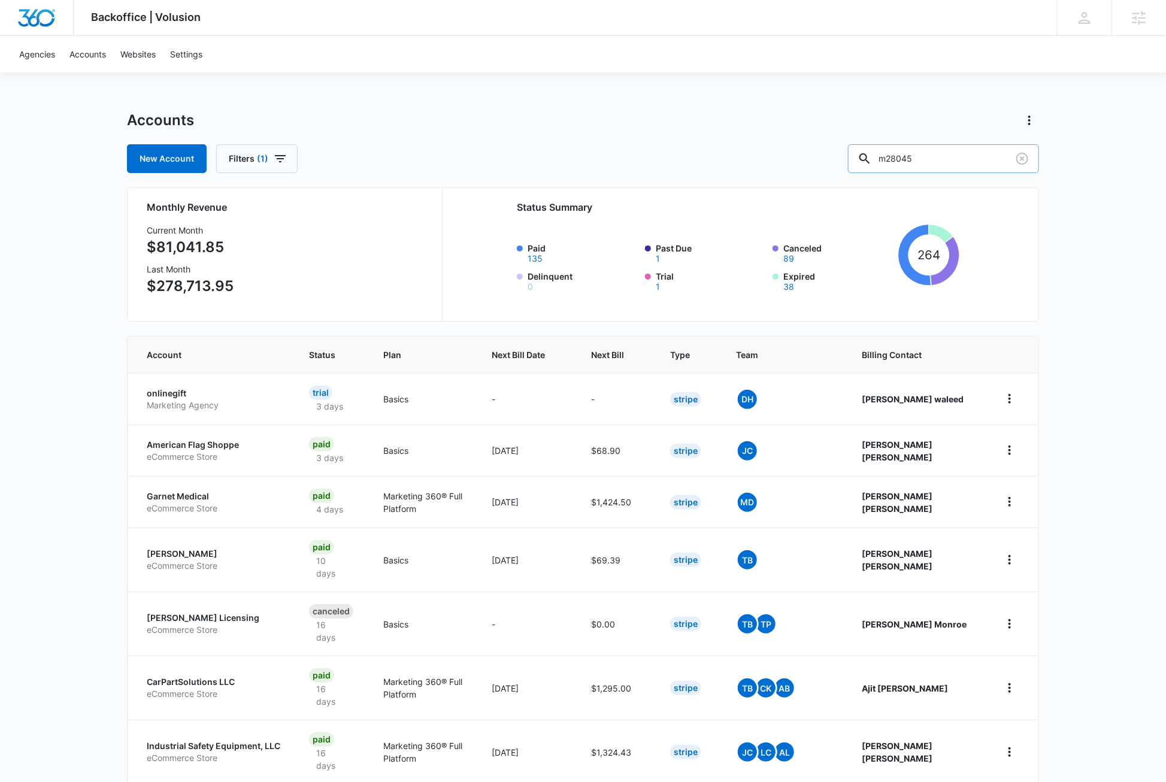
type input "m28045"
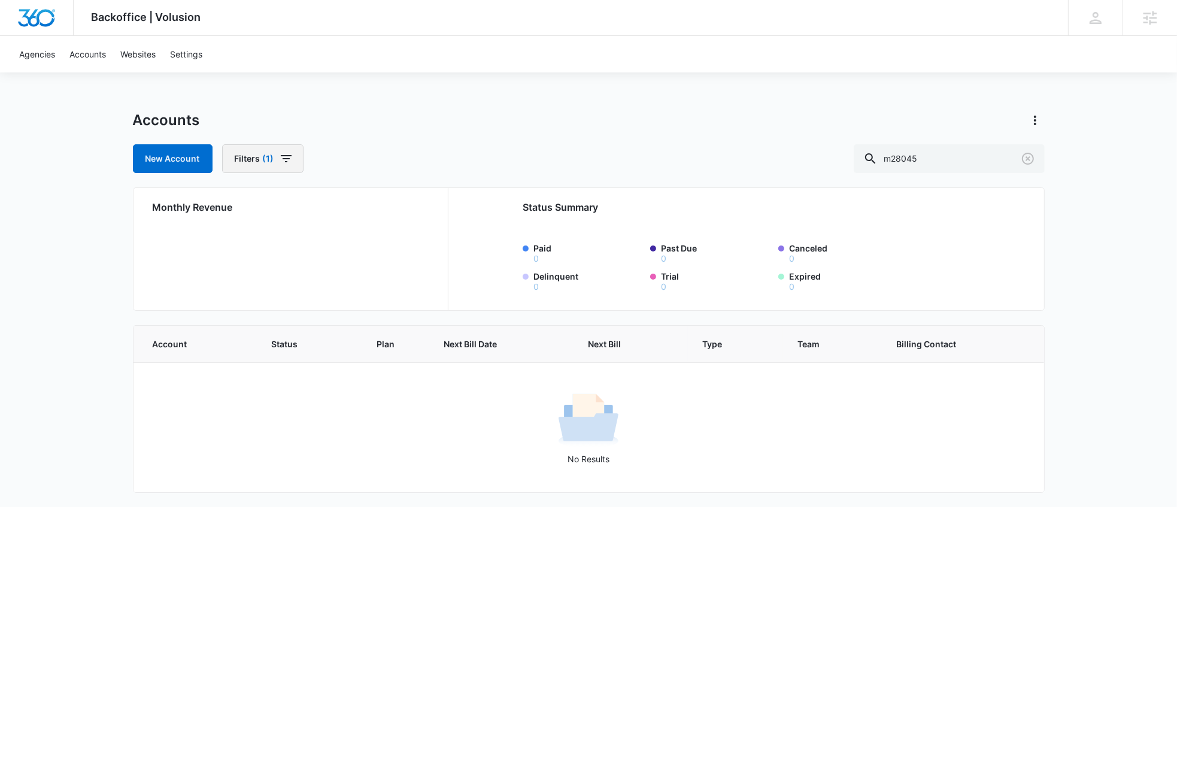
click at [293, 153] on button "Filters (1)" at bounding box center [262, 158] width 81 height 29
click at [298, 369] on button "Clear All" at bounding box center [306, 370] width 138 height 23
click at [70, 295] on div "Backoffice | Volusion Apps Settings DB Dave Bettger dave@madwire.com My Profile…" at bounding box center [588, 253] width 1177 height 507
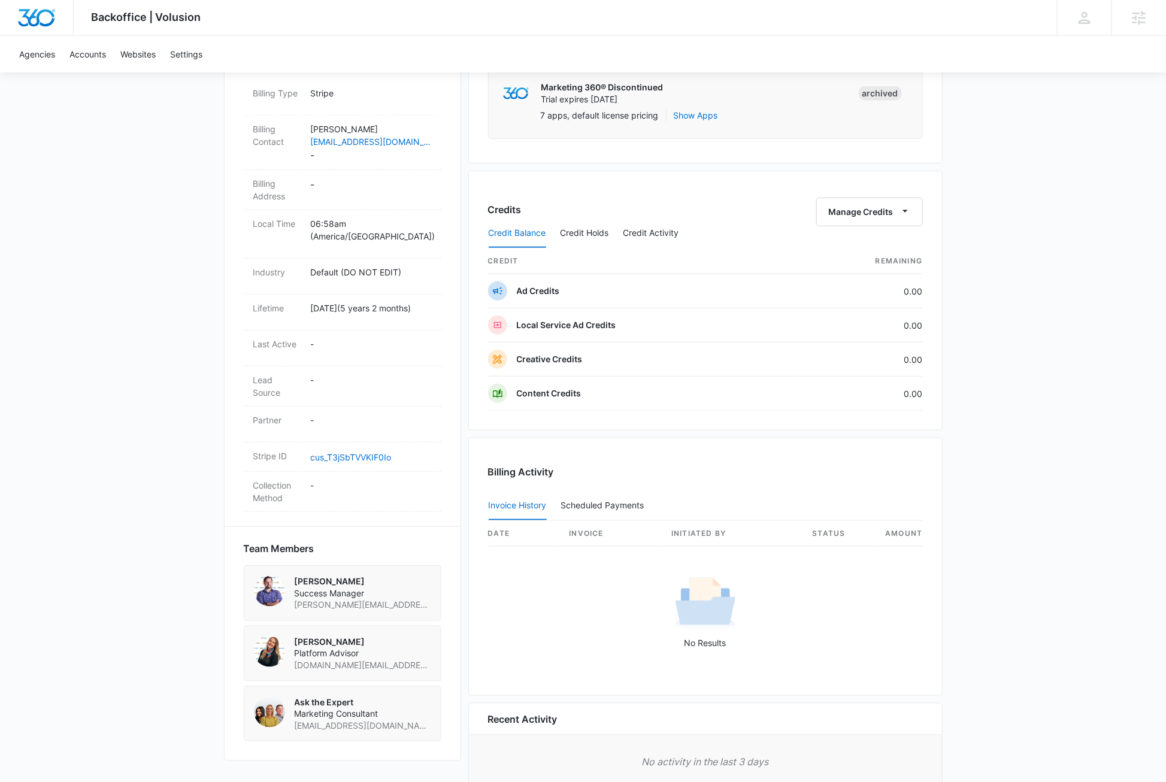
scroll to position [445, 0]
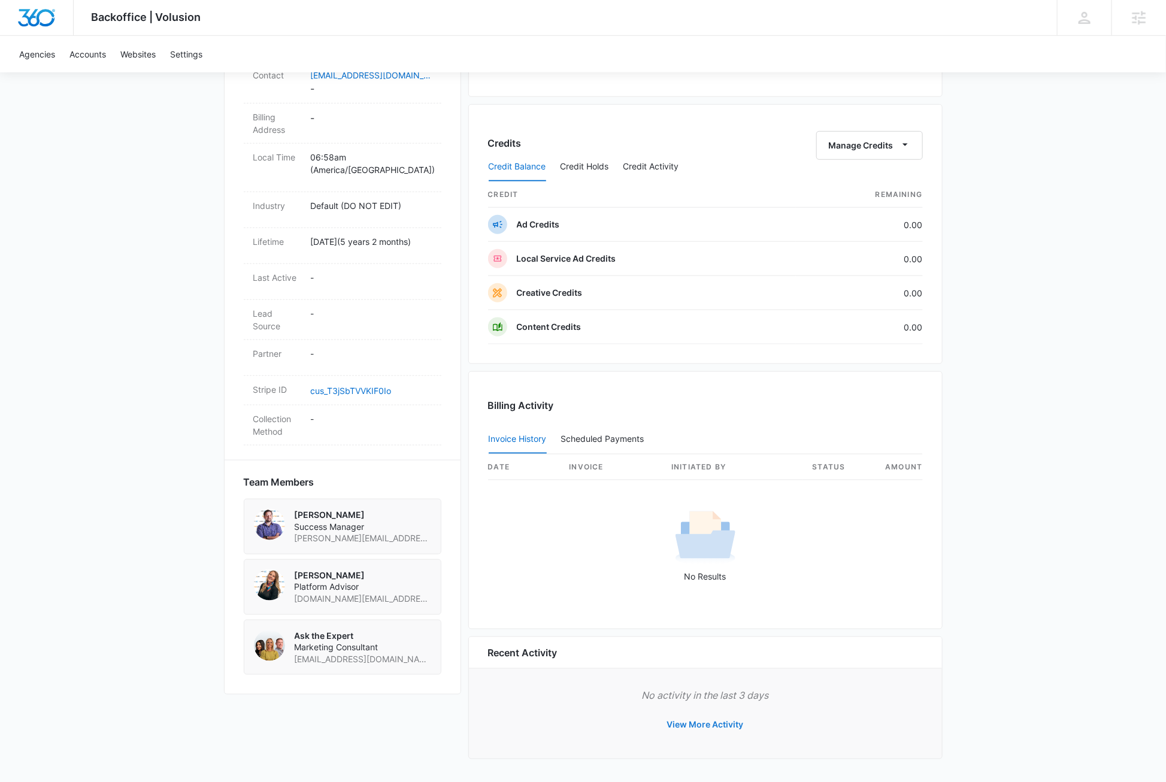
click at [714, 723] on button "View More Activity" at bounding box center [705, 725] width 101 height 29
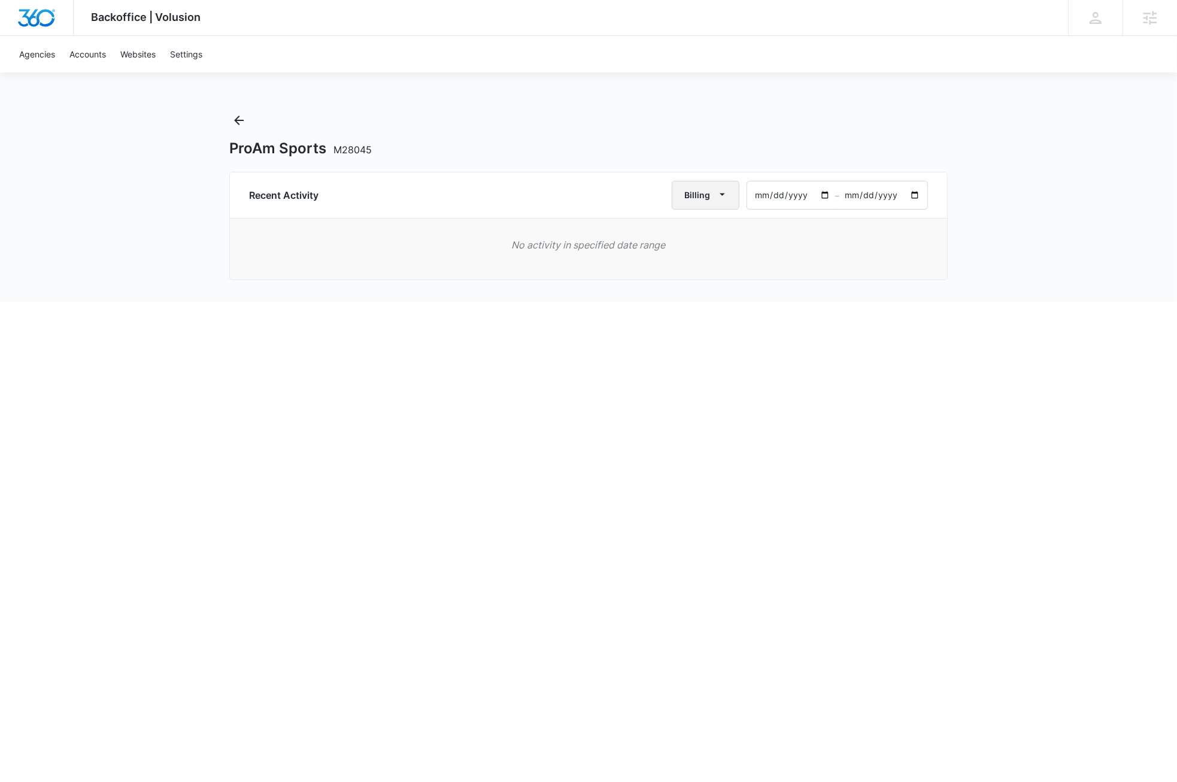
click at [730, 197] on button "Billing" at bounding box center [706, 195] width 68 height 29
click at [713, 236] on div "All Activities" at bounding box center [711, 234] width 47 height 8
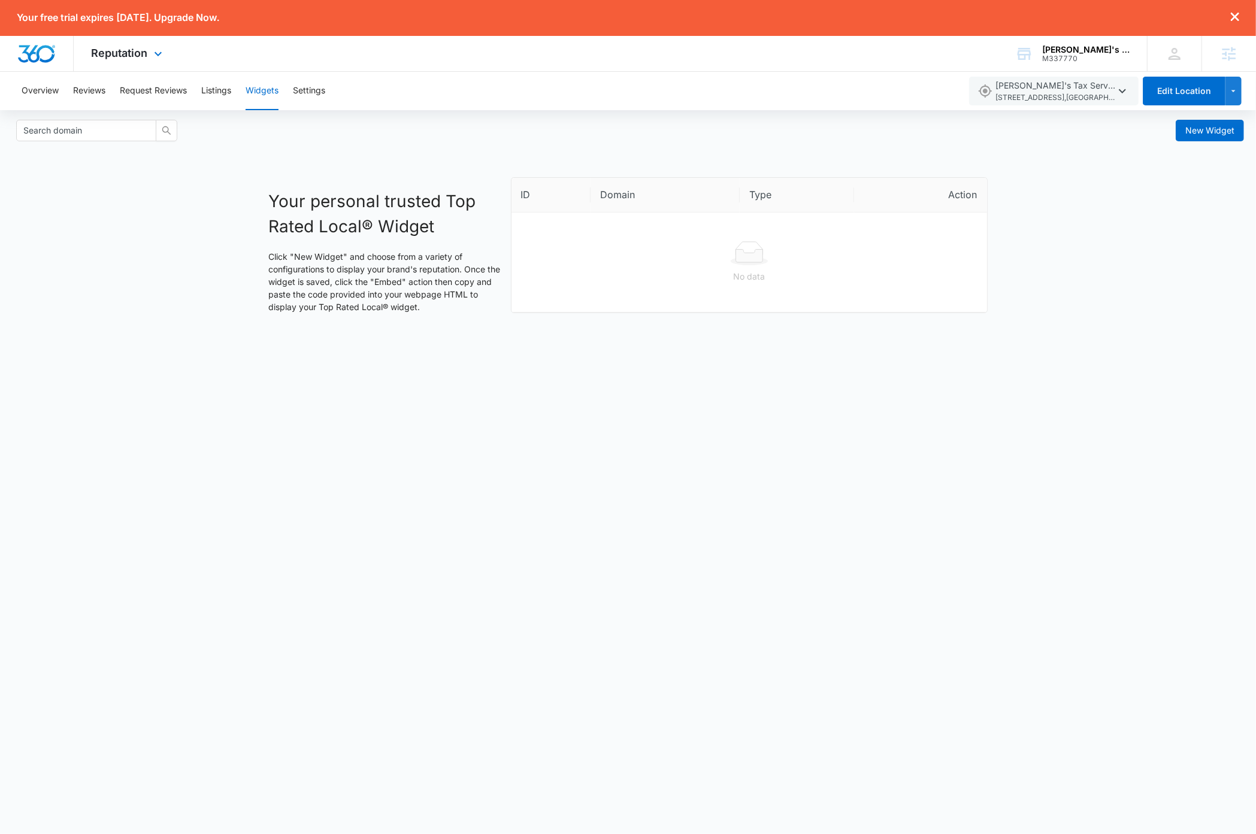
click at [37, 51] on img "Dashboard" at bounding box center [36, 54] width 38 height 18
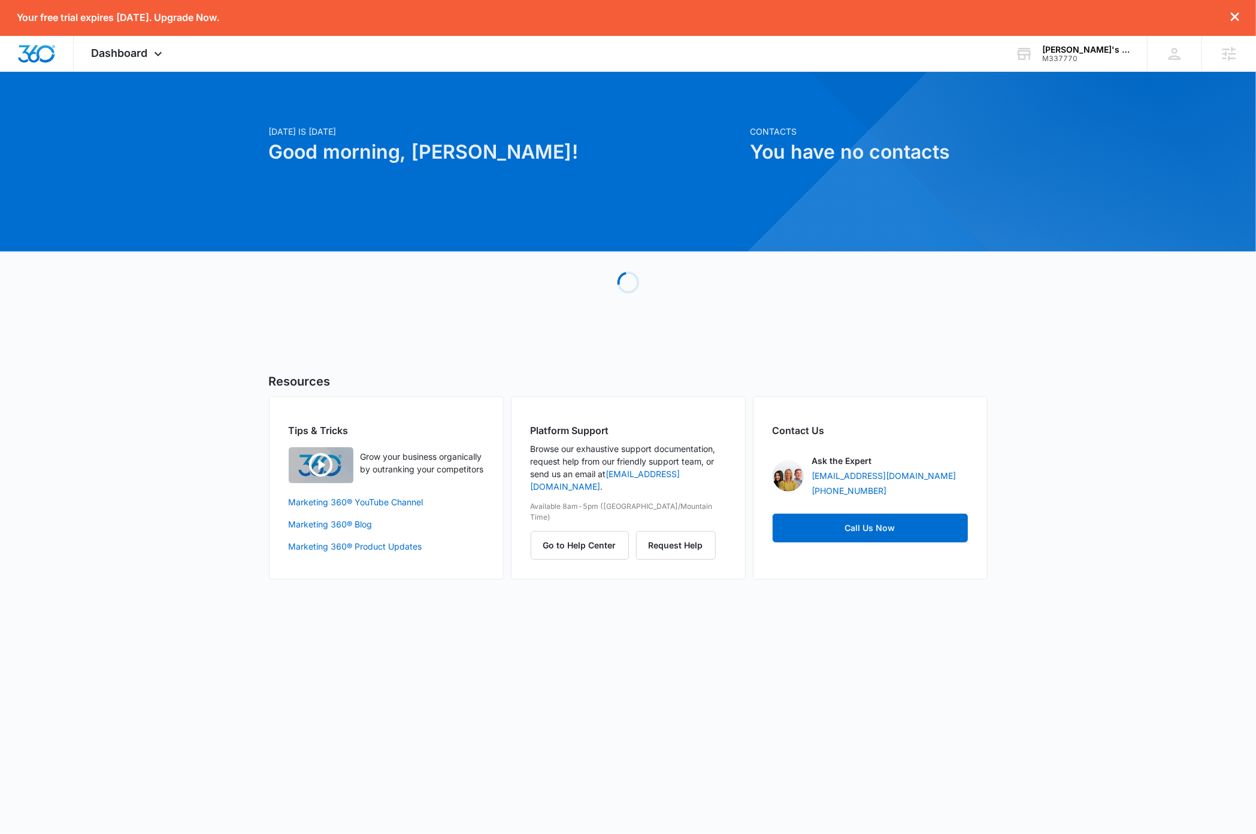
click at [1130, 338] on div "Today is Monday, September 15th Good morning, Dave! Contacts You have no contac…" at bounding box center [628, 340] width 1256 height 507
